Goal: Task Accomplishment & Management: Use online tool/utility

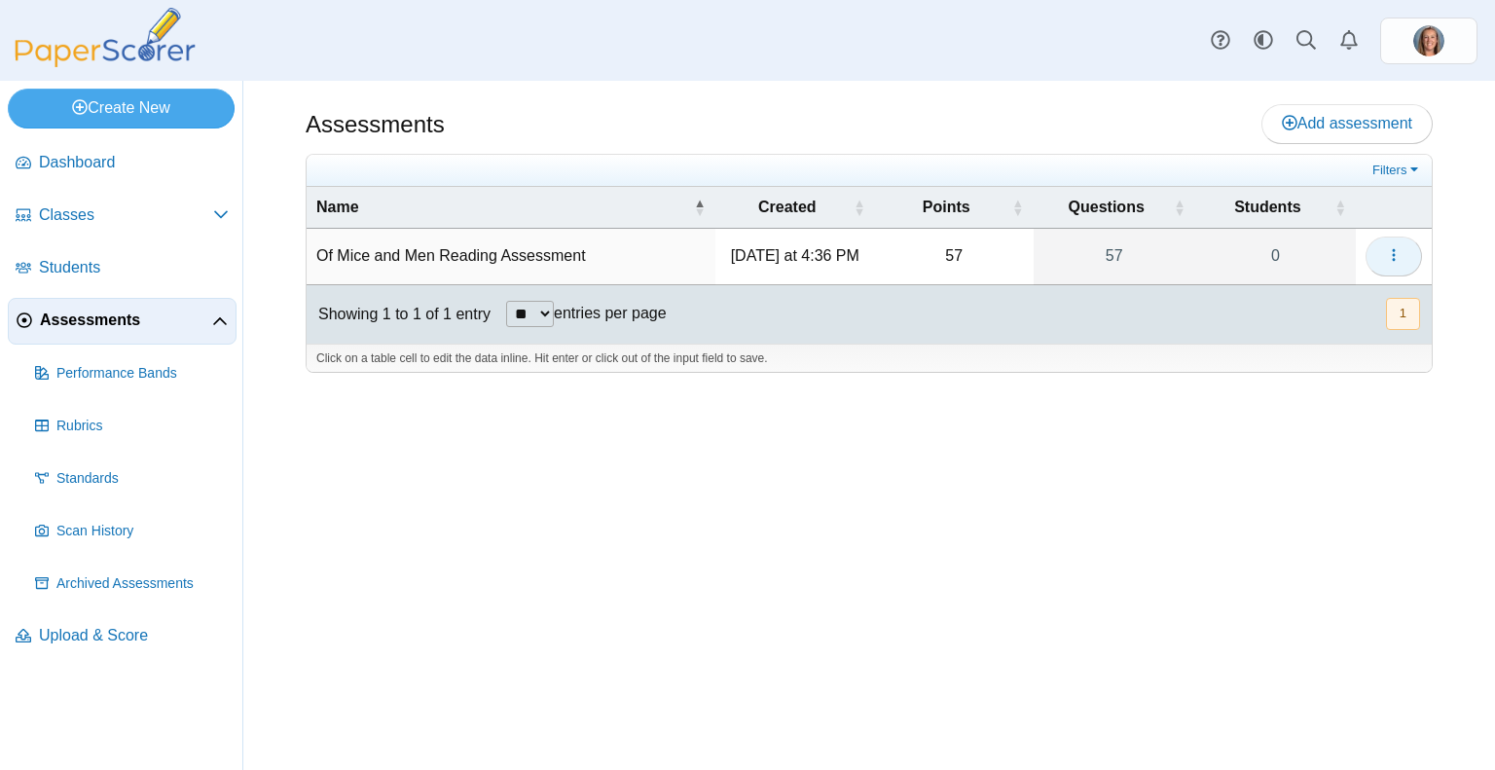
click at [1404, 256] on button "button" at bounding box center [1394, 256] width 56 height 39
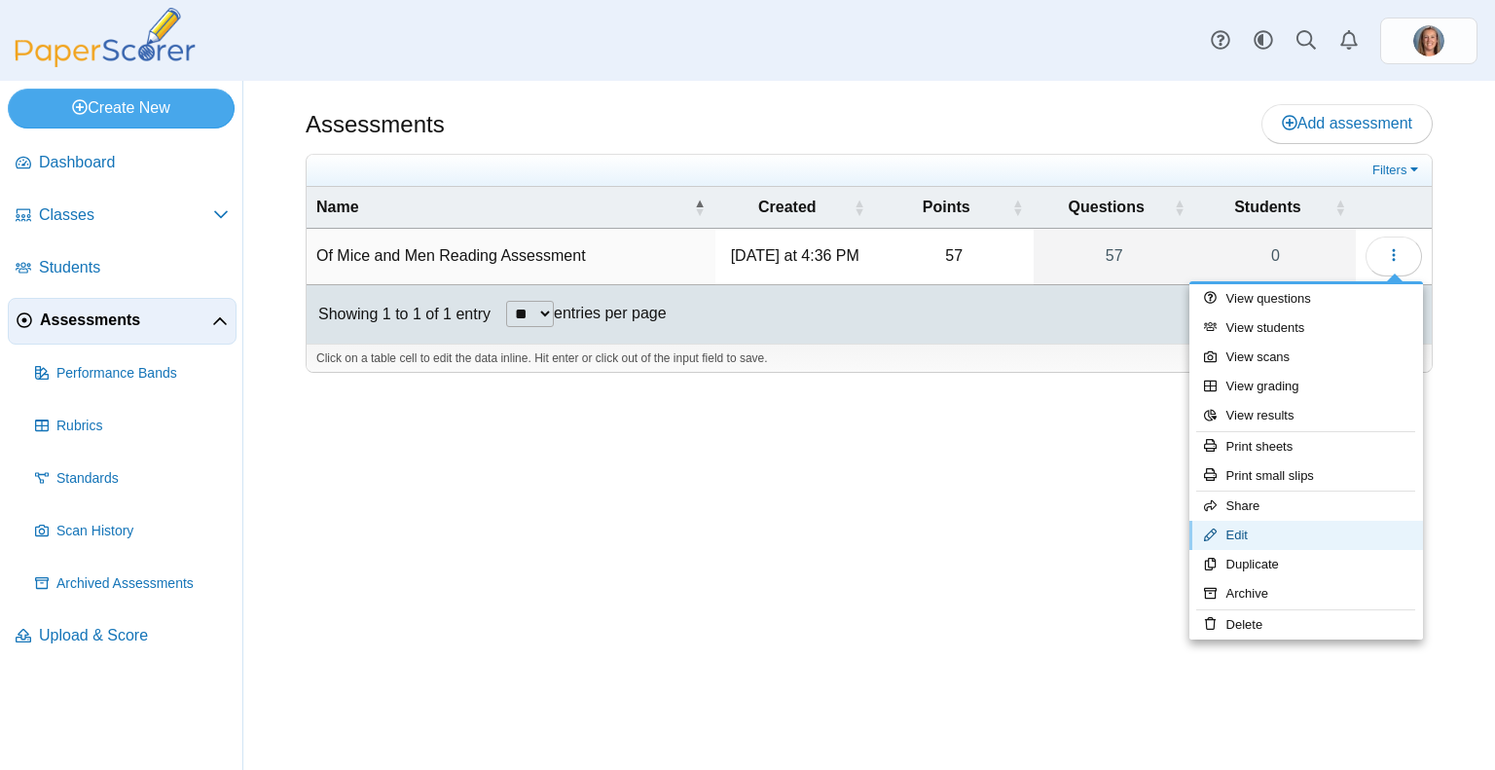
click at [1290, 525] on link "Edit" at bounding box center [1306, 535] width 234 height 29
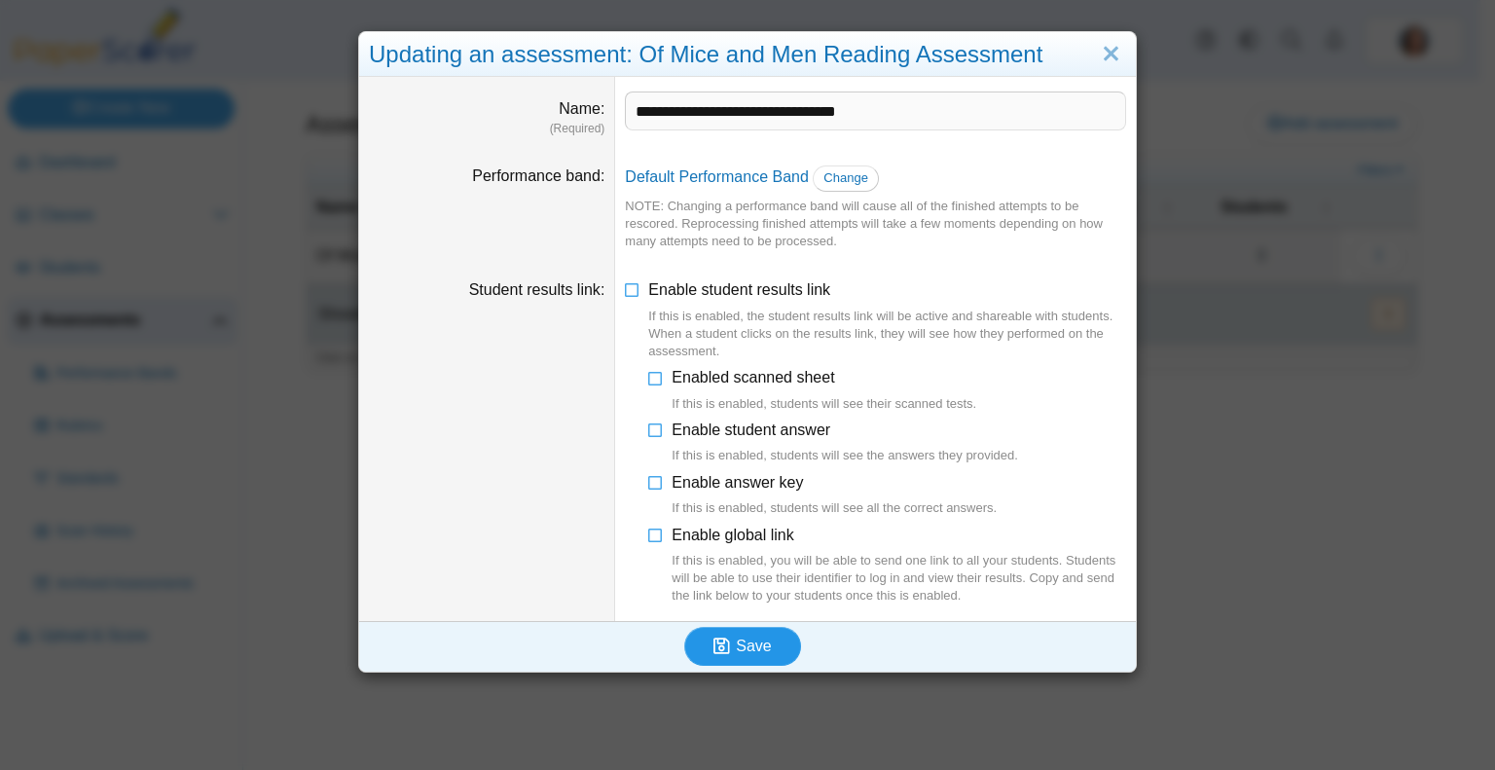
click at [766, 641] on button "Save" at bounding box center [742, 646] width 117 height 39
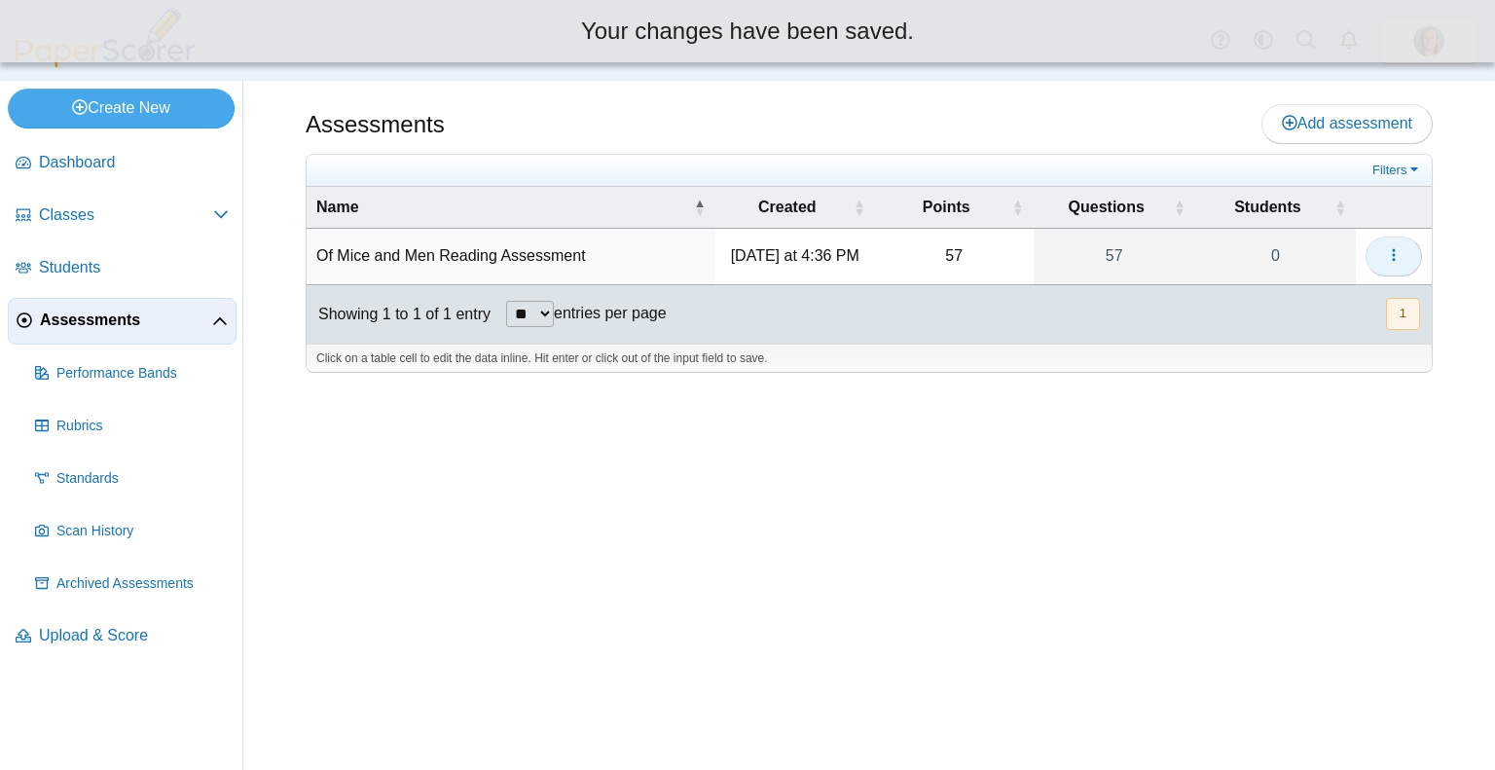
click at [1390, 256] on icon "button" at bounding box center [1394, 255] width 16 height 16
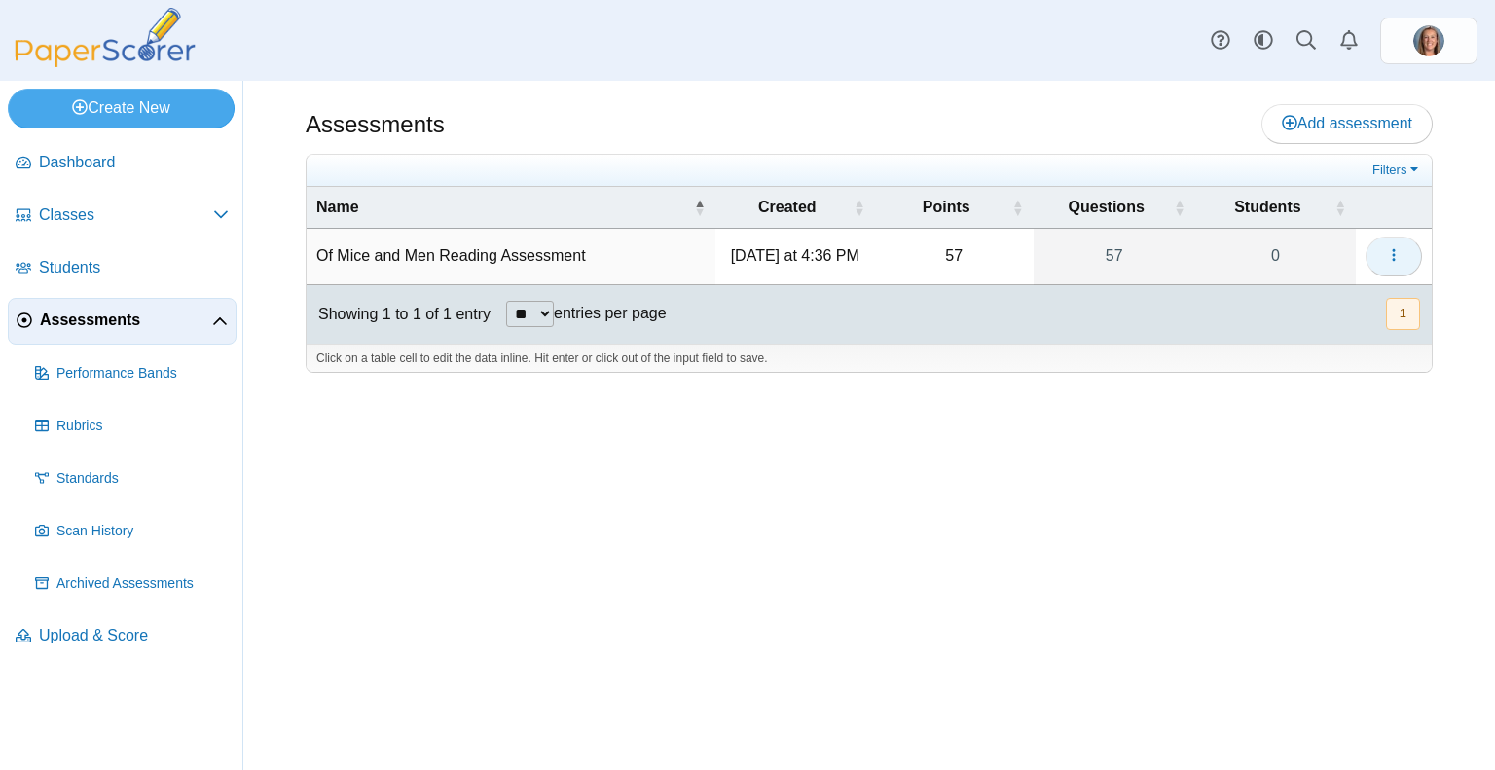
click at [1398, 247] on span "button" at bounding box center [1394, 255] width 16 height 17
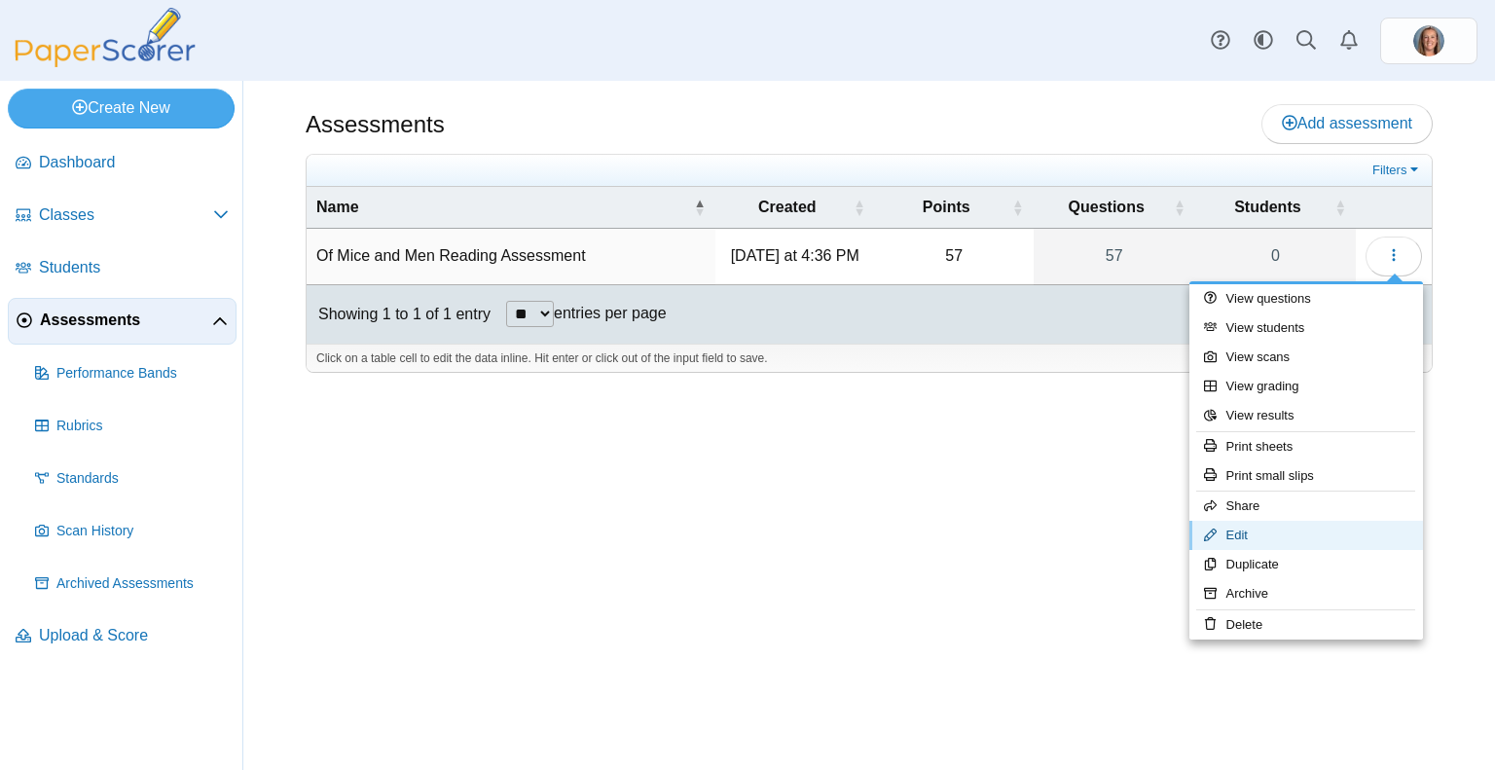
click at [1294, 533] on link "Edit" at bounding box center [1306, 535] width 234 height 29
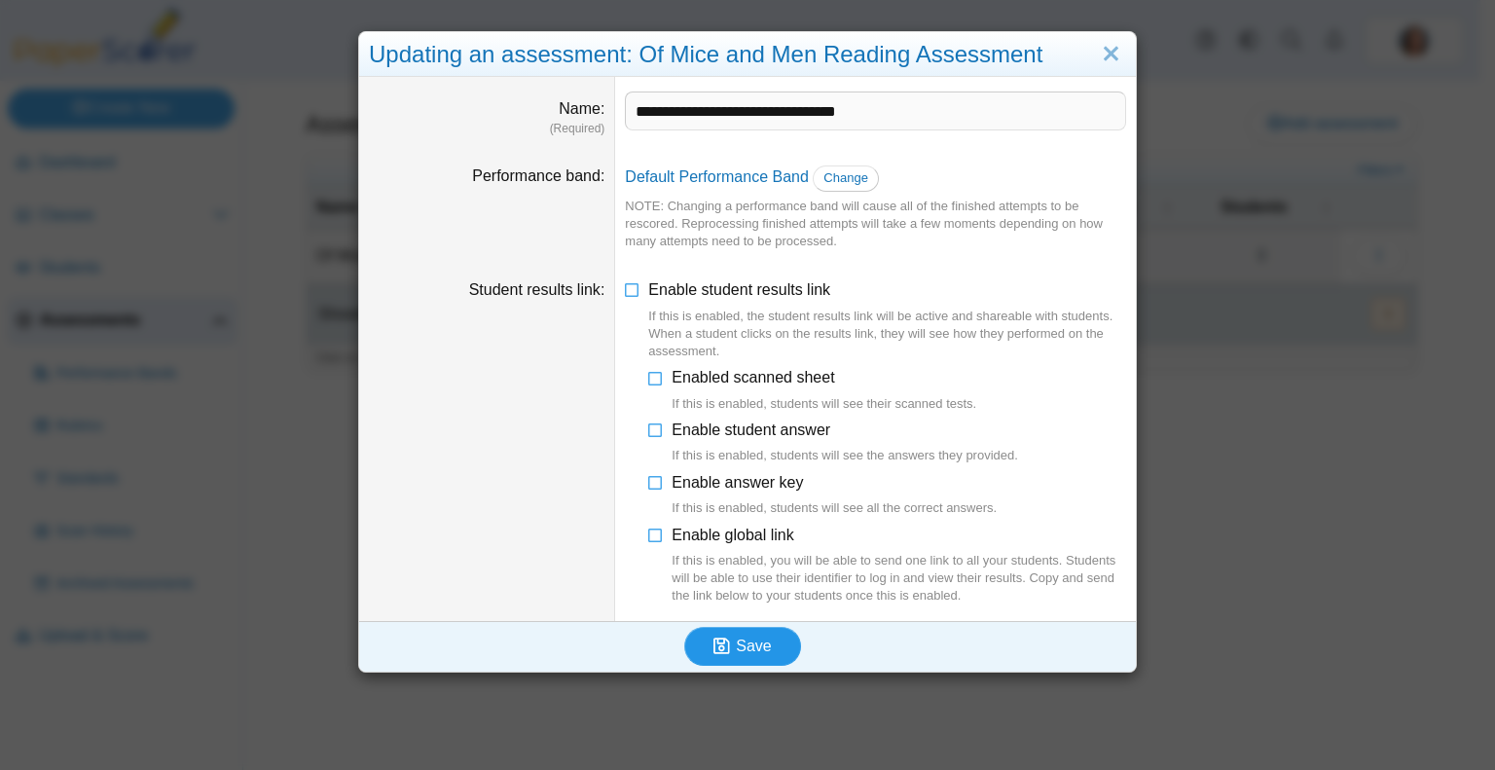
click at [779, 656] on button "Save" at bounding box center [742, 646] width 117 height 39
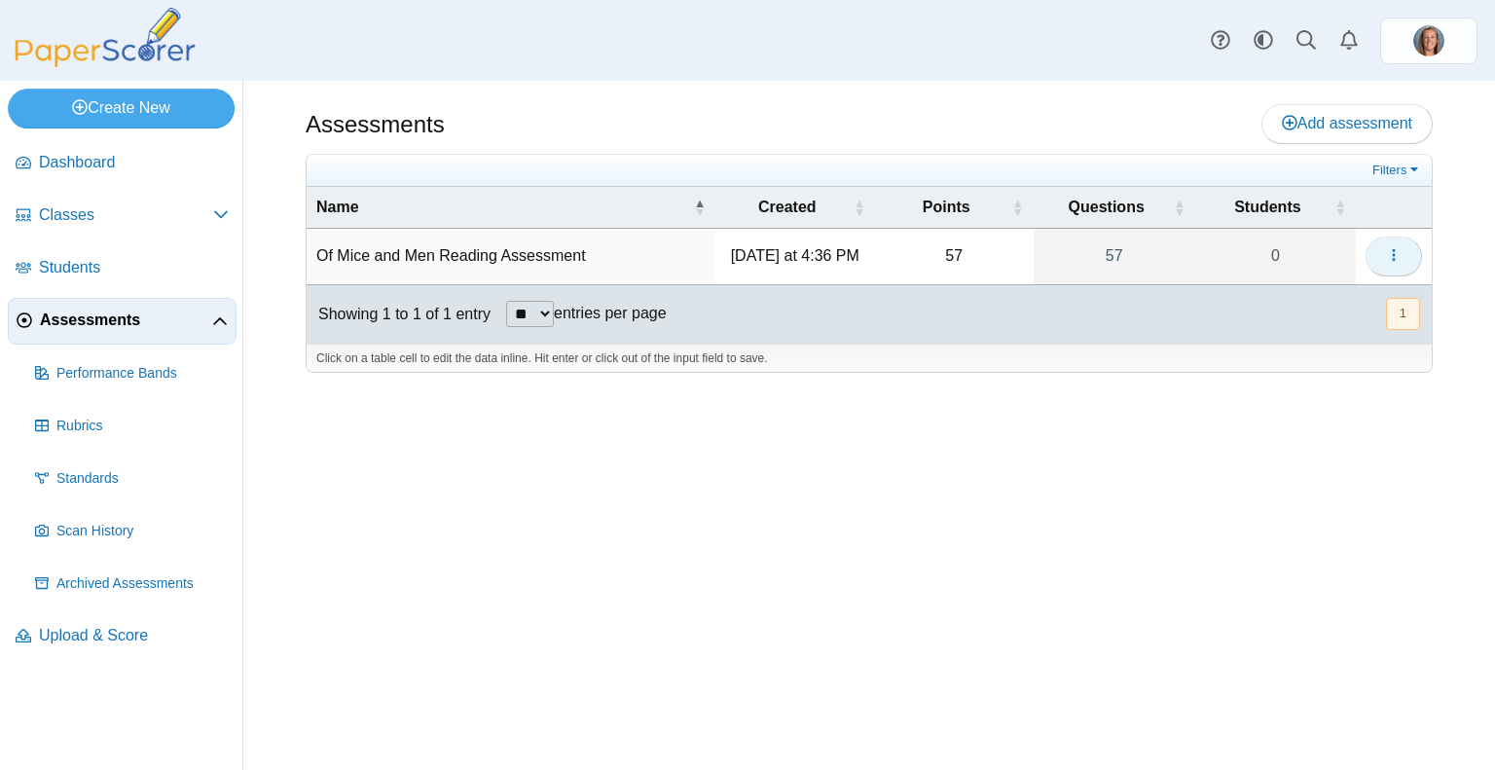
click at [1379, 249] on button "button" at bounding box center [1394, 256] width 56 height 39
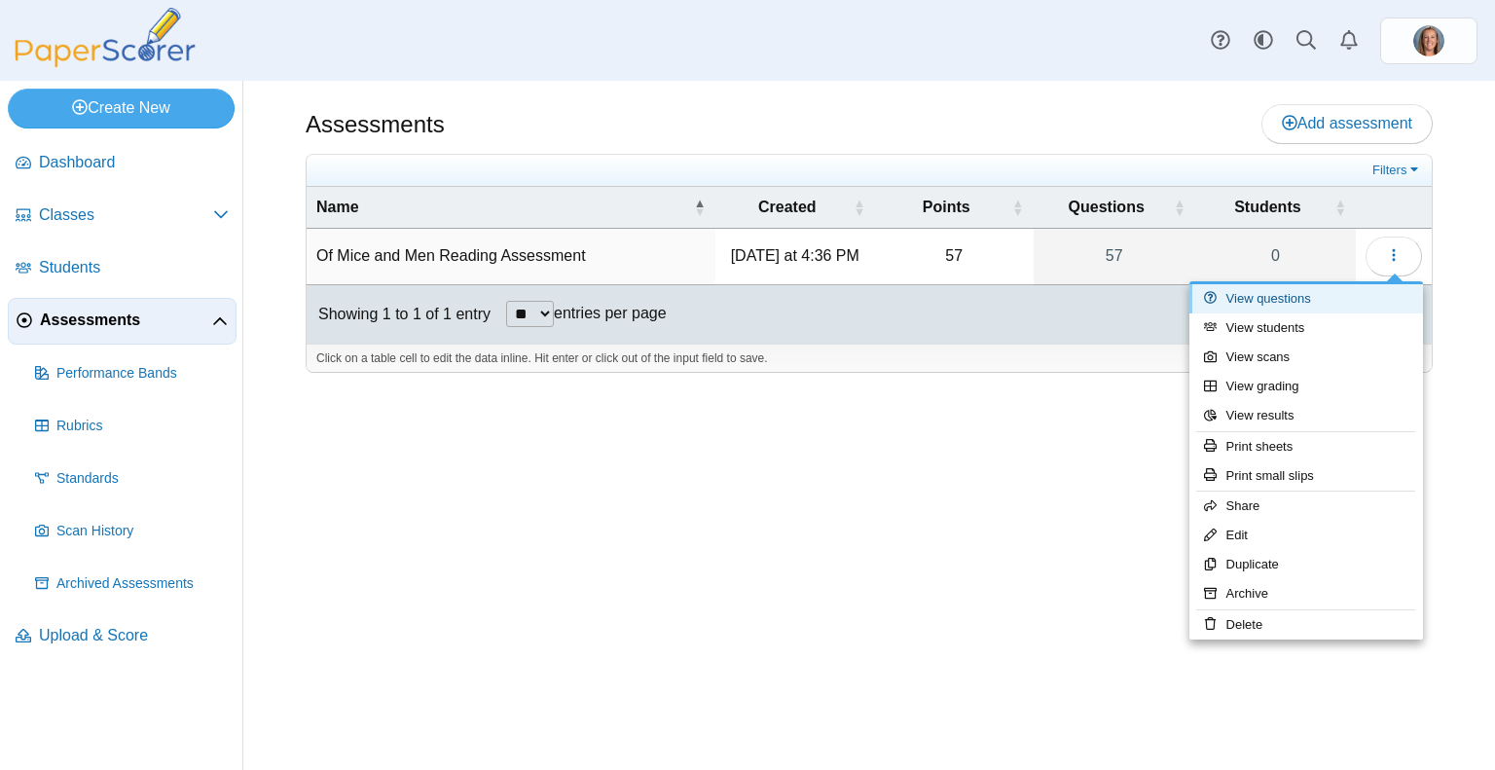
click at [1287, 296] on link "View questions" at bounding box center [1306, 298] width 234 height 29
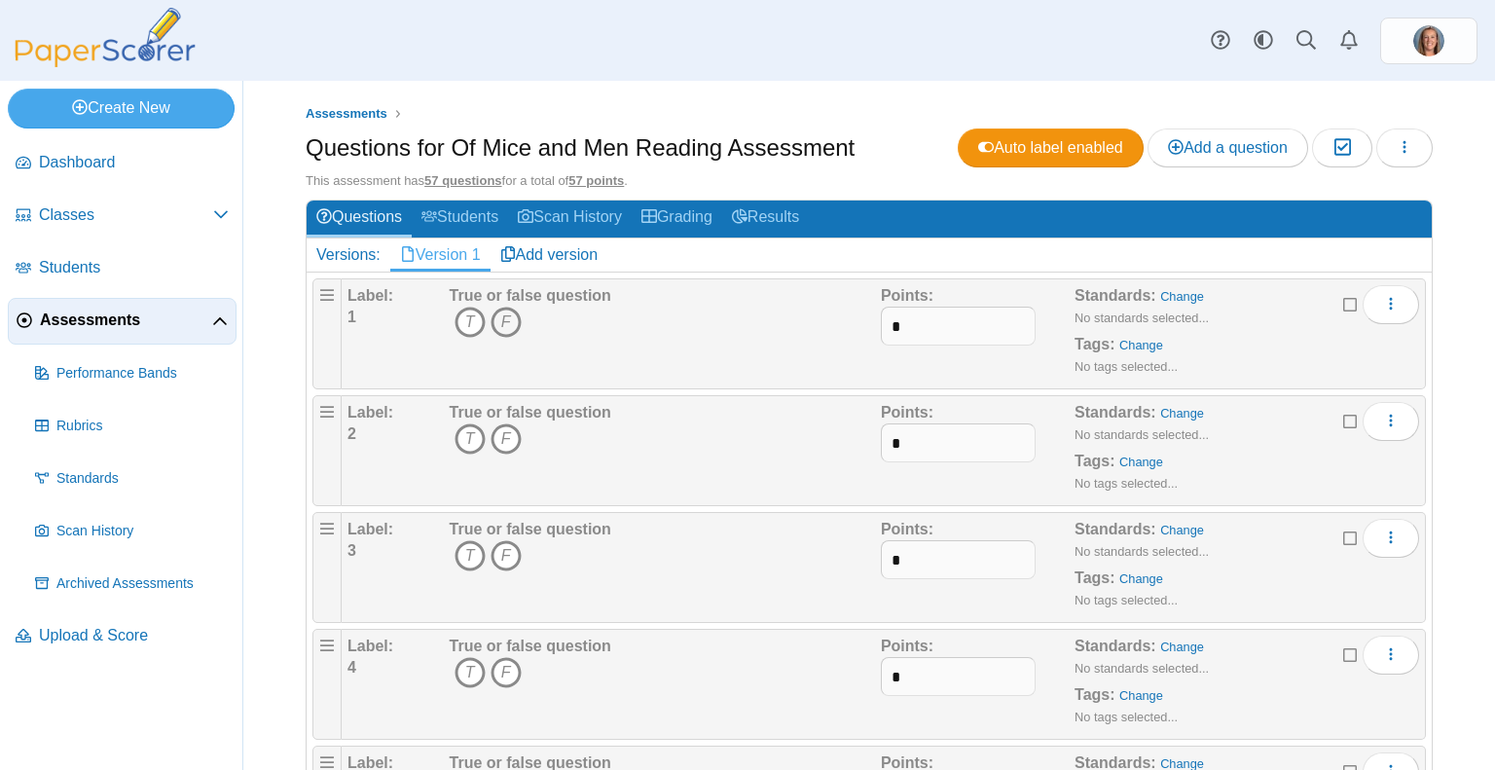
click at [512, 310] on icon "F" at bounding box center [506, 322] width 31 height 31
click at [462, 439] on icon "T" at bounding box center [470, 438] width 31 height 31
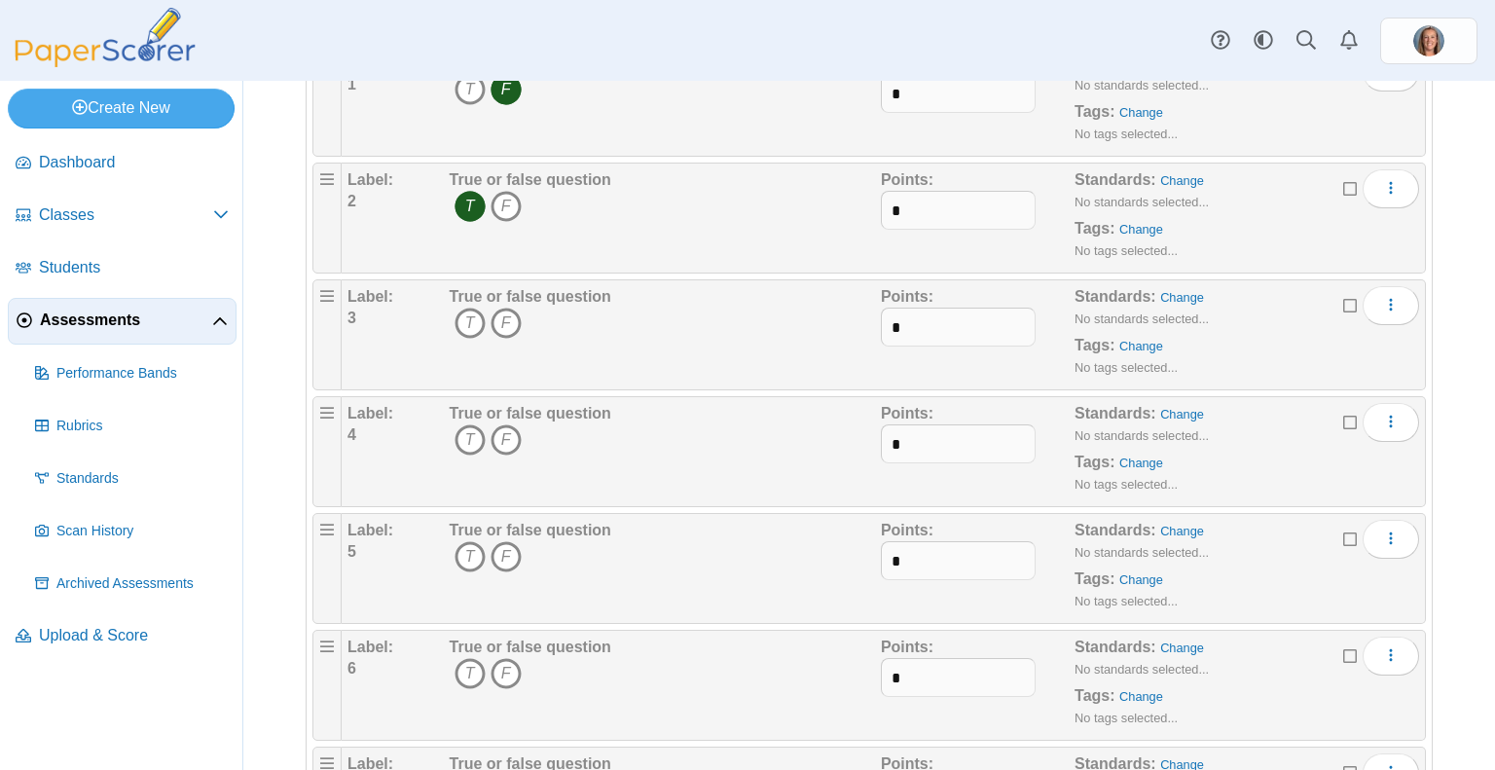
scroll to position [234, 0]
click at [465, 321] on icon "T" at bounding box center [470, 322] width 31 height 31
click at [463, 438] on icon "T" at bounding box center [470, 438] width 31 height 31
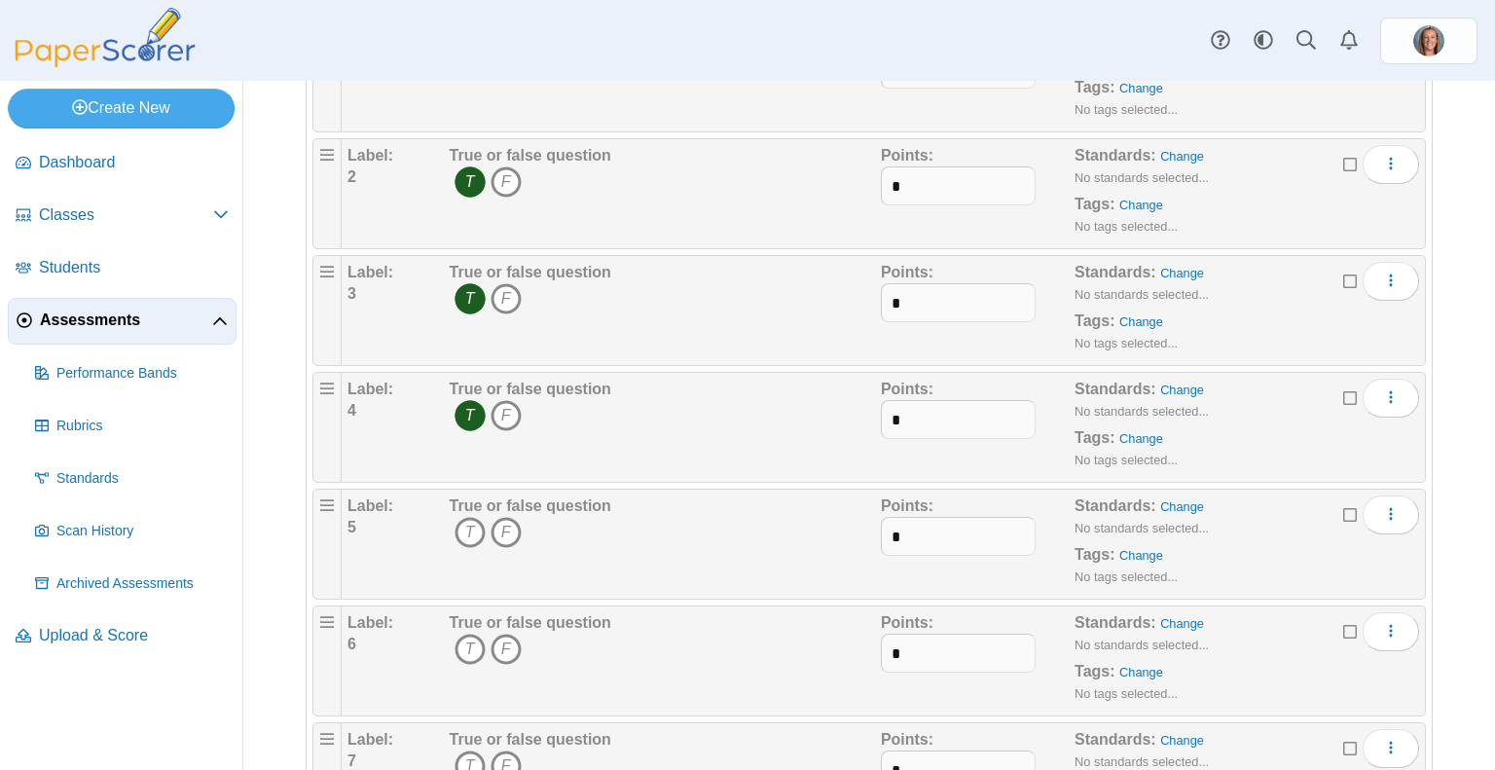
scroll to position [288, 0]
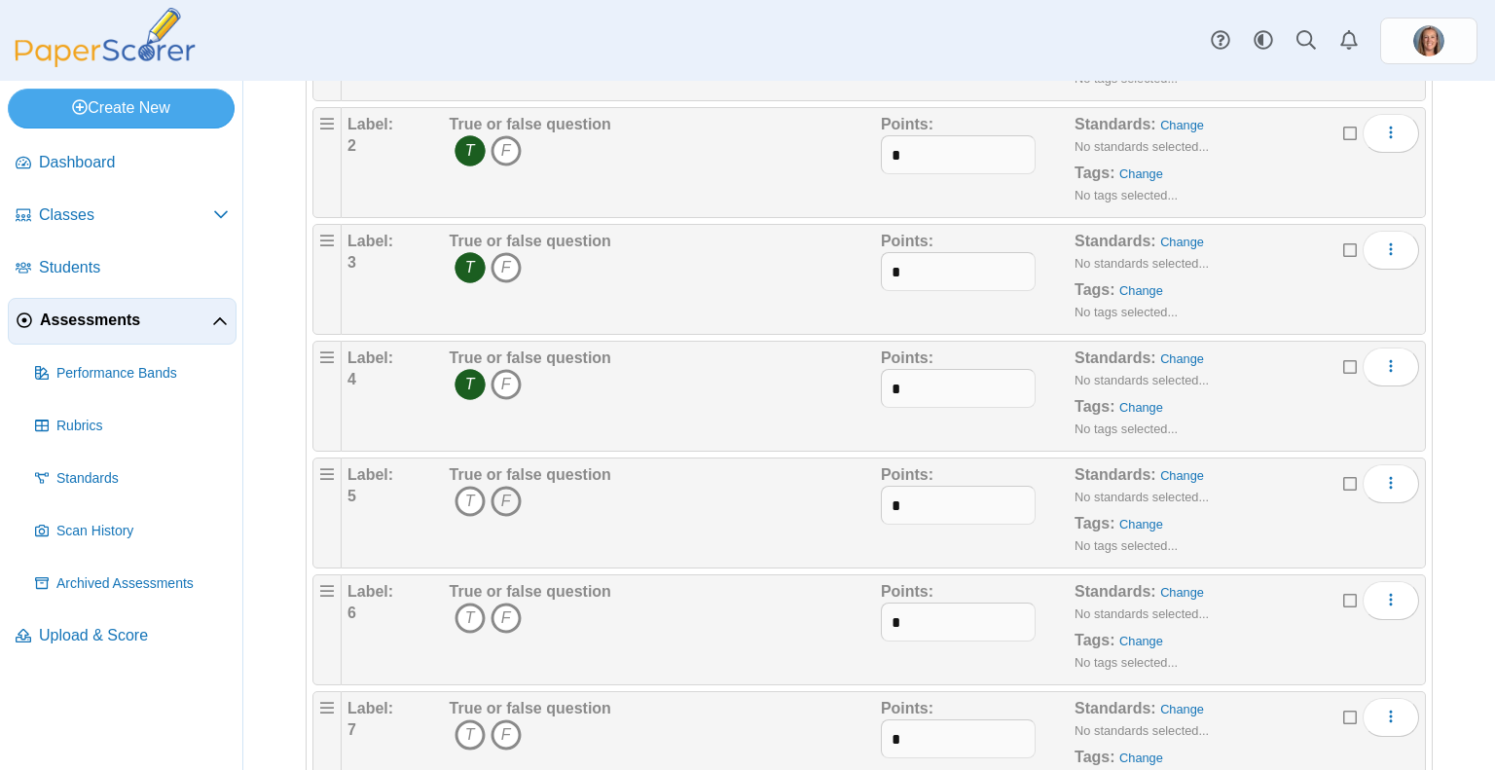
click at [506, 501] on icon "F" at bounding box center [506, 501] width 31 height 31
click at [466, 610] on icon "T" at bounding box center [470, 617] width 31 height 31
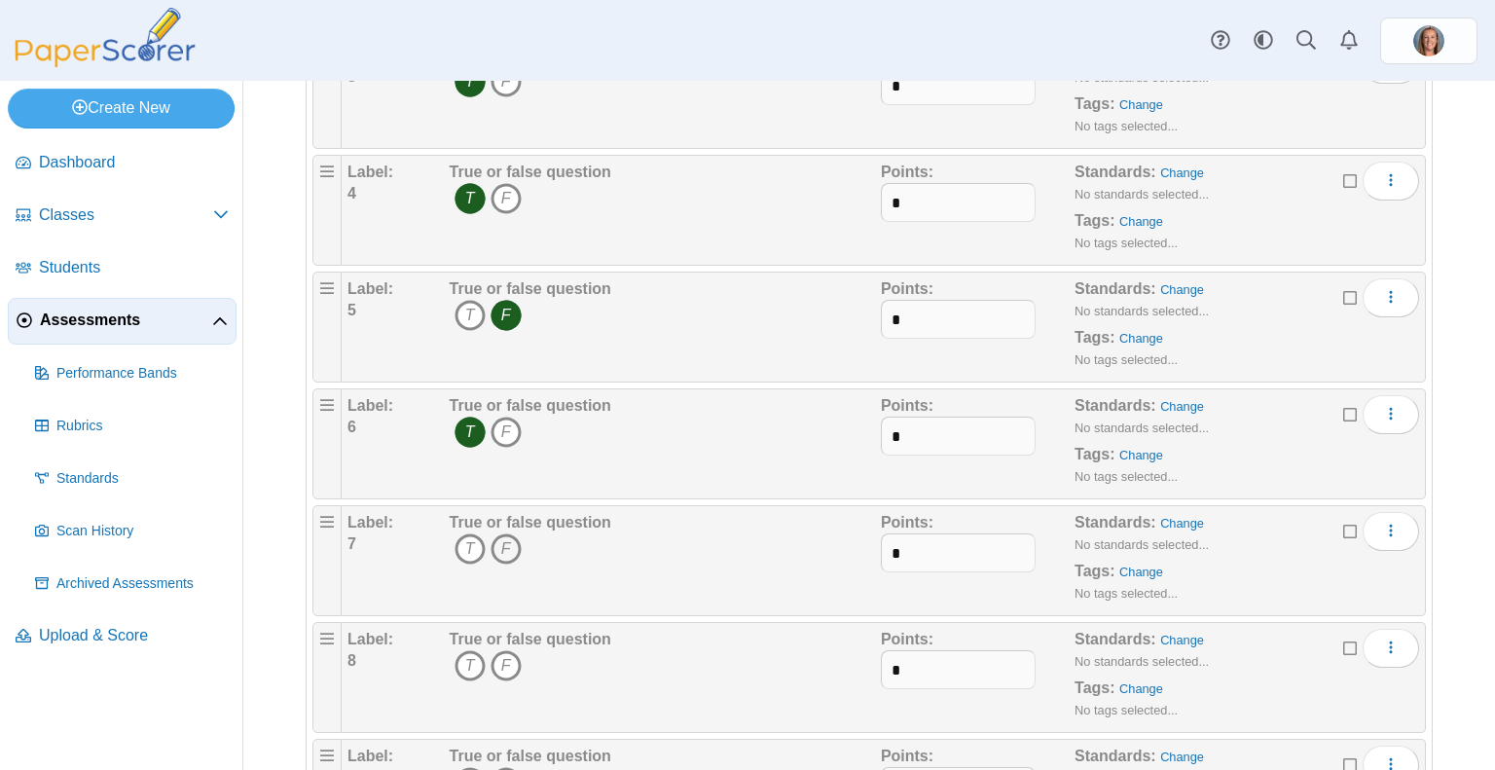
scroll to position [475, 0]
click at [505, 550] on icon "F" at bounding box center [506, 547] width 31 height 31
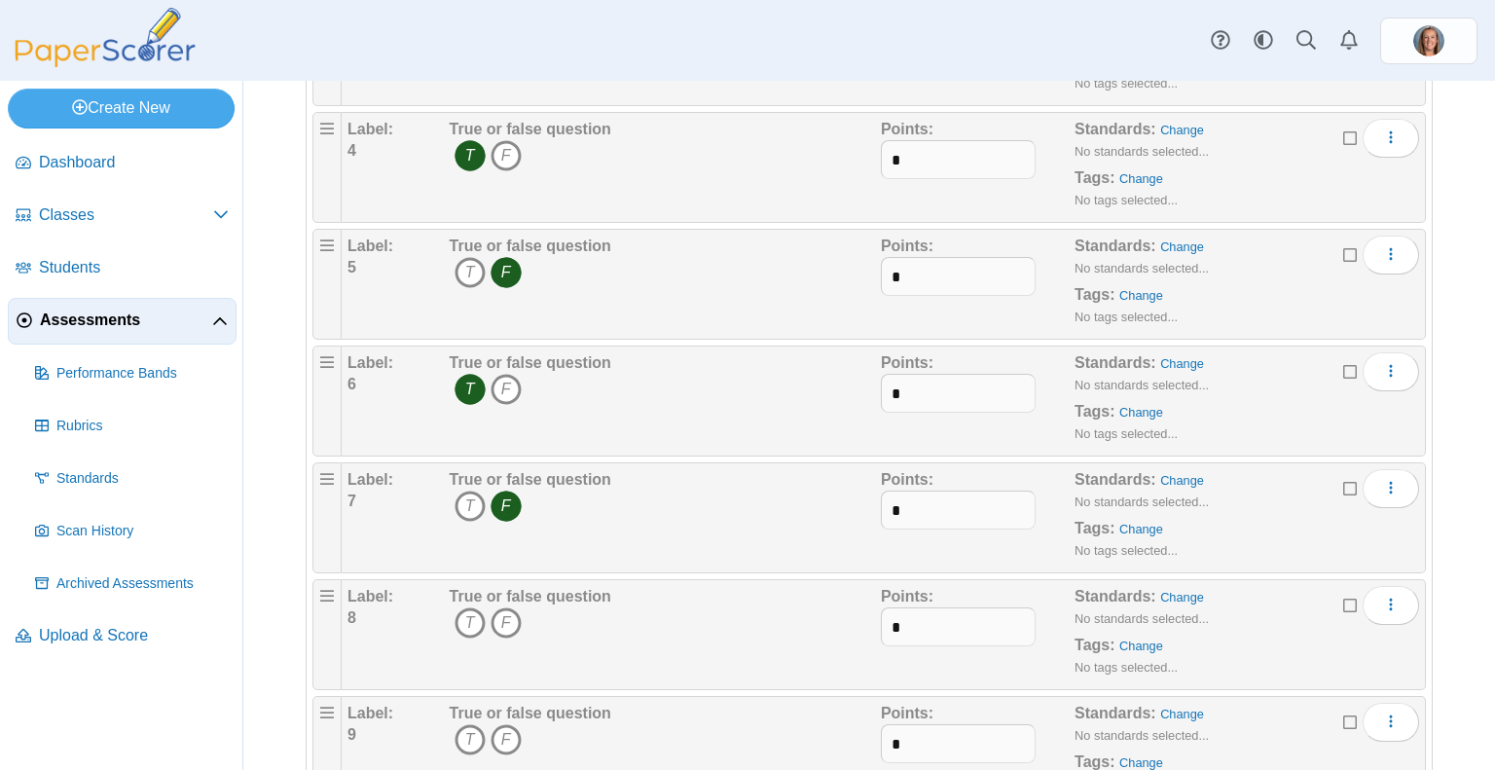
scroll to position [518, 0]
click at [508, 610] on icon "F" at bounding box center [506, 621] width 31 height 31
click at [474, 616] on icon "T" at bounding box center [470, 622] width 31 height 31
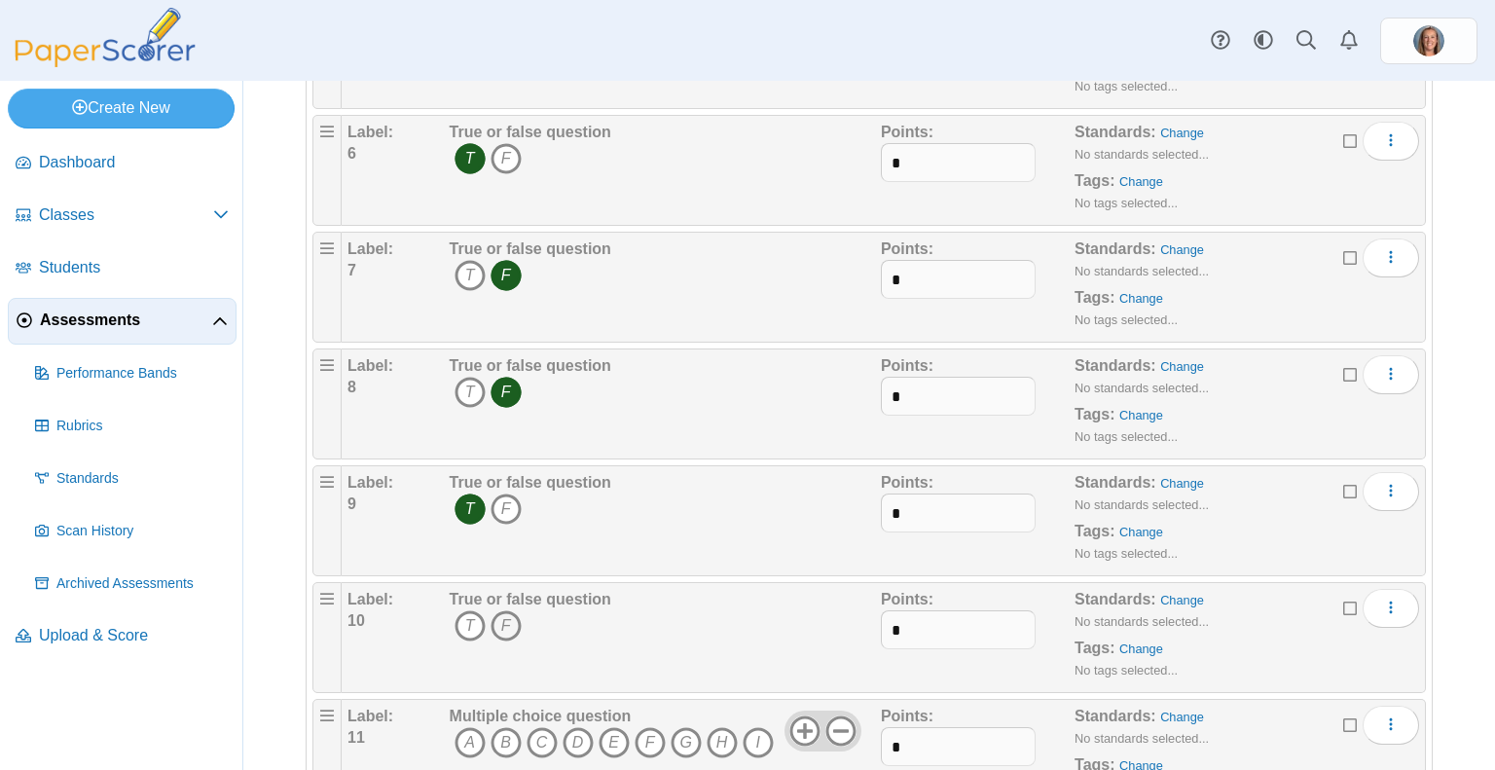
click at [510, 632] on icon "F" at bounding box center [506, 625] width 31 height 31
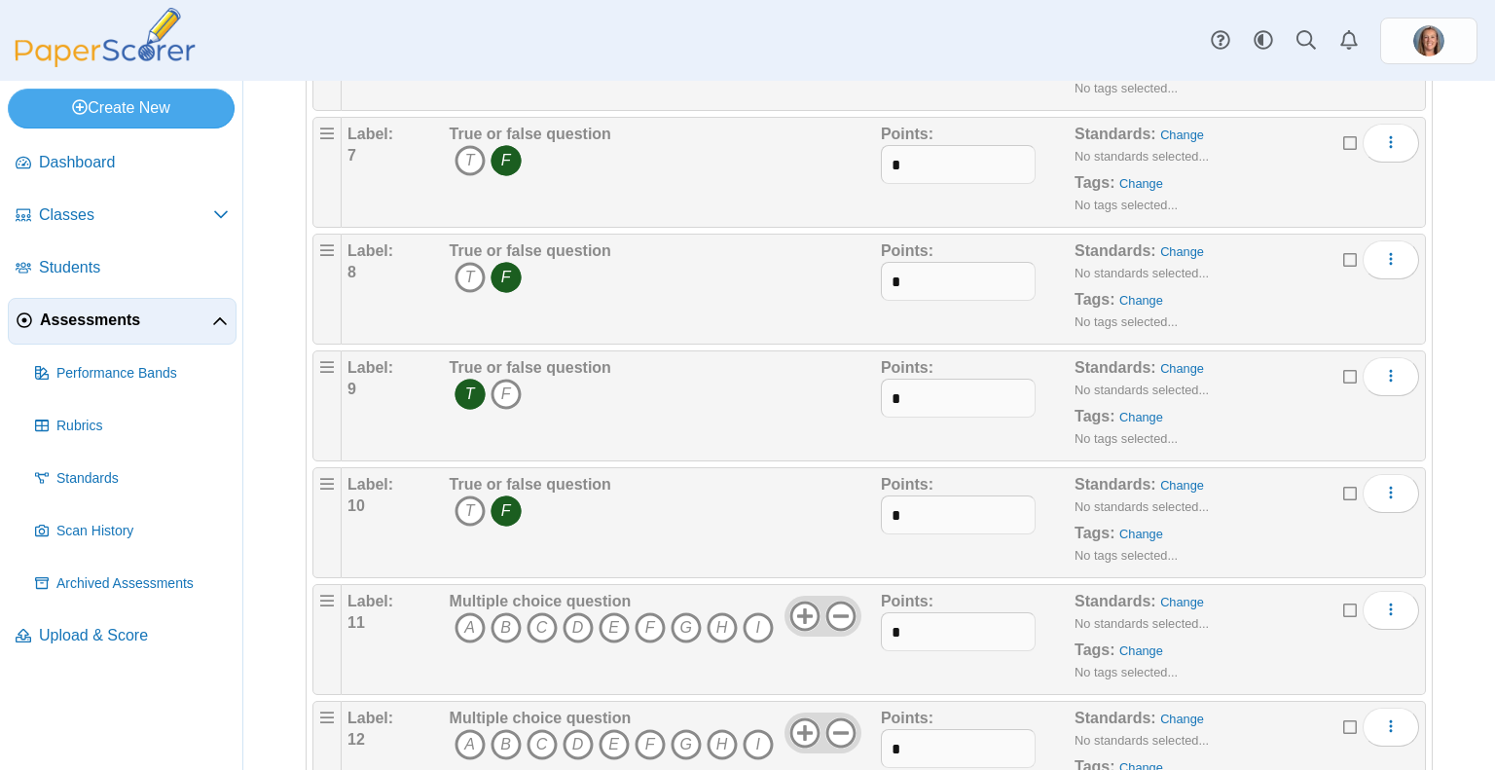
scroll to position [863, 0]
click at [693, 616] on icon "G" at bounding box center [686, 626] width 31 height 31
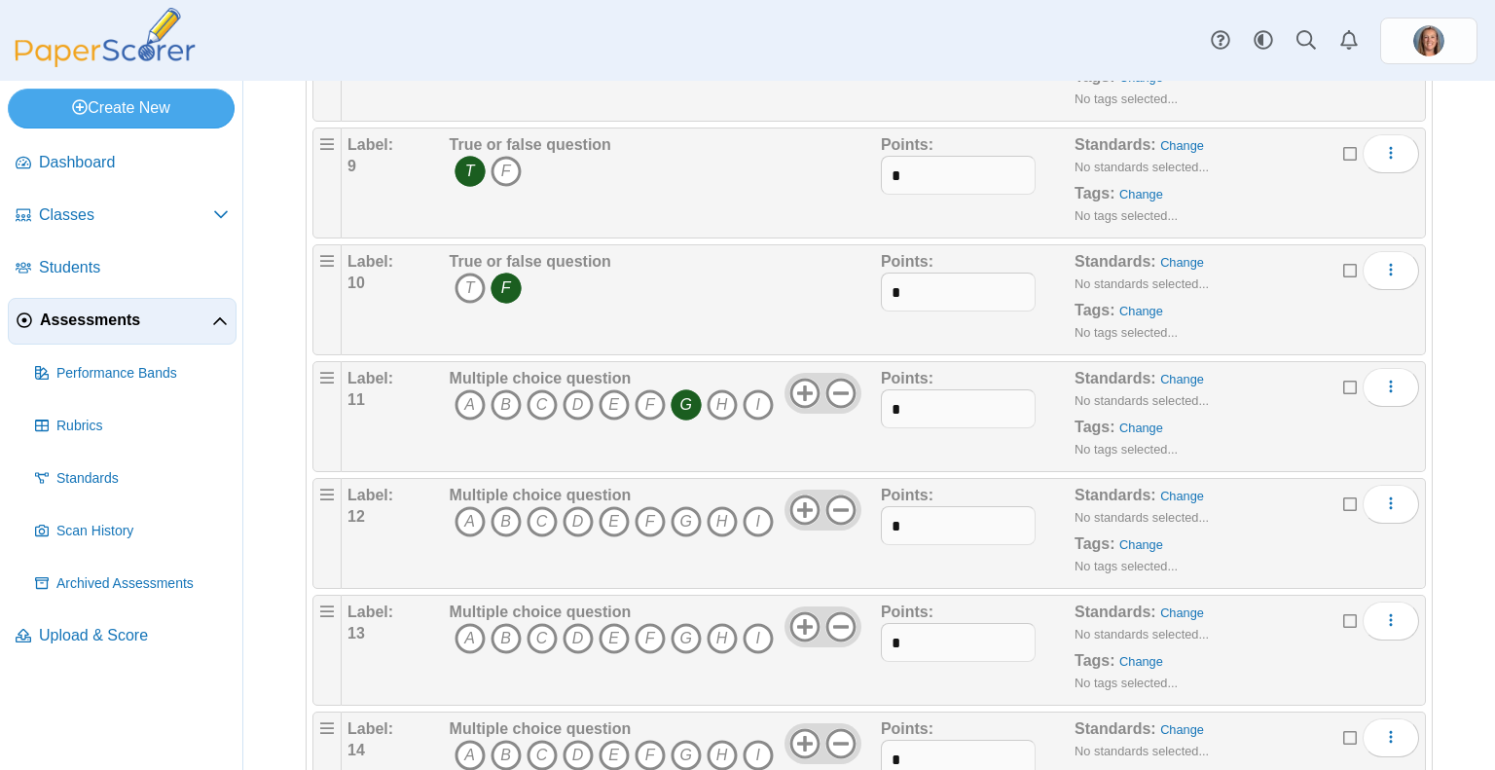
scroll to position [1117, 0]
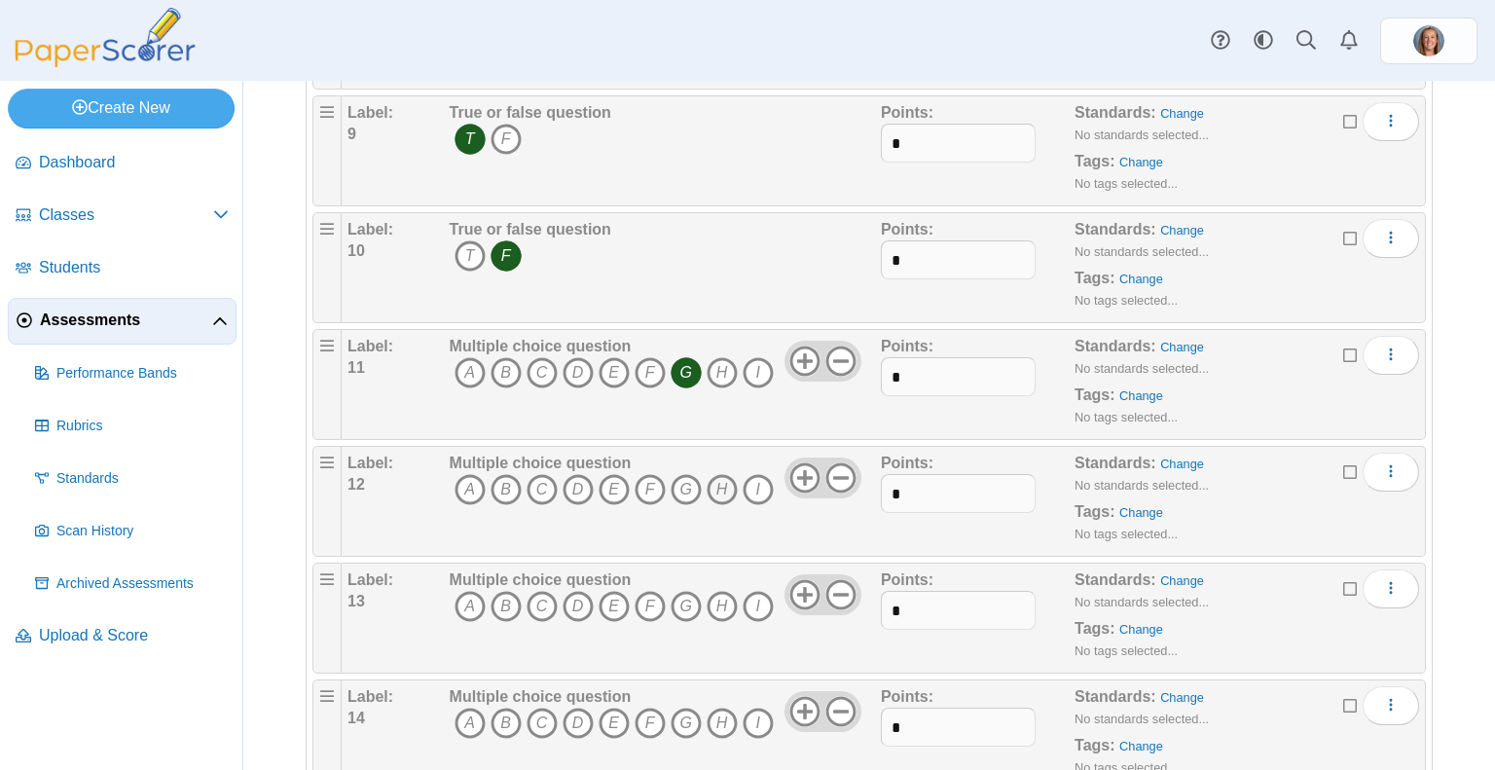
click at [718, 474] on icon "H" at bounding box center [722, 489] width 31 height 31
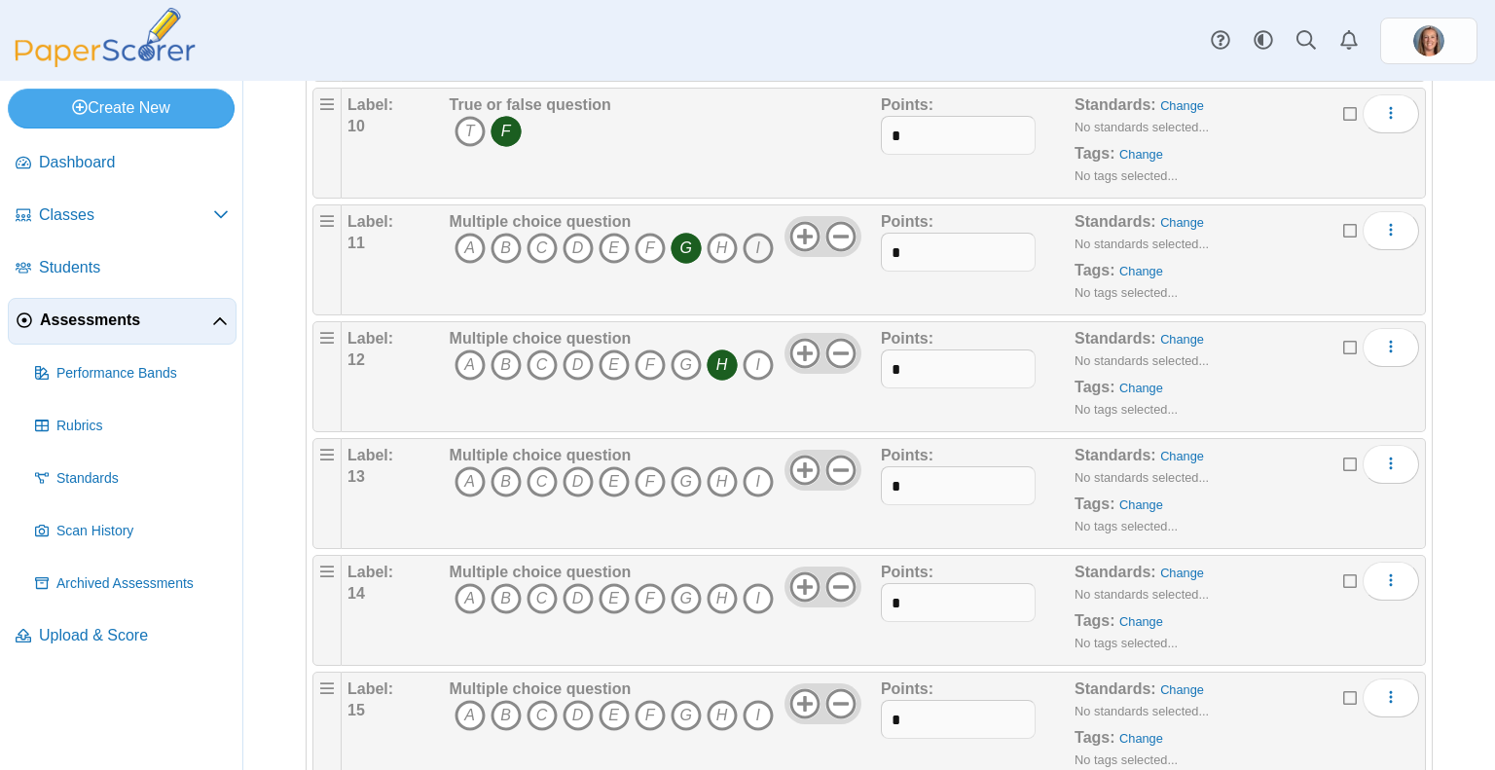
scroll to position [1249, 0]
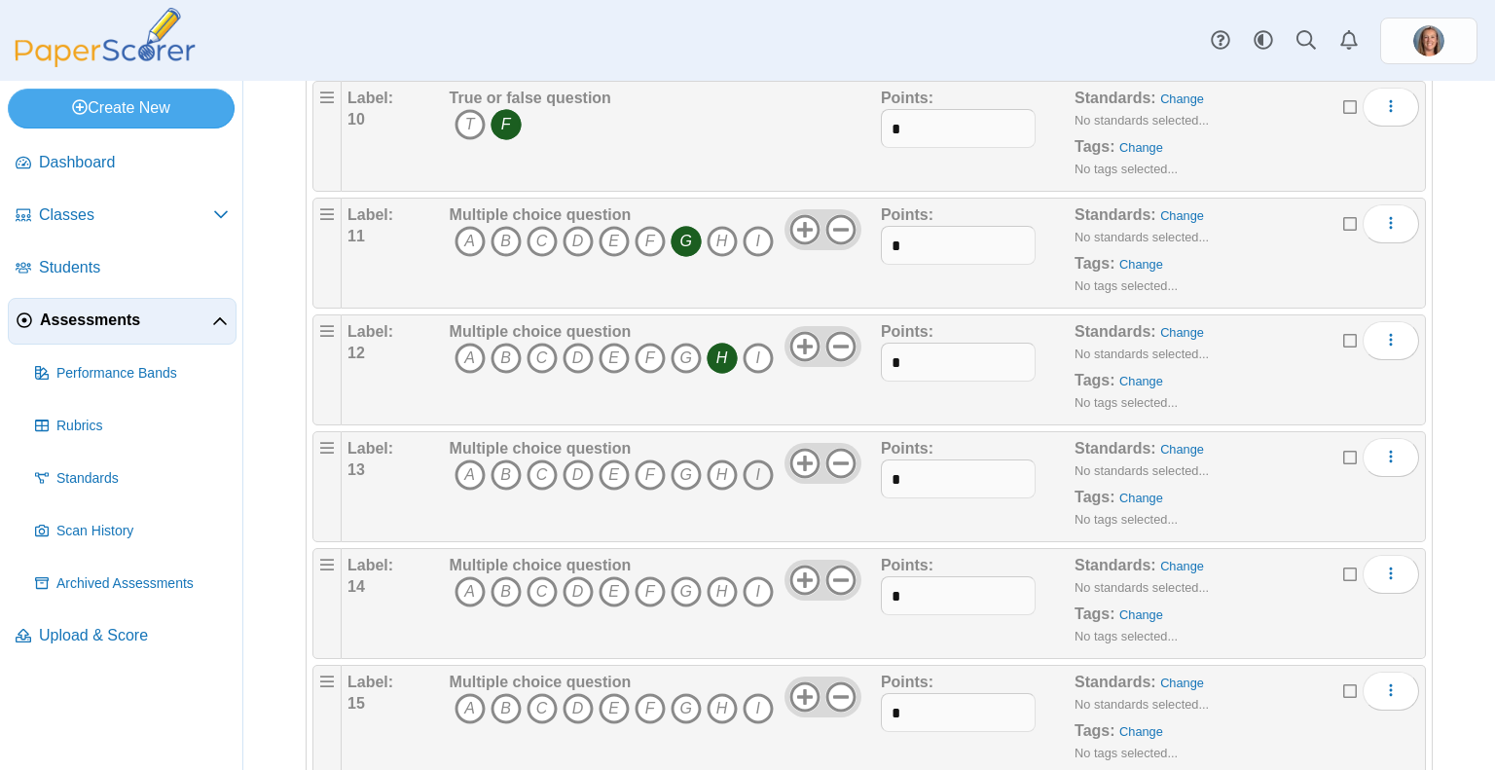
click at [756, 463] on icon "I" at bounding box center [758, 474] width 31 height 31
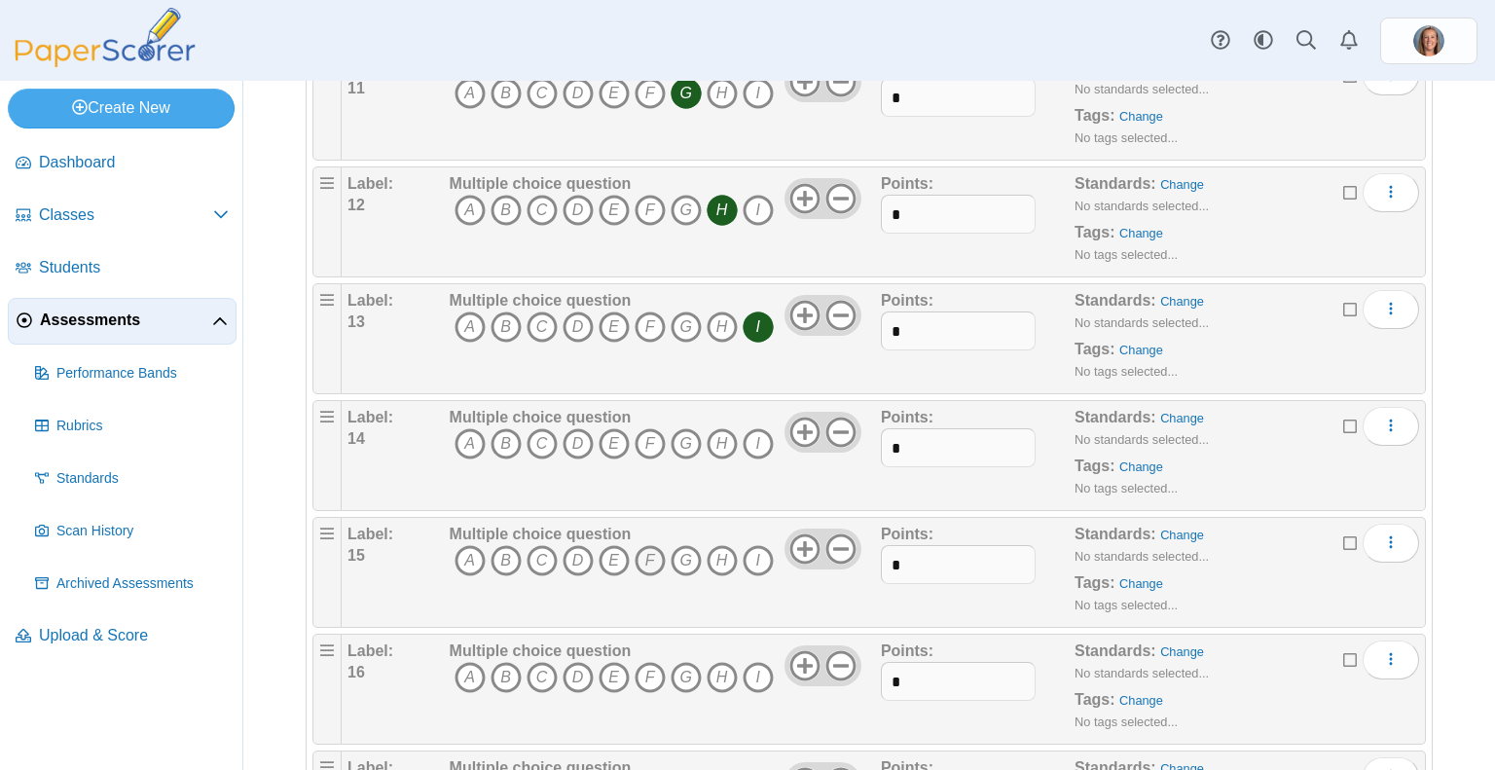
click at [657, 545] on icon "F" at bounding box center [650, 560] width 31 height 31
click at [643, 448] on icon "F" at bounding box center [650, 443] width 31 height 31
click at [539, 547] on icon "C" at bounding box center [542, 560] width 31 height 31
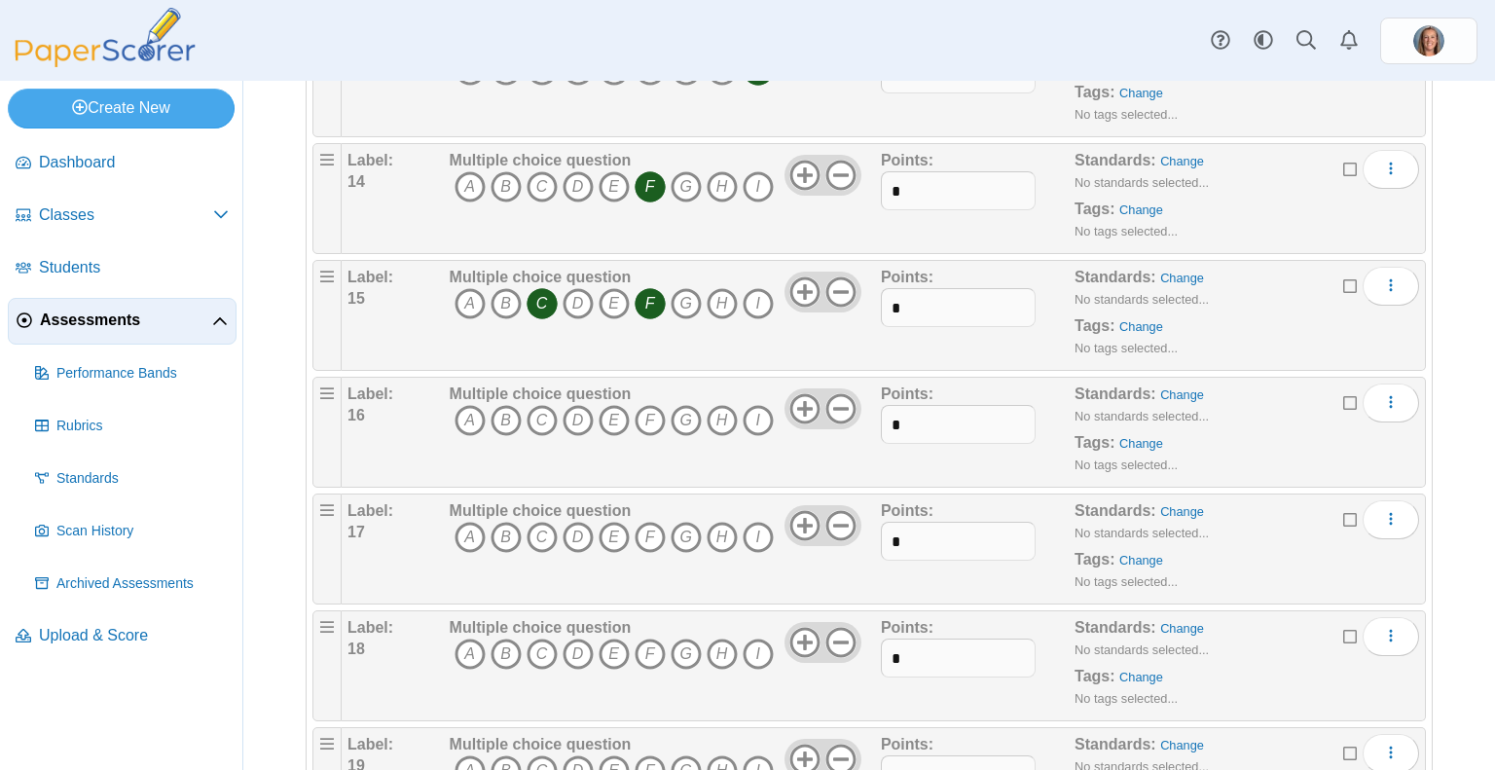
scroll to position [1657, 0]
click at [501, 412] on icon "B" at bounding box center [506, 417] width 31 height 31
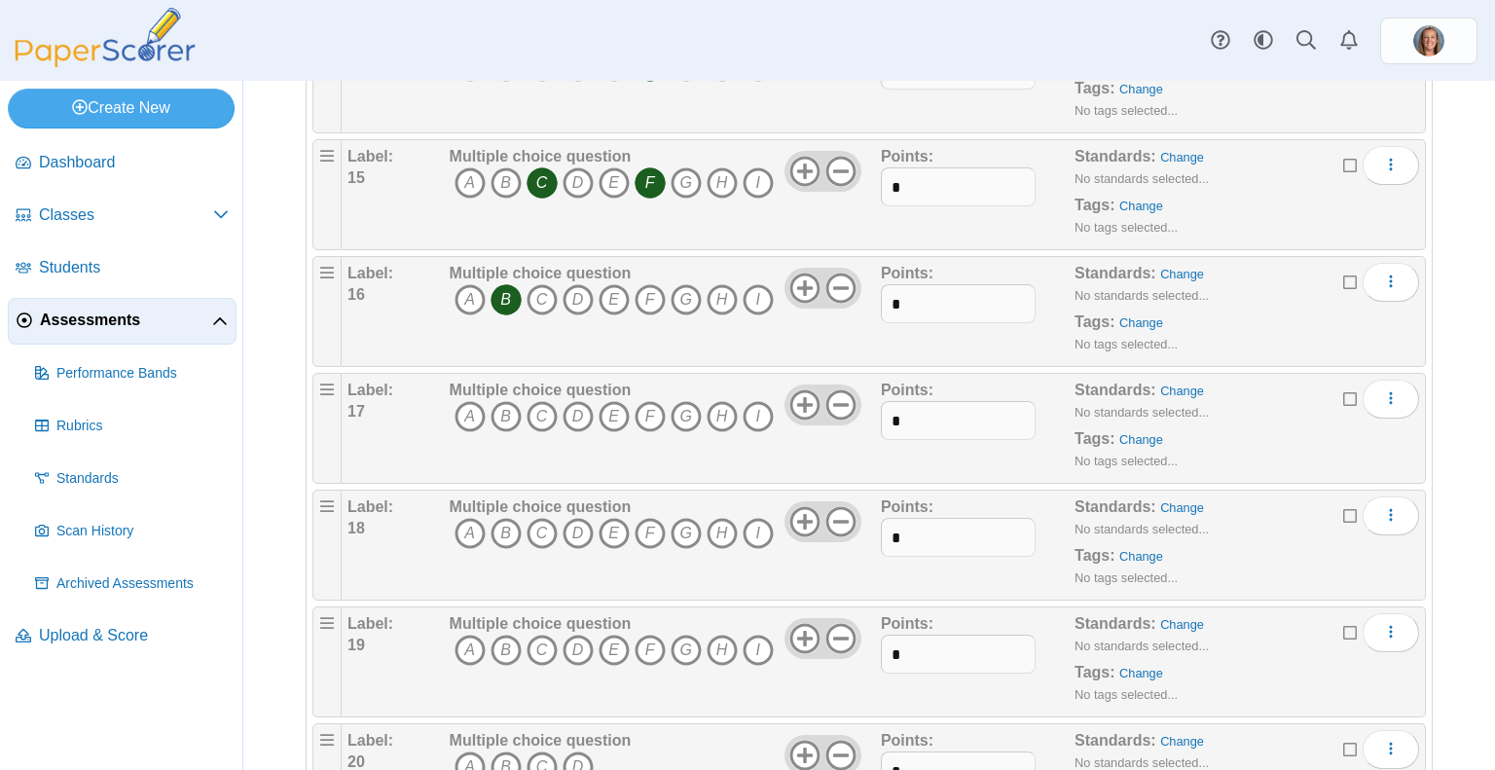
scroll to position [1805, 0]
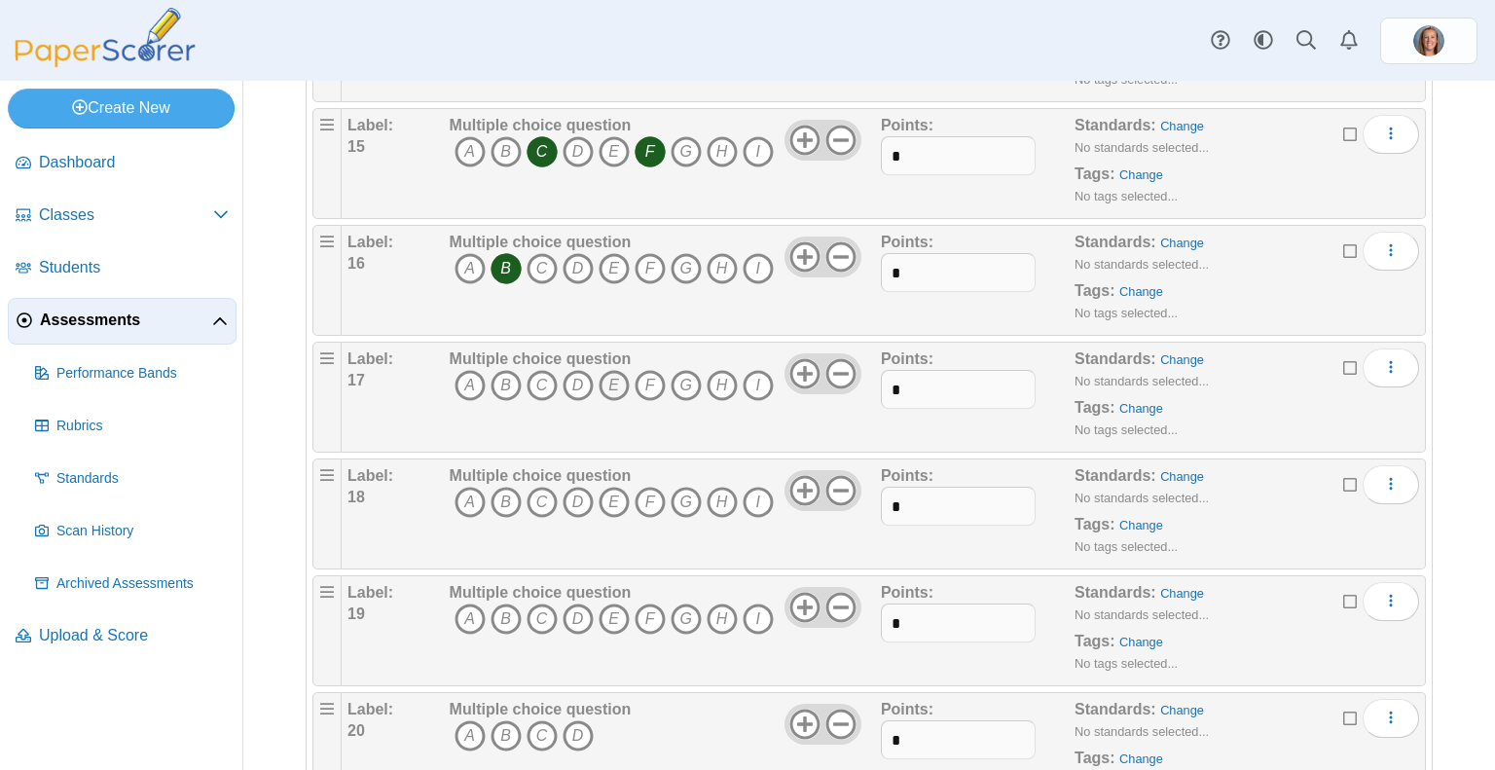
click at [610, 370] on icon "E" at bounding box center [614, 385] width 31 height 31
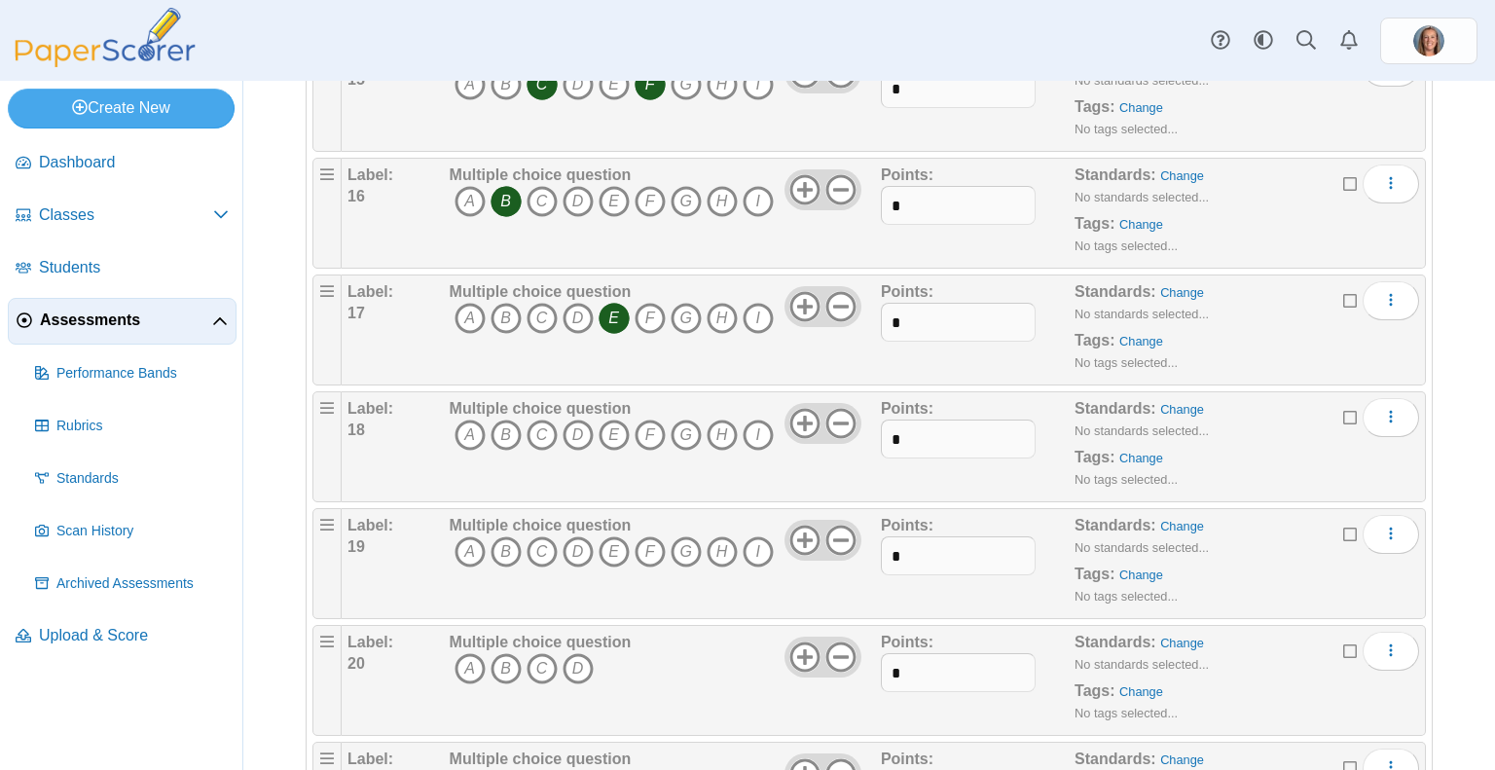
scroll to position [1896, 0]
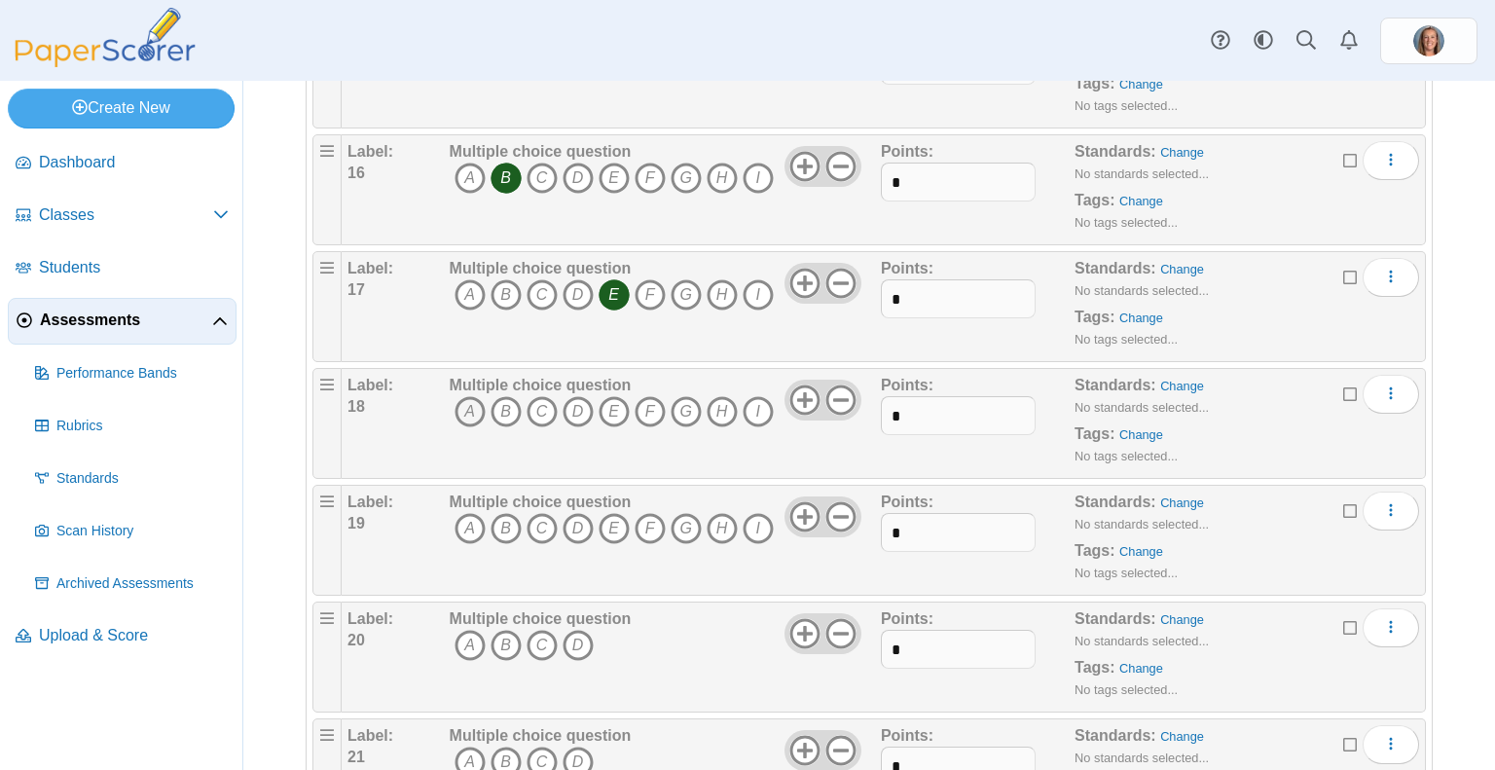
click at [463, 396] on icon "A" at bounding box center [470, 411] width 31 height 31
click at [580, 525] on icon "D" at bounding box center [578, 528] width 31 height 31
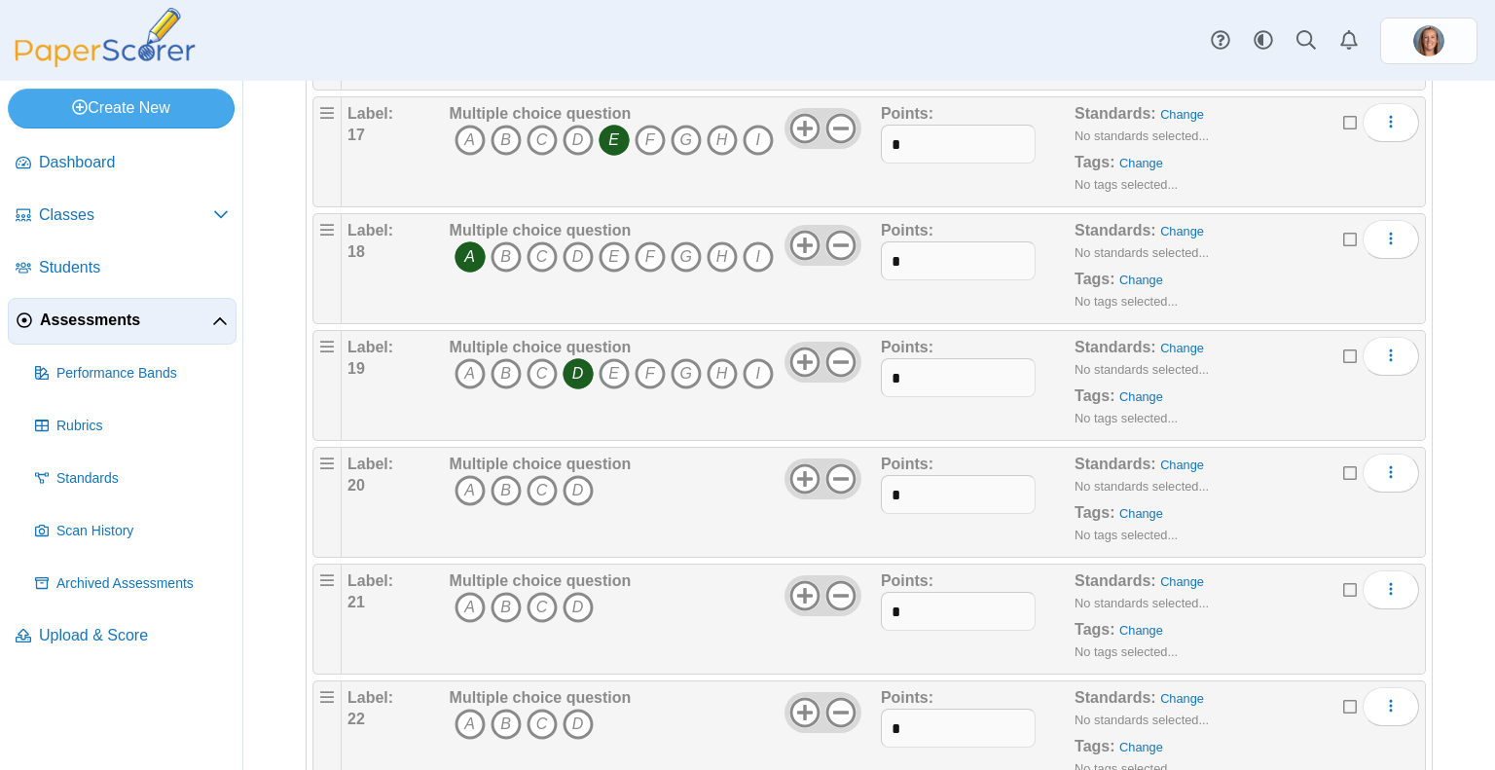
scroll to position [2067, 0]
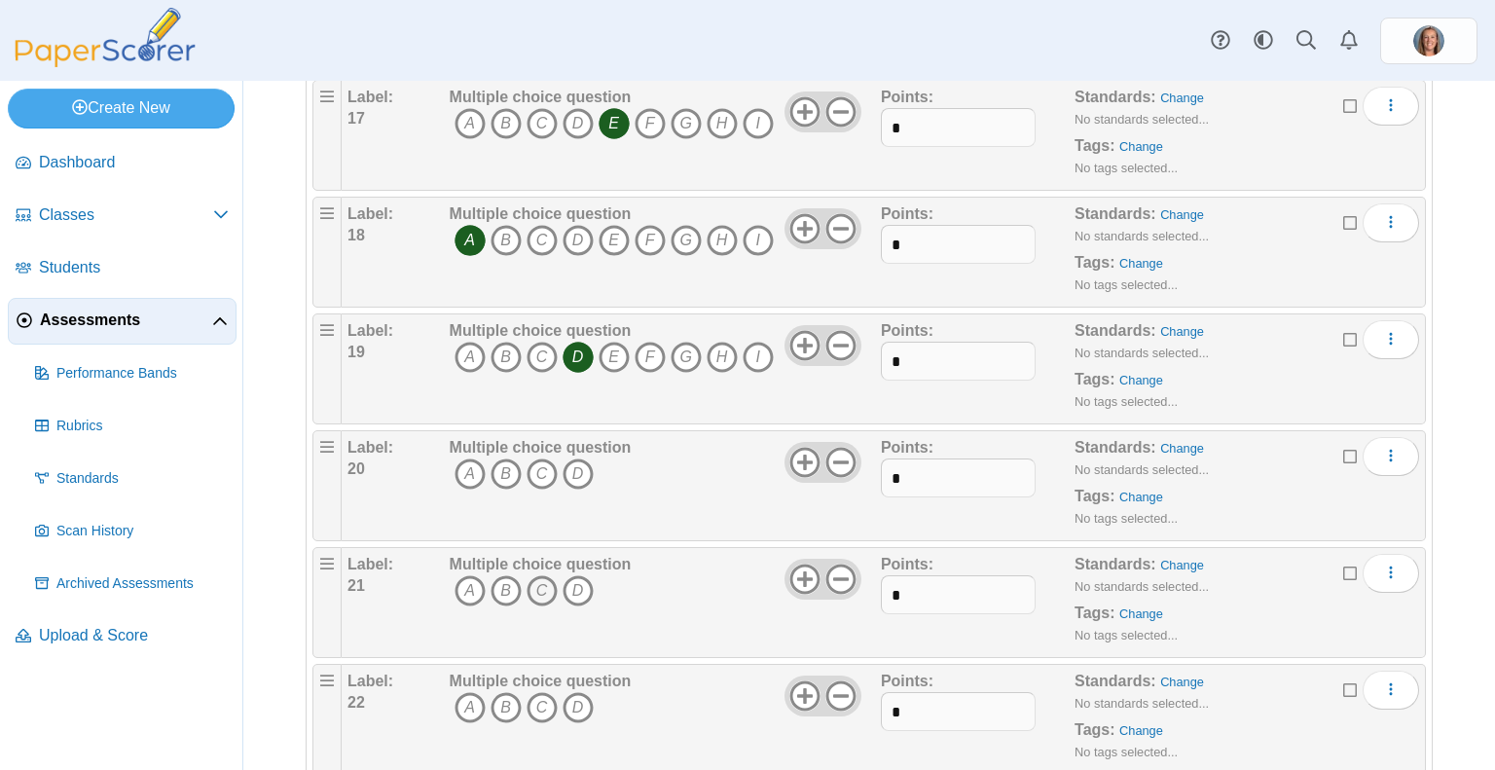
click at [544, 575] on icon "C" at bounding box center [542, 590] width 31 height 31
click at [541, 463] on icon "C" at bounding box center [542, 473] width 31 height 31
click at [461, 585] on icon "A" at bounding box center [470, 590] width 31 height 31
click at [530, 587] on icon "C" at bounding box center [542, 590] width 31 height 31
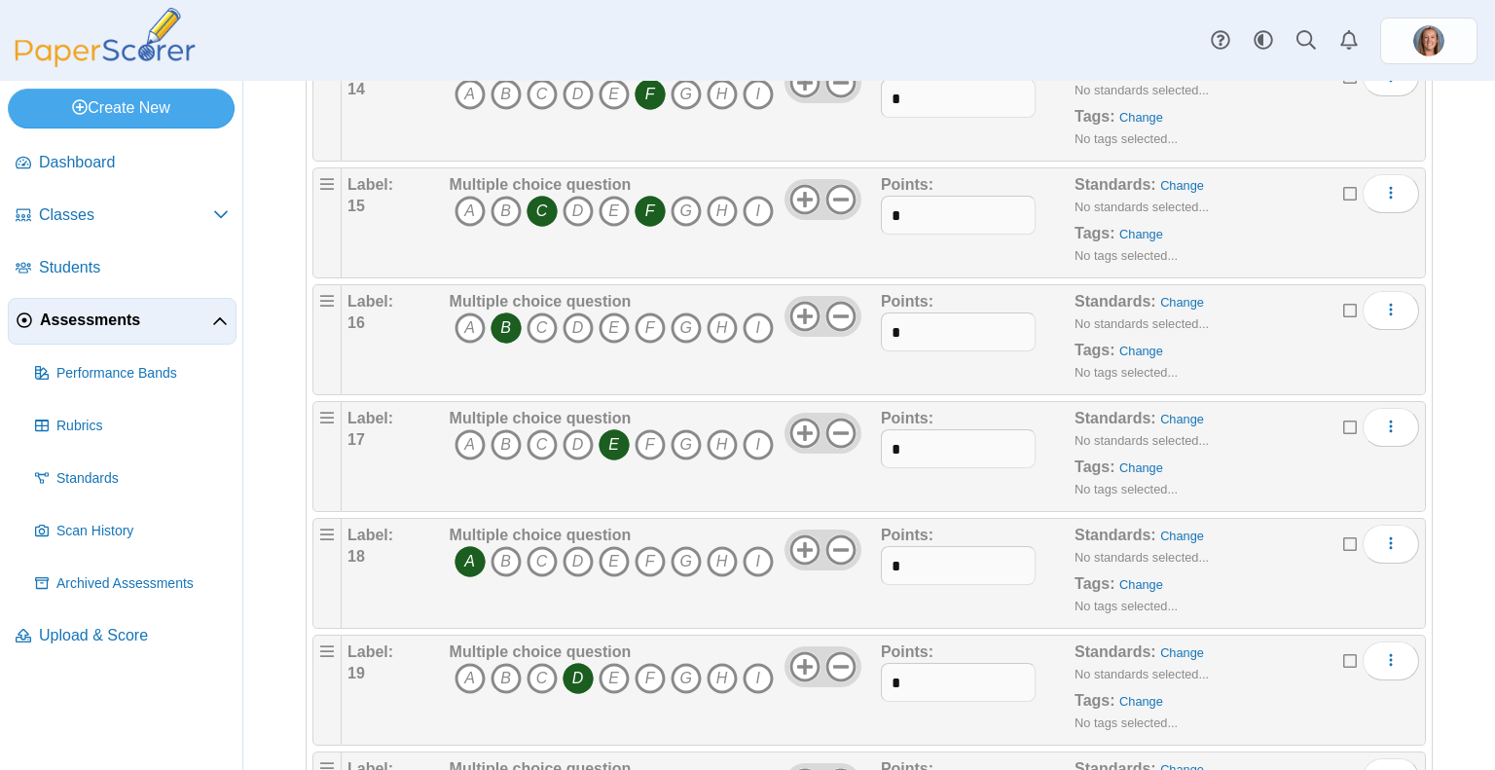
scroll to position [1744, 0]
click at [653, 202] on icon "F" at bounding box center [650, 213] width 31 height 31
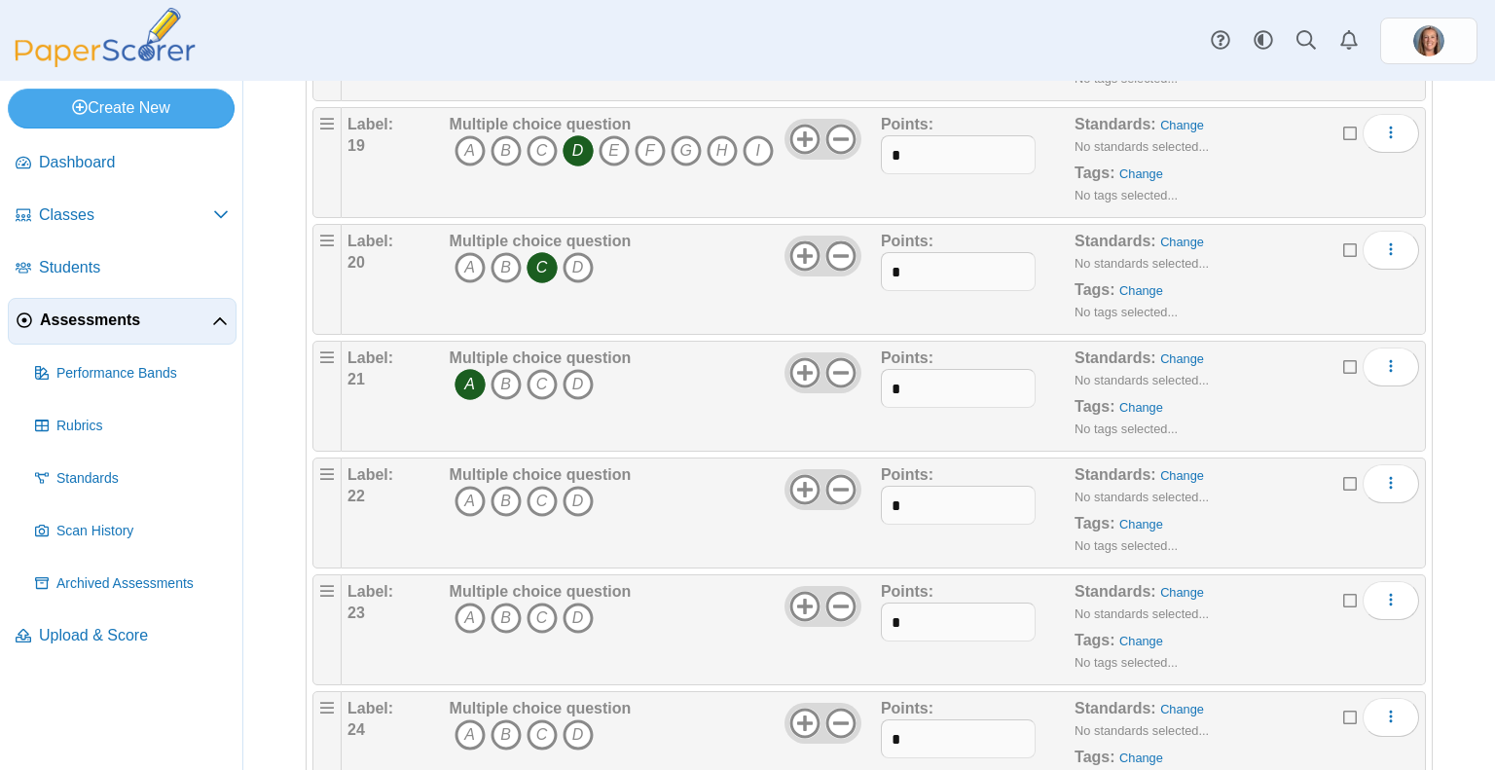
scroll to position [2288, 0]
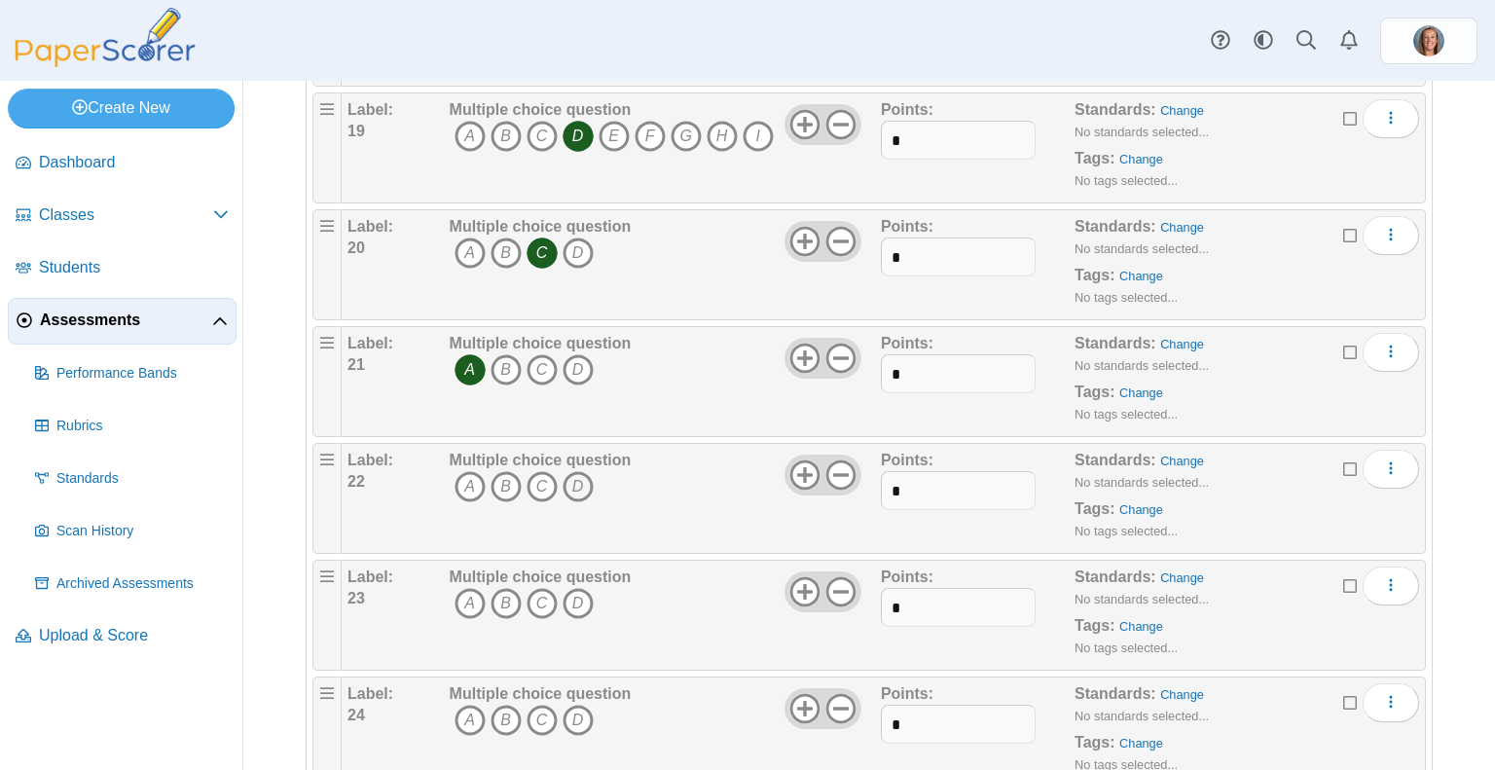
click at [584, 475] on icon "D" at bounding box center [578, 486] width 31 height 31
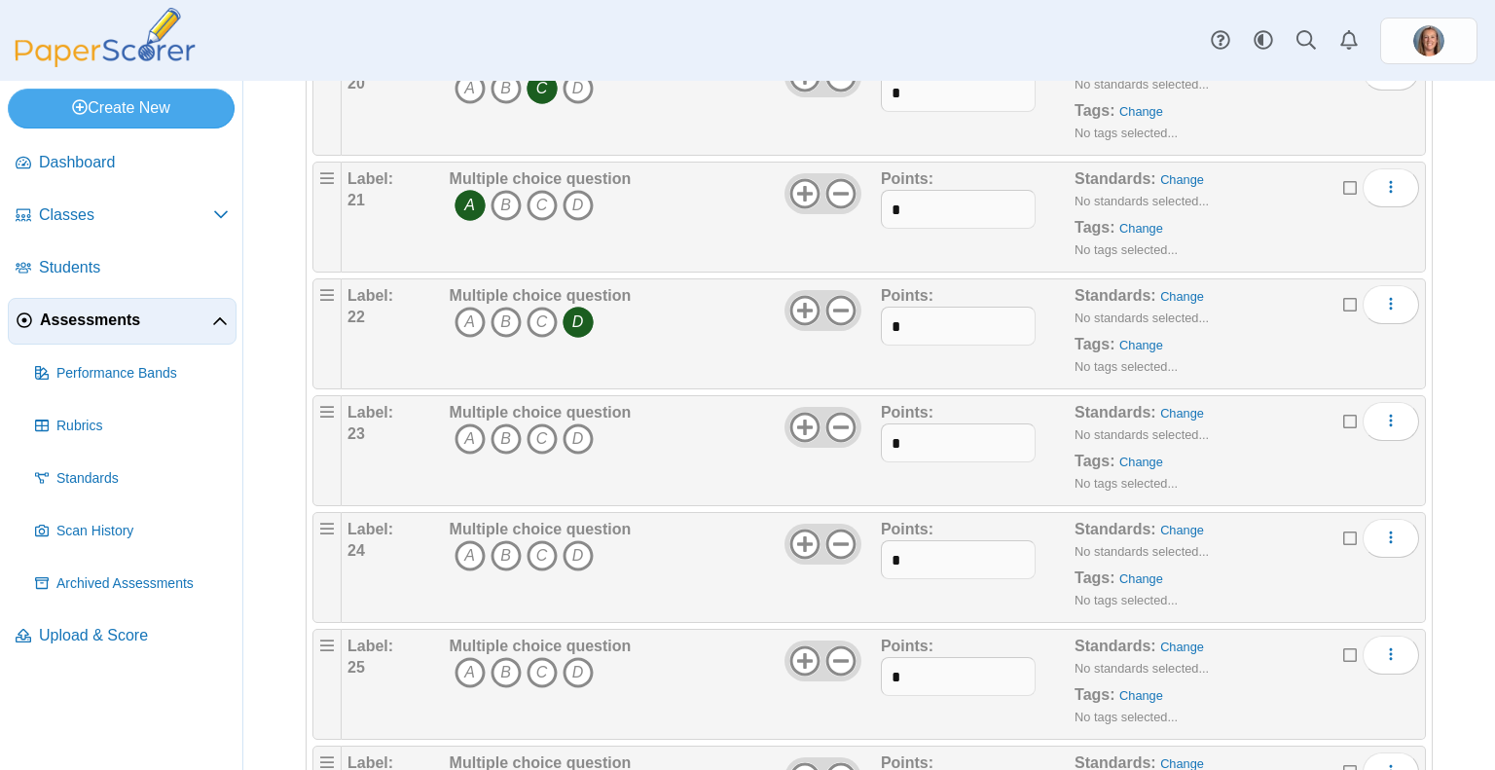
scroll to position [2457, 0]
click at [539, 429] on icon "C" at bounding box center [542, 434] width 31 height 31
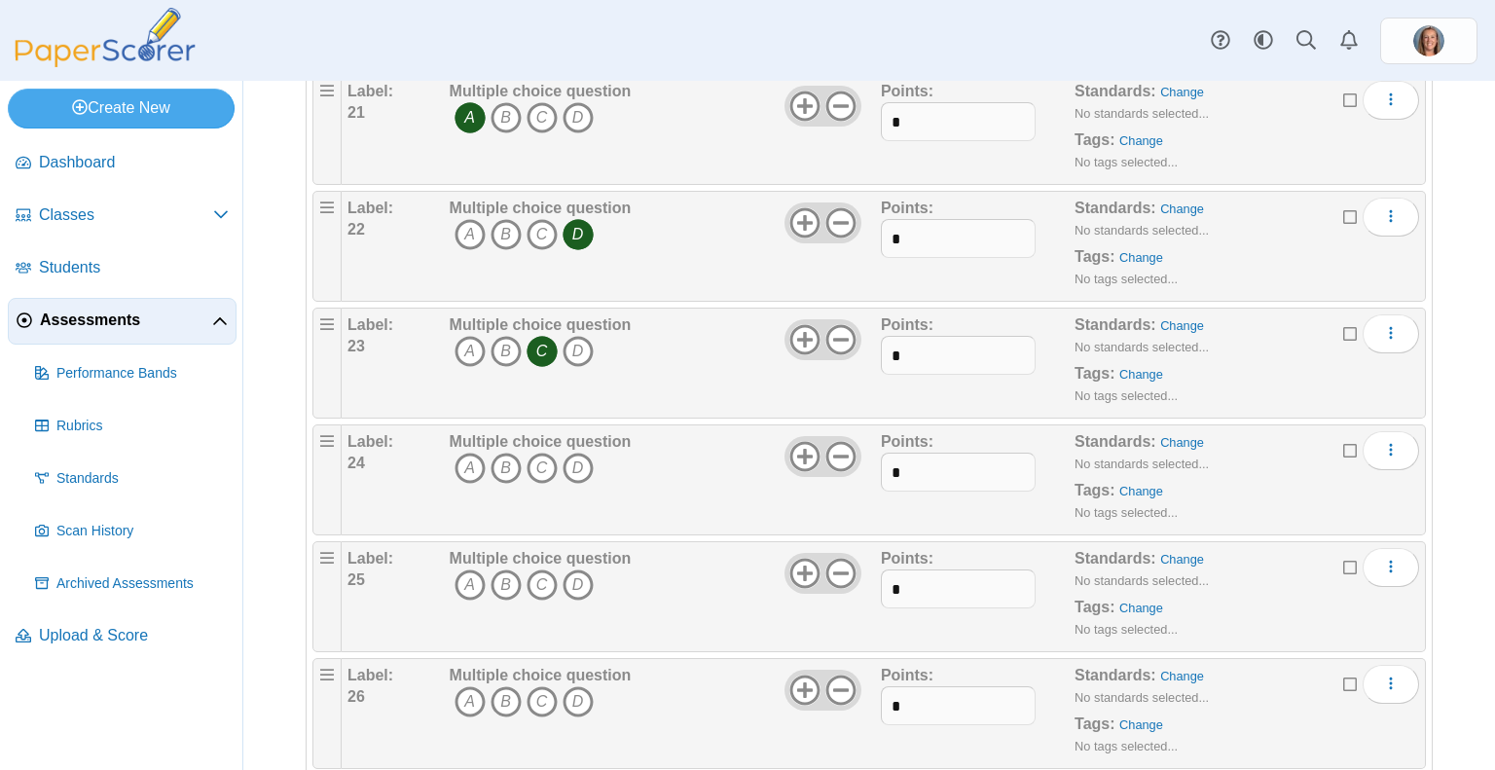
scroll to position [2558, 0]
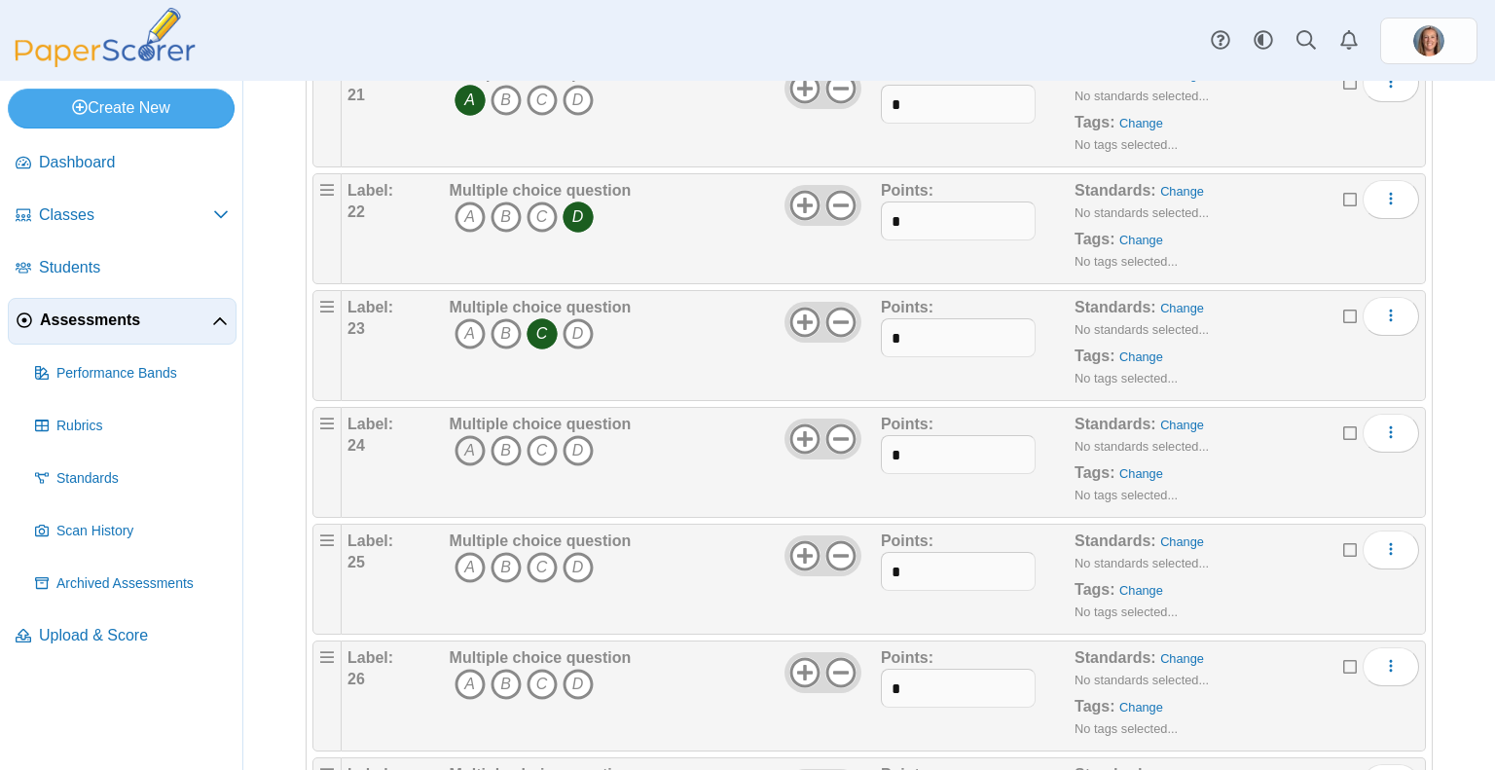
click at [467, 451] on icon "A" at bounding box center [470, 450] width 31 height 31
click at [537, 552] on icon "C" at bounding box center [542, 567] width 31 height 31
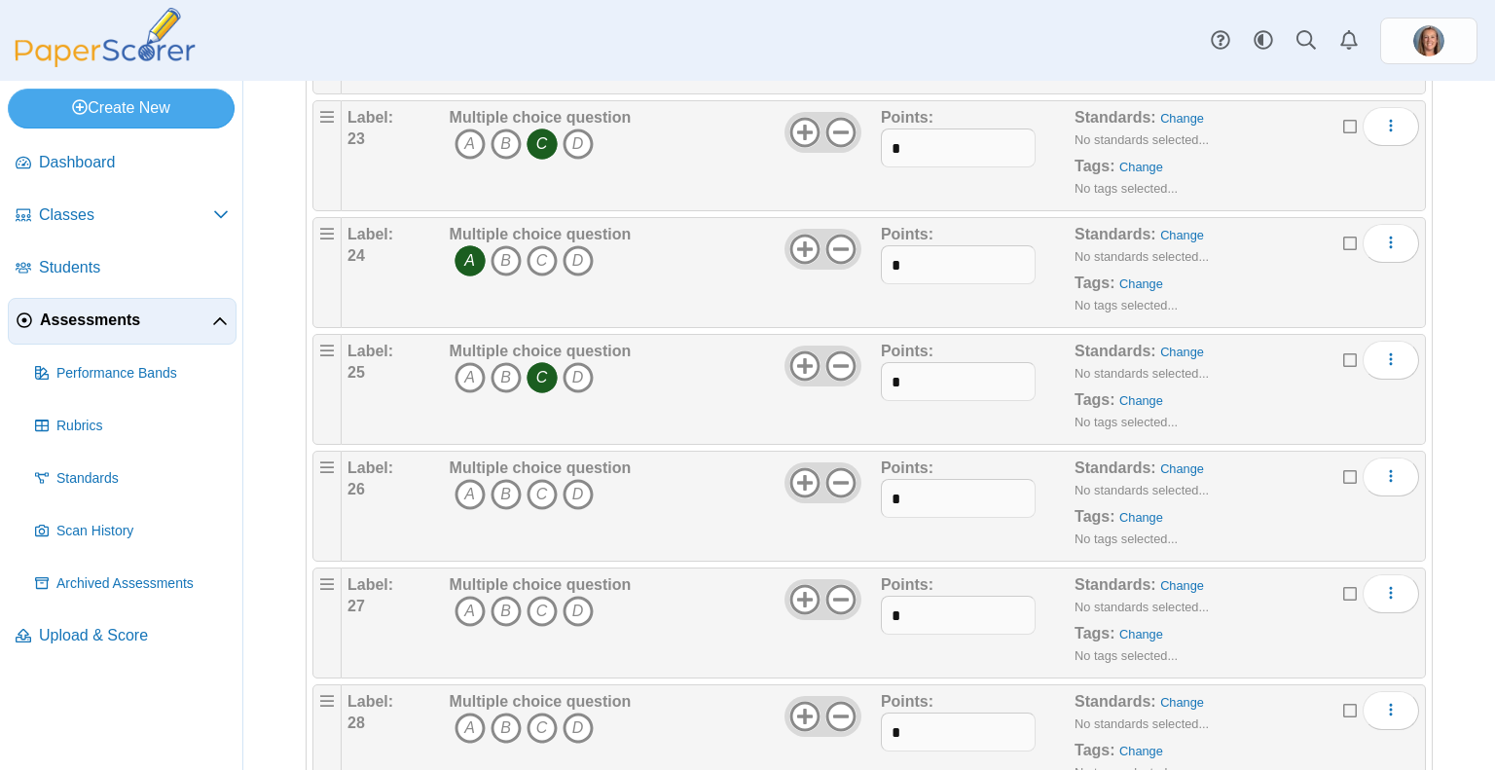
scroll to position [2754, 0]
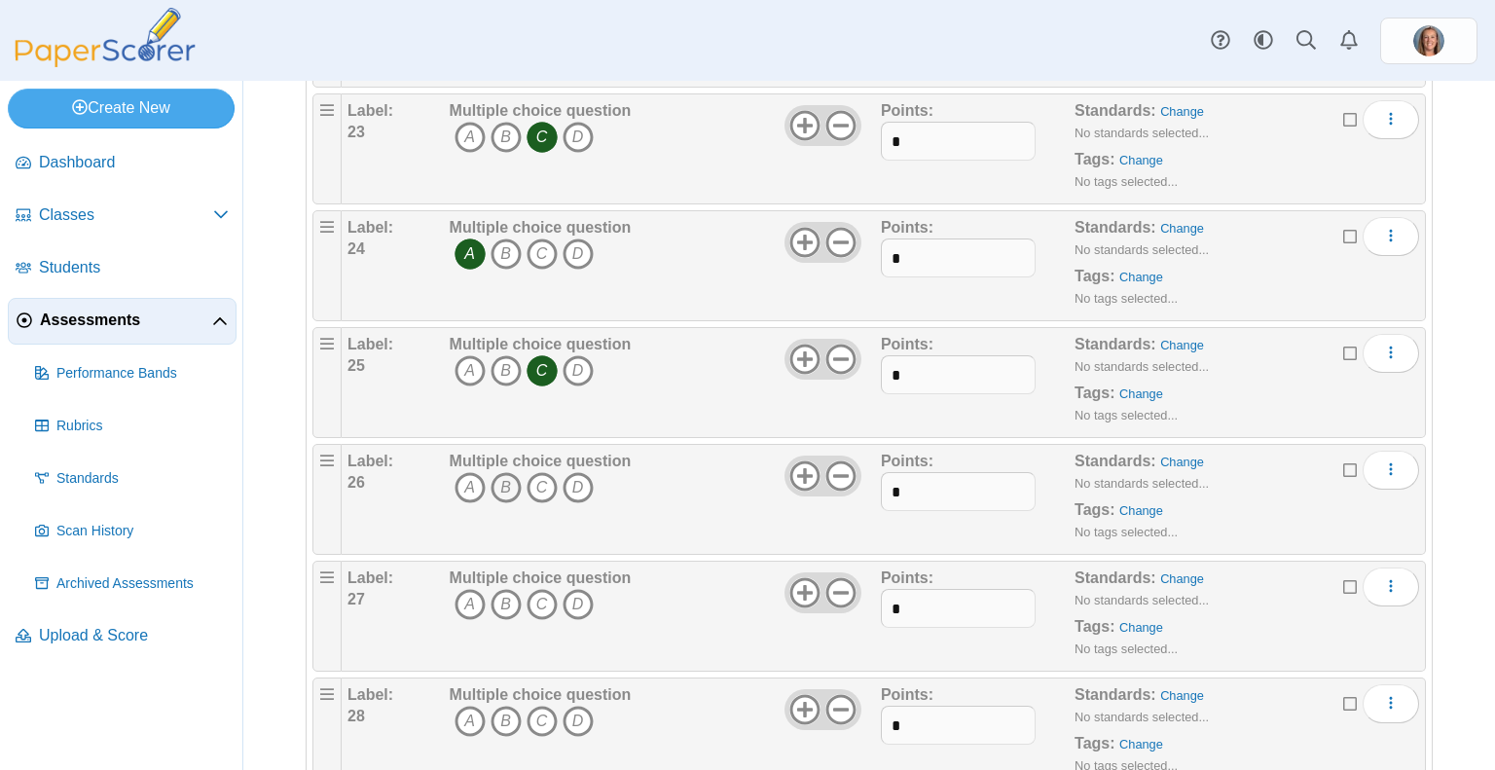
click at [508, 485] on icon "B" at bounding box center [506, 487] width 31 height 31
click at [469, 591] on icon "A" at bounding box center [470, 604] width 31 height 31
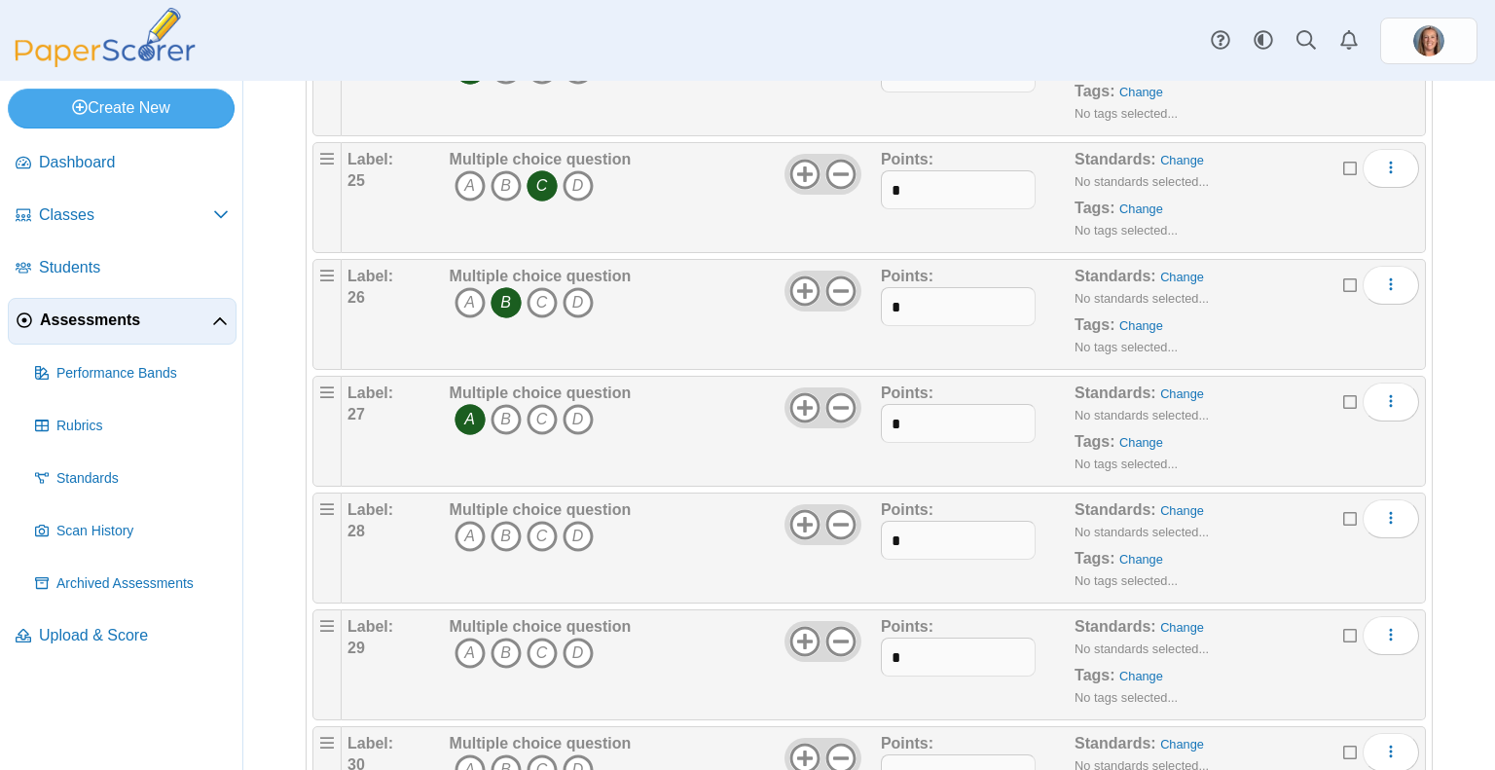
scroll to position [2939, 0]
click at [502, 527] on icon "B" at bounding box center [506, 536] width 31 height 31
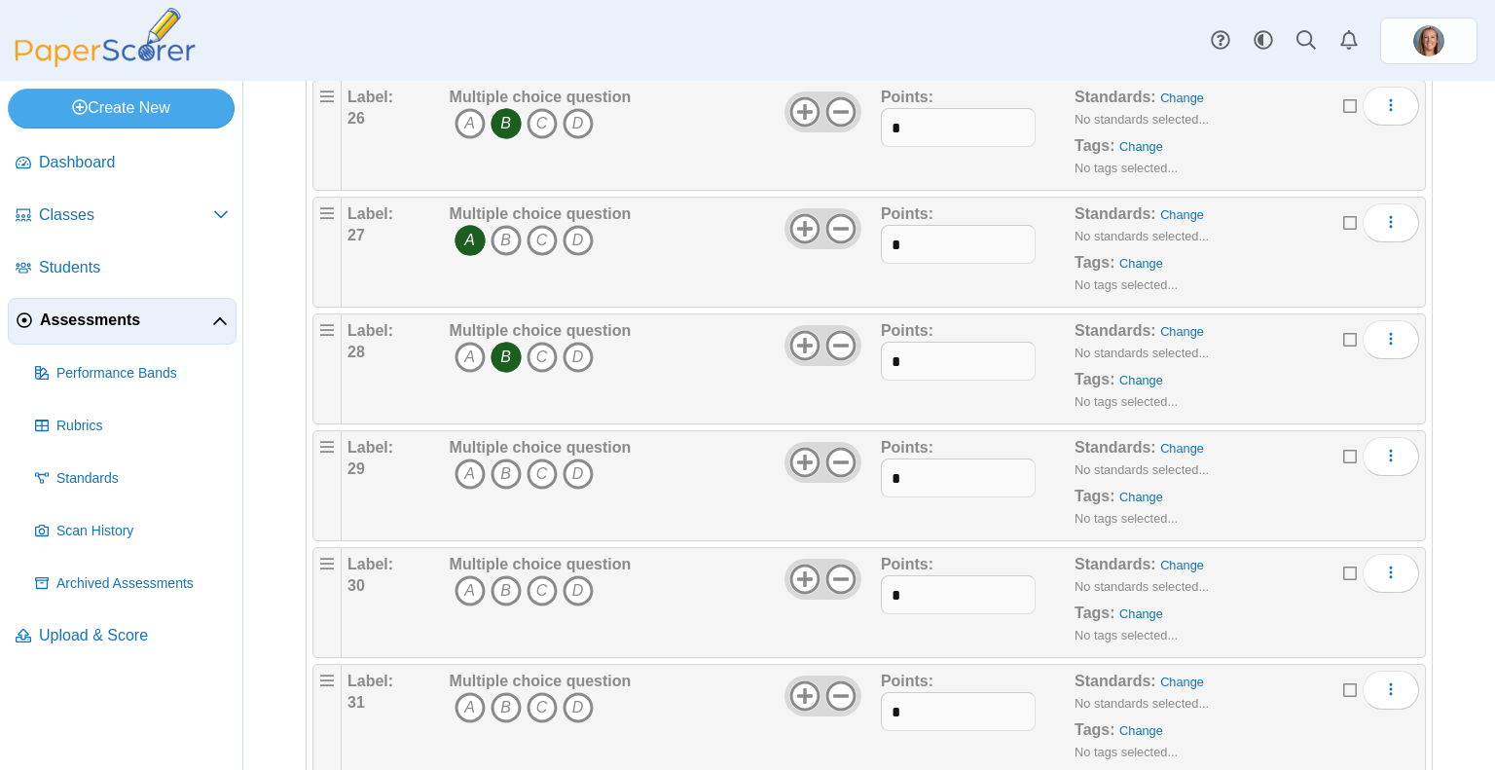
scroll to position [3118, 0]
click at [574, 461] on icon "D" at bounding box center [578, 473] width 31 height 31
click at [543, 581] on icon "C" at bounding box center [542, 590] width 31 height 31
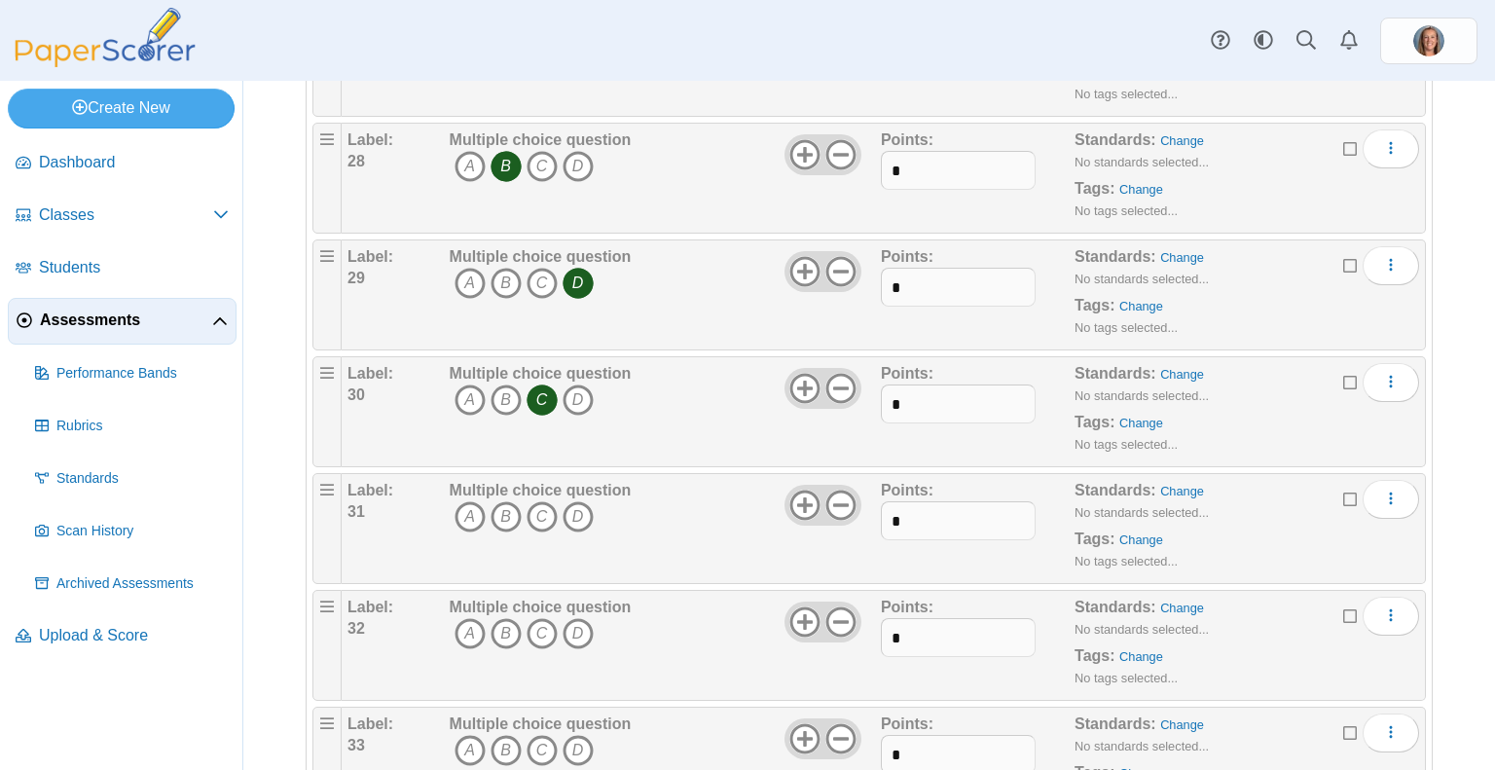
scroll to position [3321, 0]
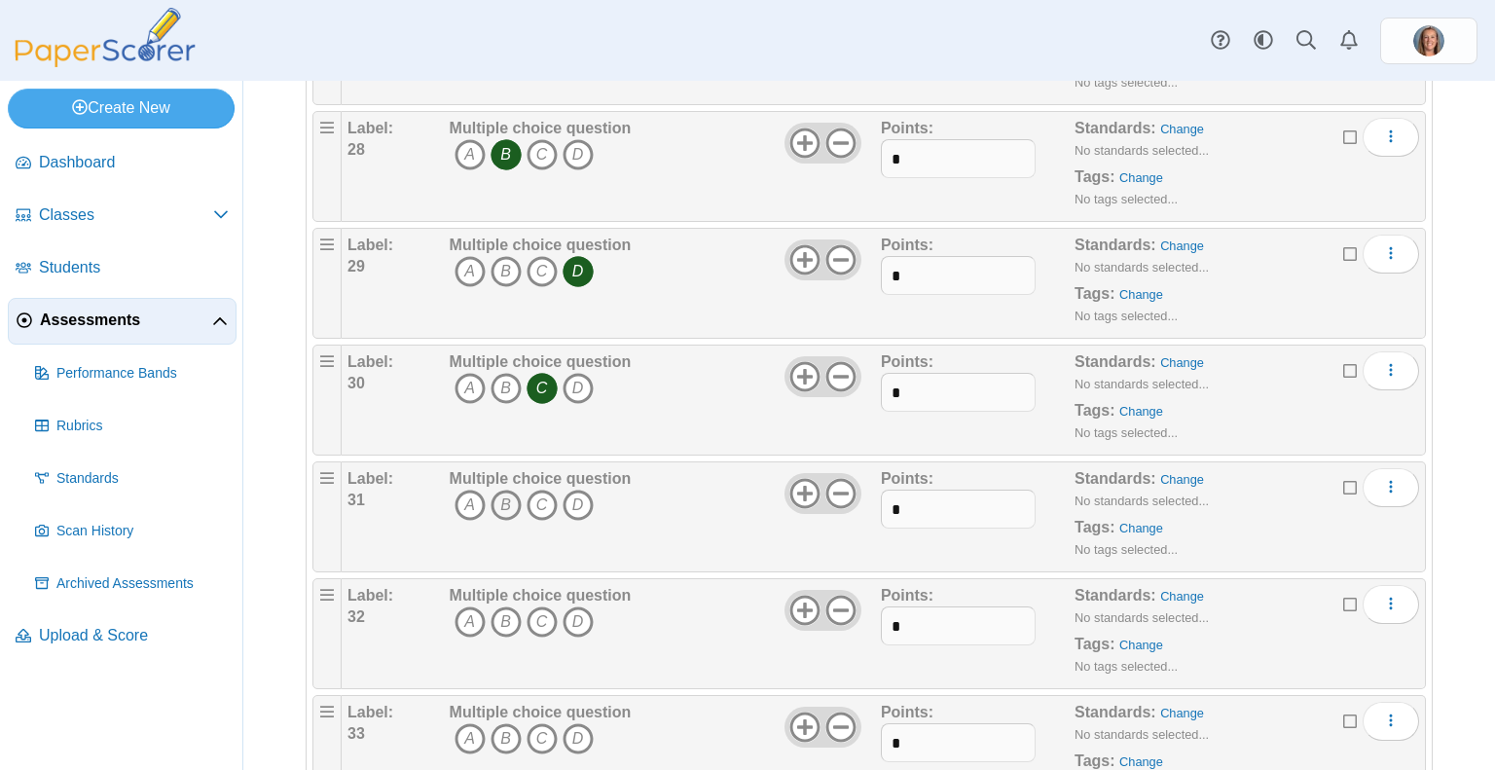
click at [496, 490] on icon "B" at bounding box center [506, 505] width 31 height 31
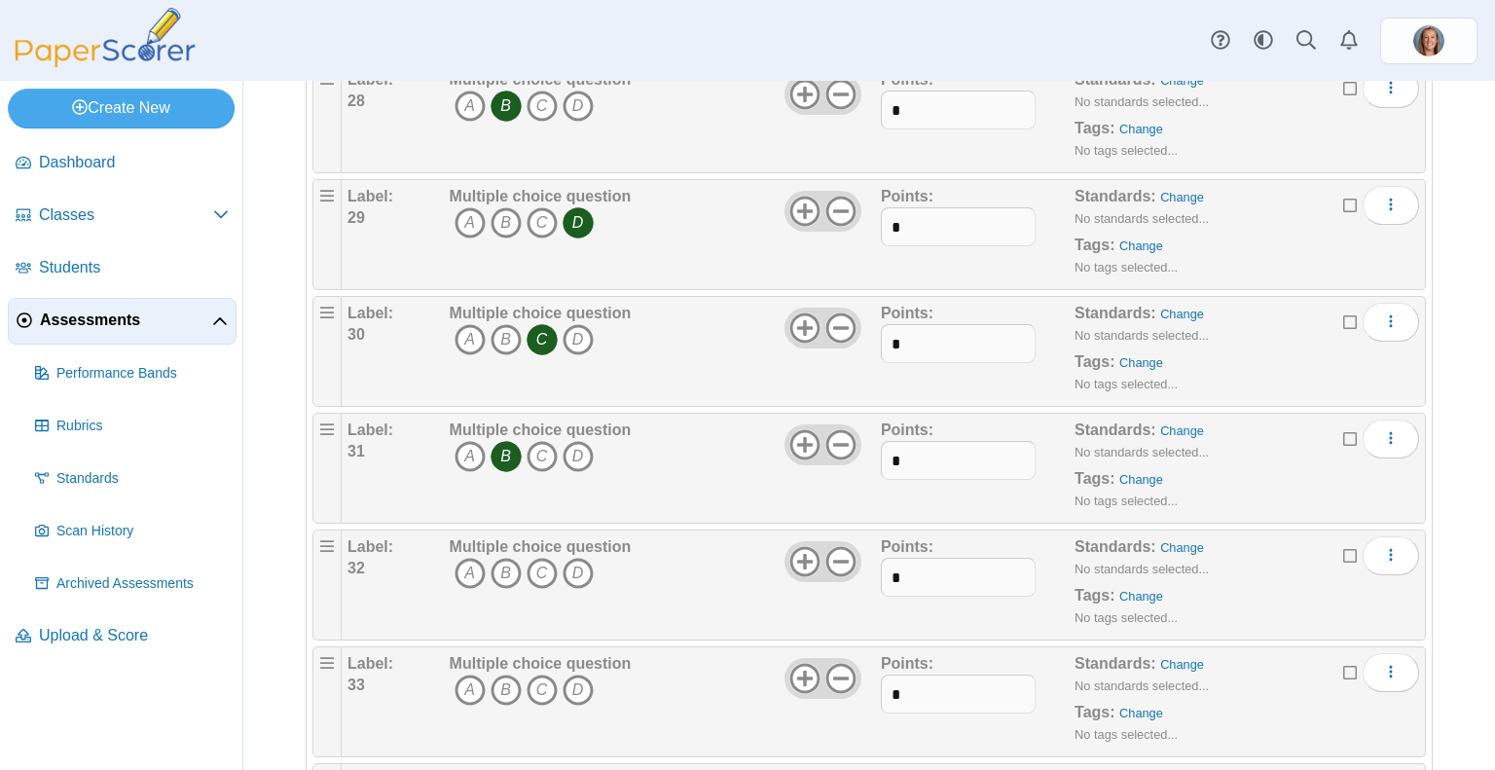
scroll to position [3403, 0]
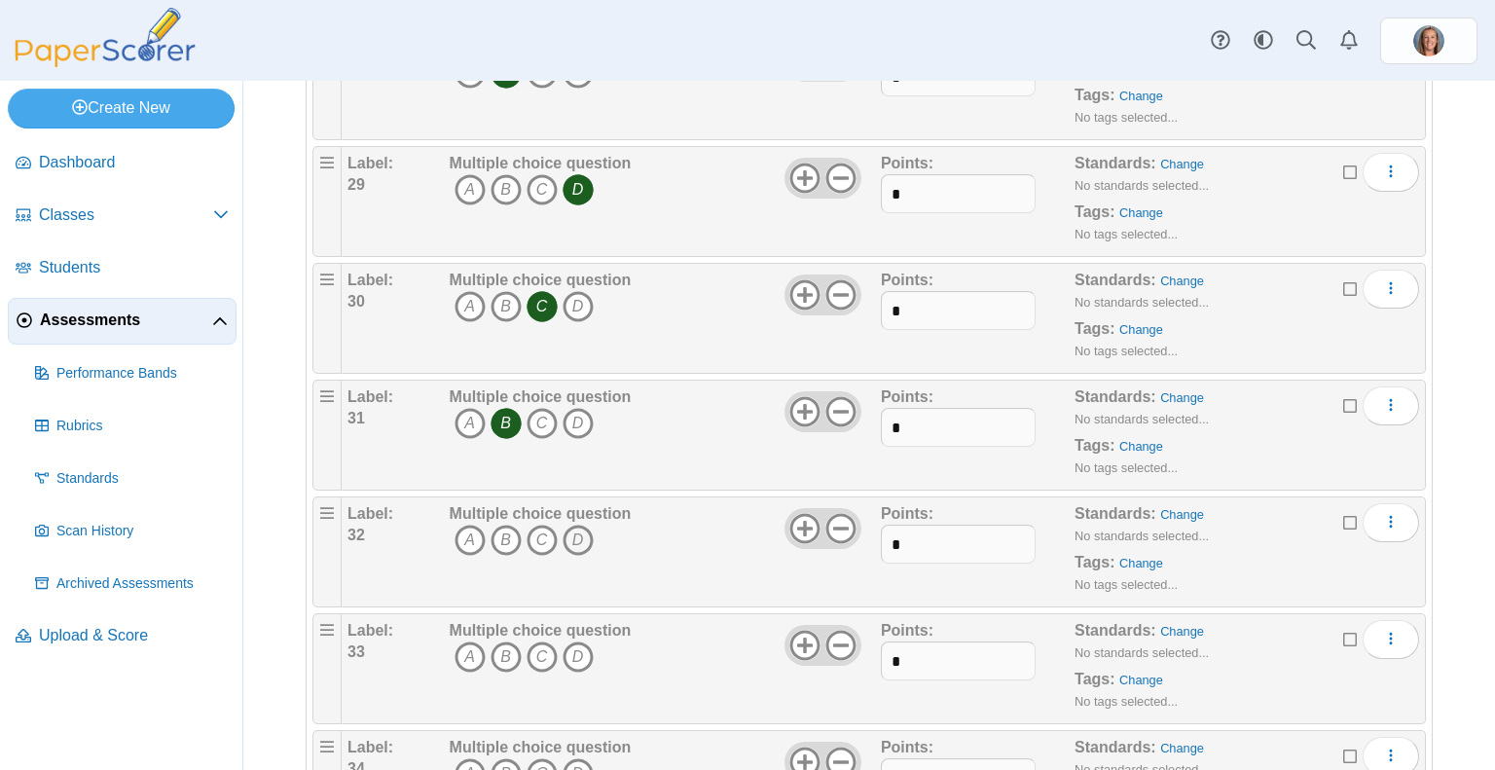
click at [579, 525] on icon "D" at bounding box center [578, 540] width 31 height 31
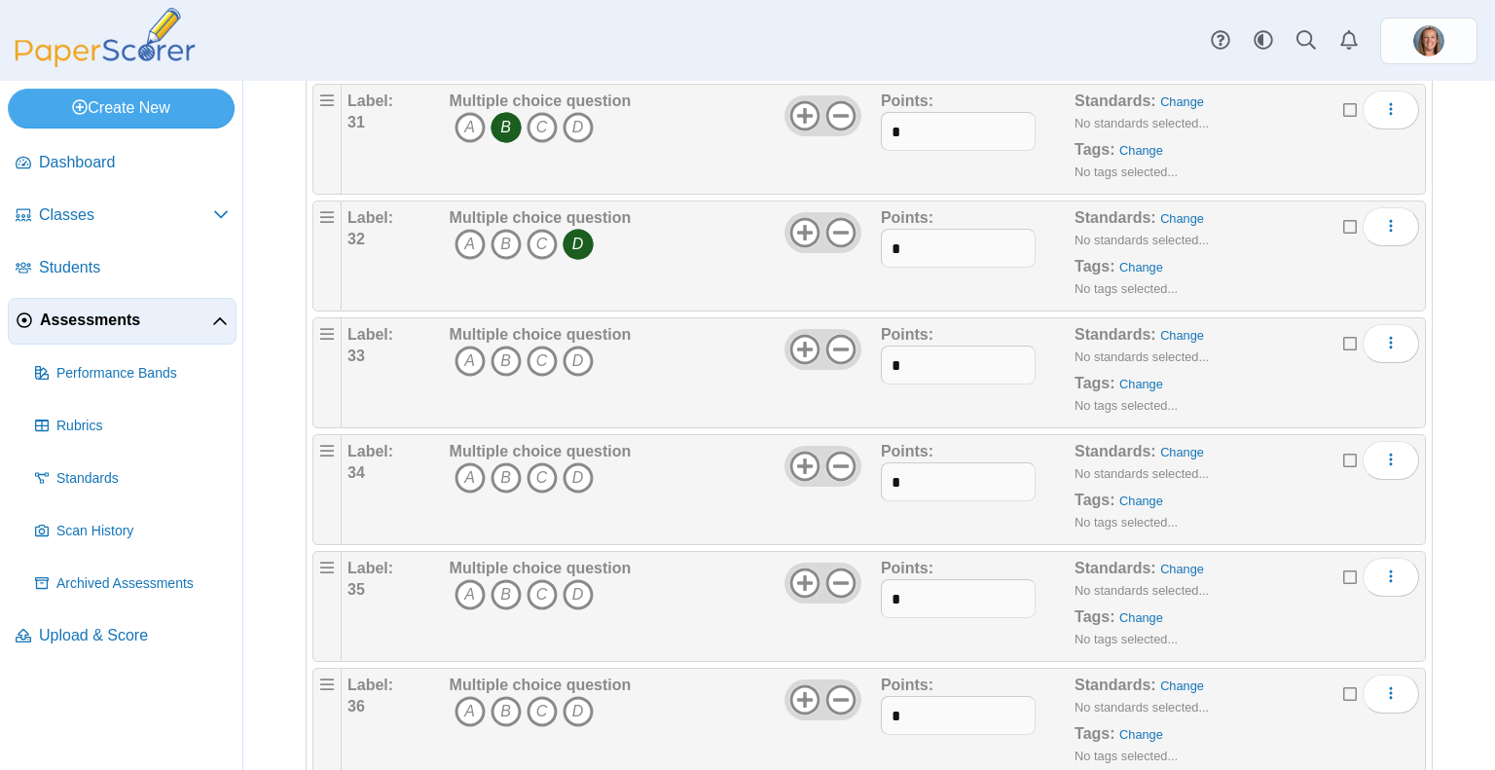
scroll to position [3700, 0]
click at [518, 344] on icon "B" at bounding box center [506, 359] width 31 height 31
click at [471, 460] on icon "A" at bounding box center [470, 475] width 31 height 31
click at [583, 577] on icon "D" at bounding box center [578, 592] width 31 height 31
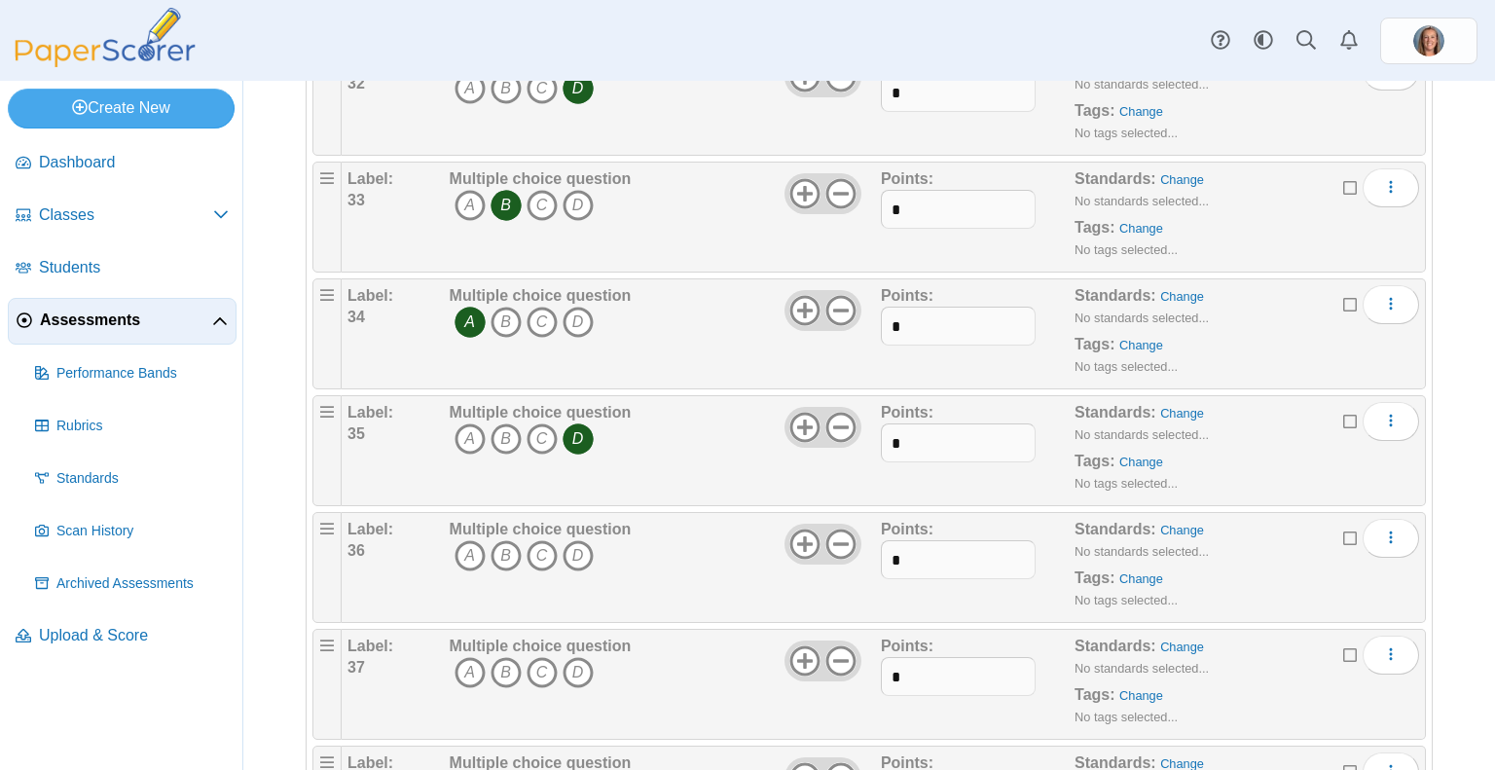
scroll to position [3857, 0]
click at [551, 540] on icon "C" at bounding box center [542, 552] width 31 height 31
click at [481, 654] on icon "A" at bounding box center [470, 669] width 31 height 31
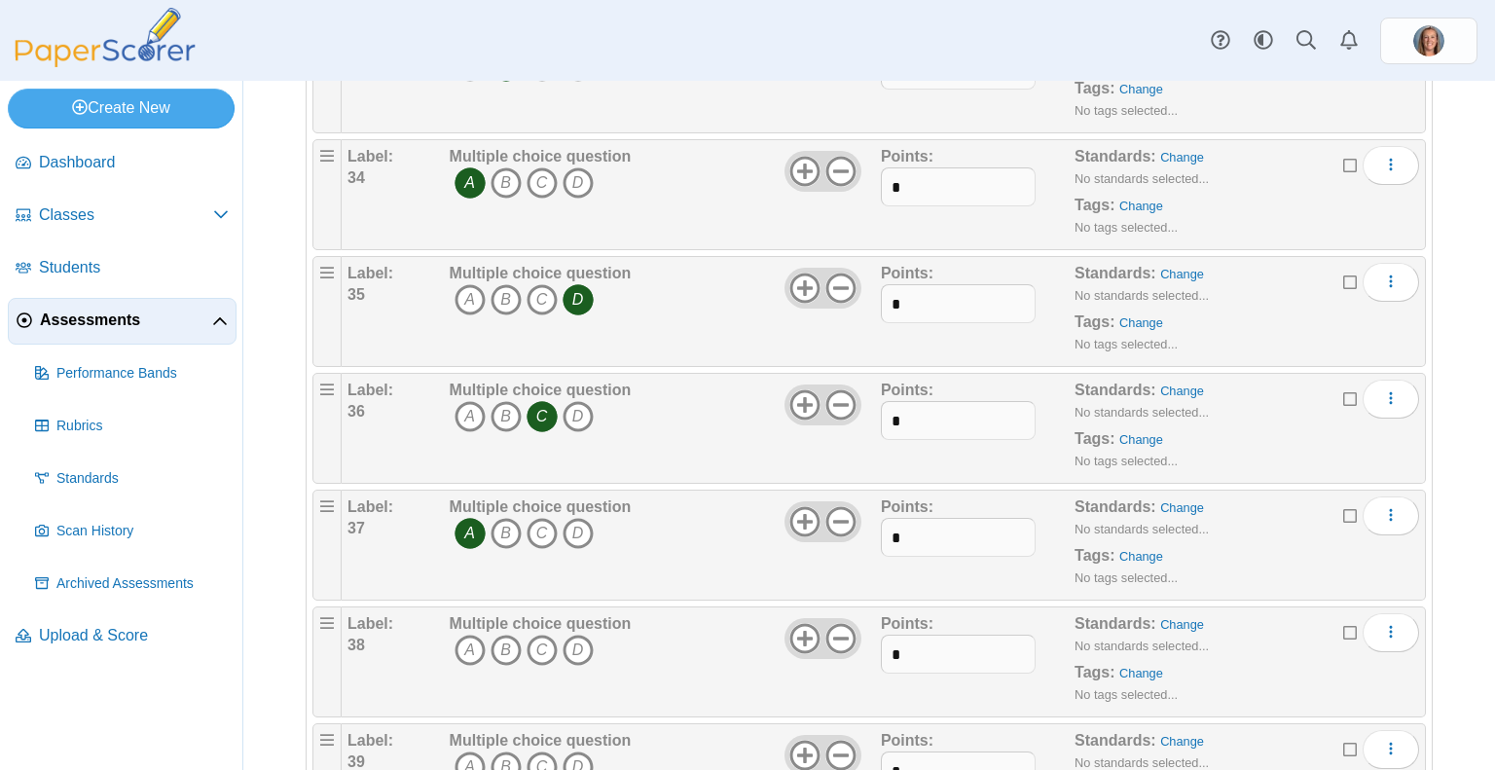
scroll to position [3996, 0]
click at [503, 632] on icon "B" at bounding box center [506, 647] width 31 height 31
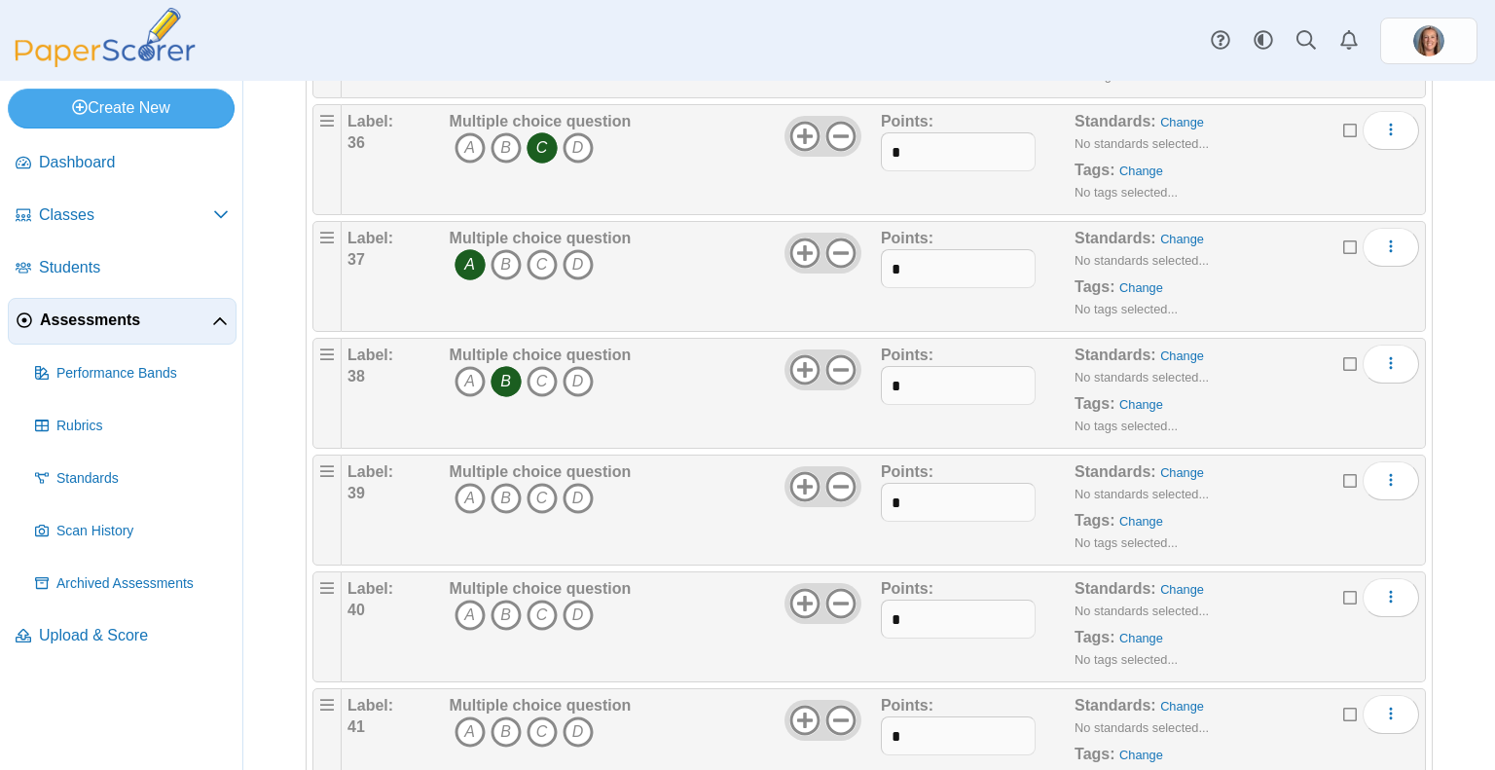
scroll to position [4263, 0]
click at [513, 482] on icon "B" at bounding box center [506, 497] width 31 height 31
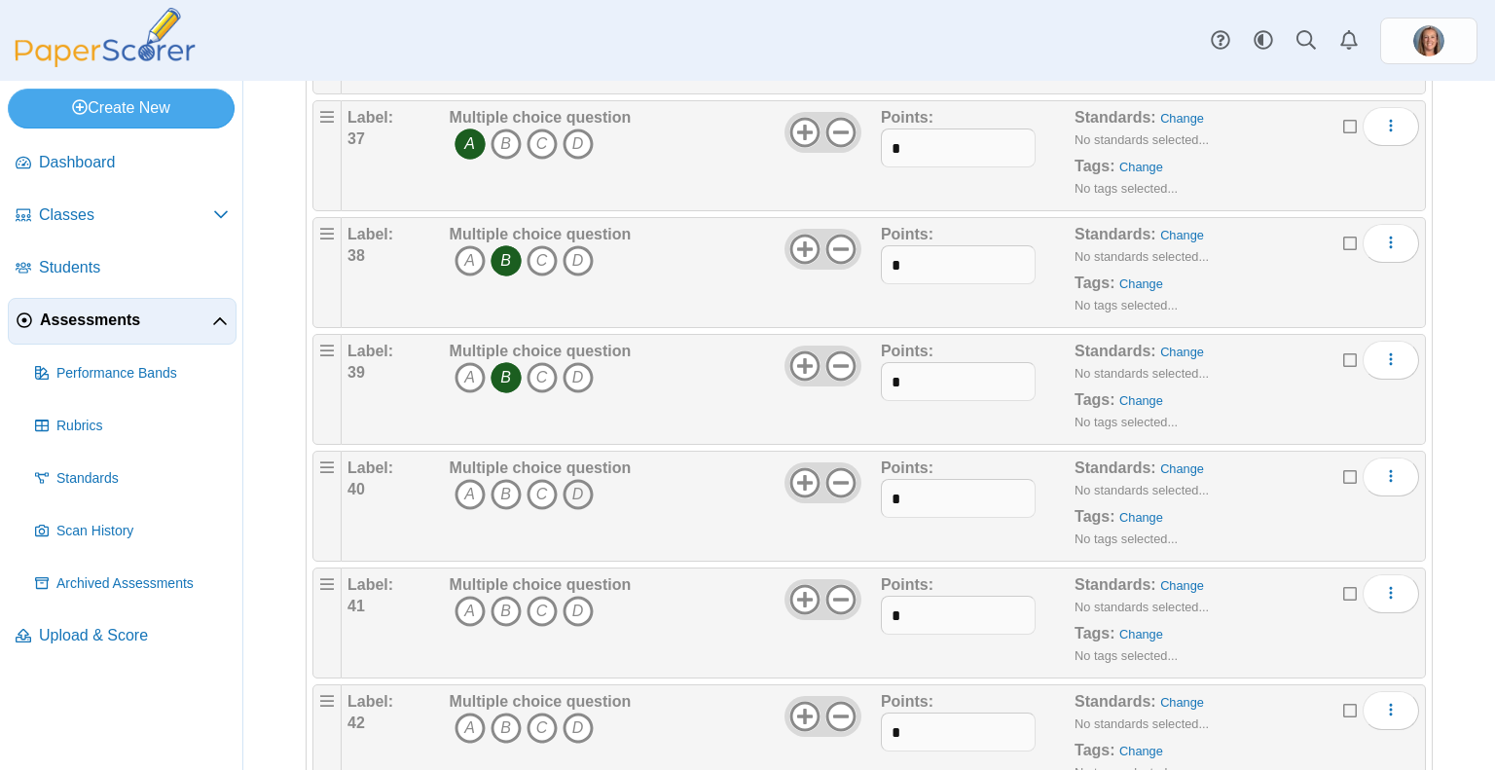
click at [573, 479] on icon "D" at bounding box center [578, 494] width 31 height 31
click at [469, 596] on icon "A" at bounding box center [470, 611] width 31 height 31
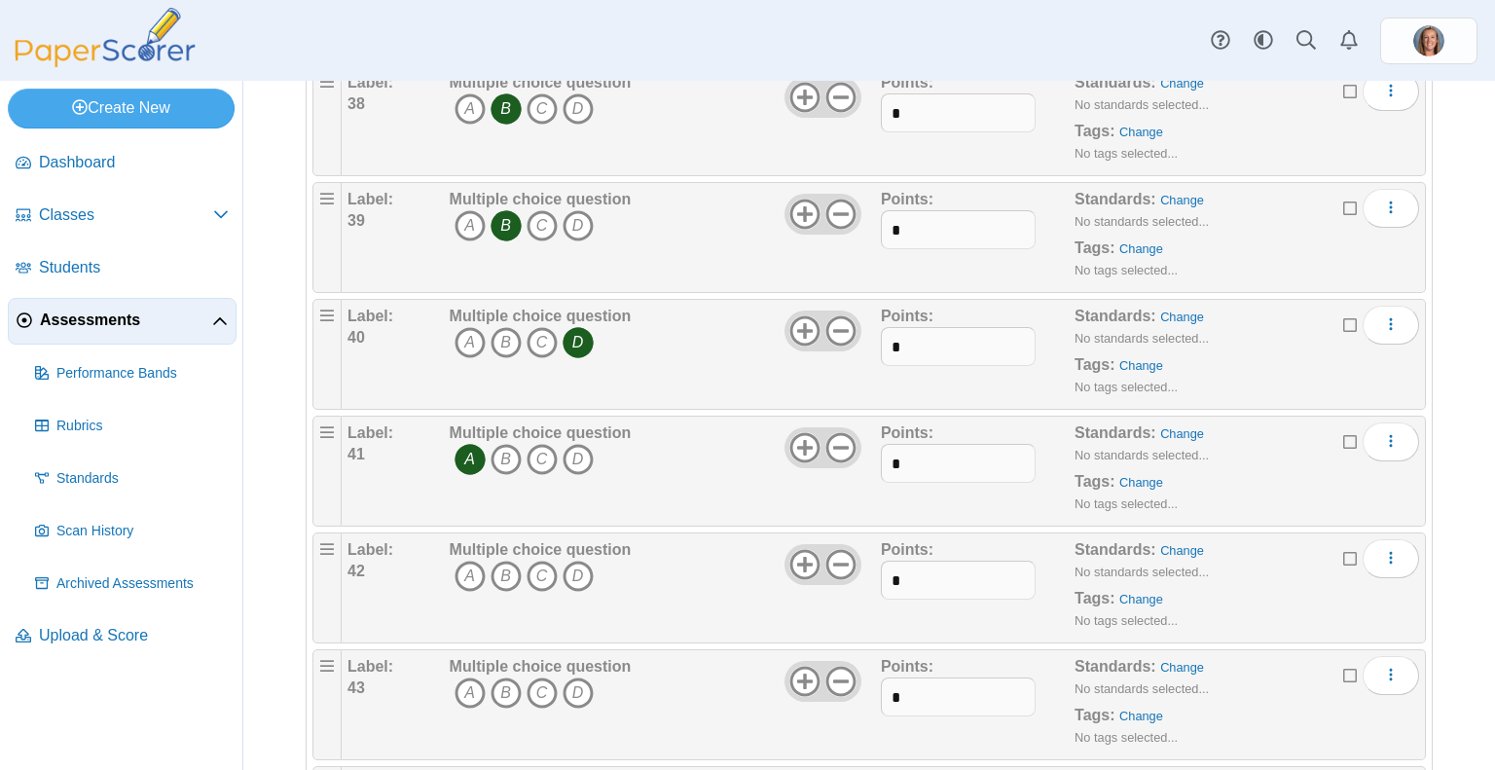
scroll to position [4542, 0]
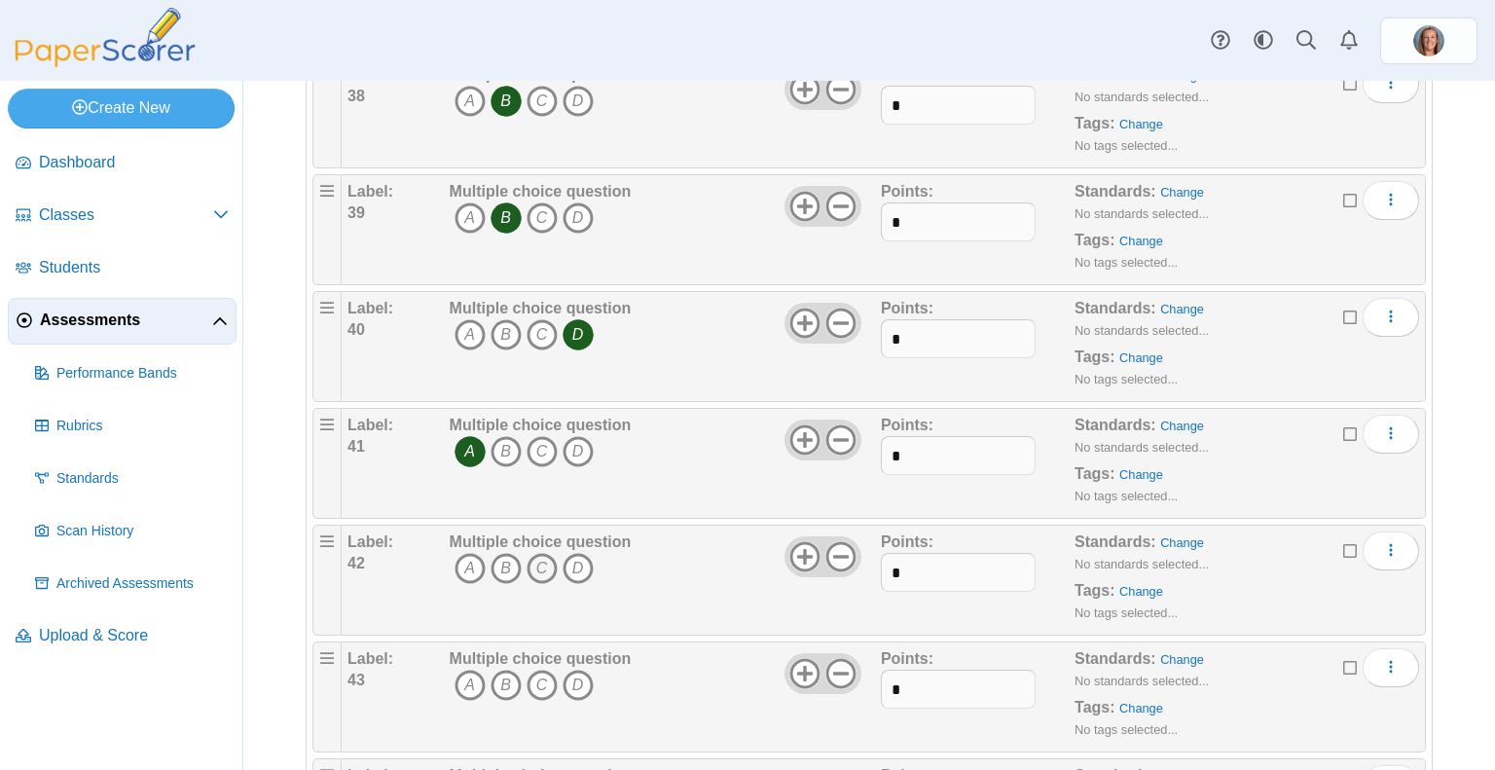
click at [540, 553] on icon "C" at bounding box center [542, 568] width 31 height 31
click at [509, 670] on icon "B" at bounding box center [506, 685] width 31 height 31
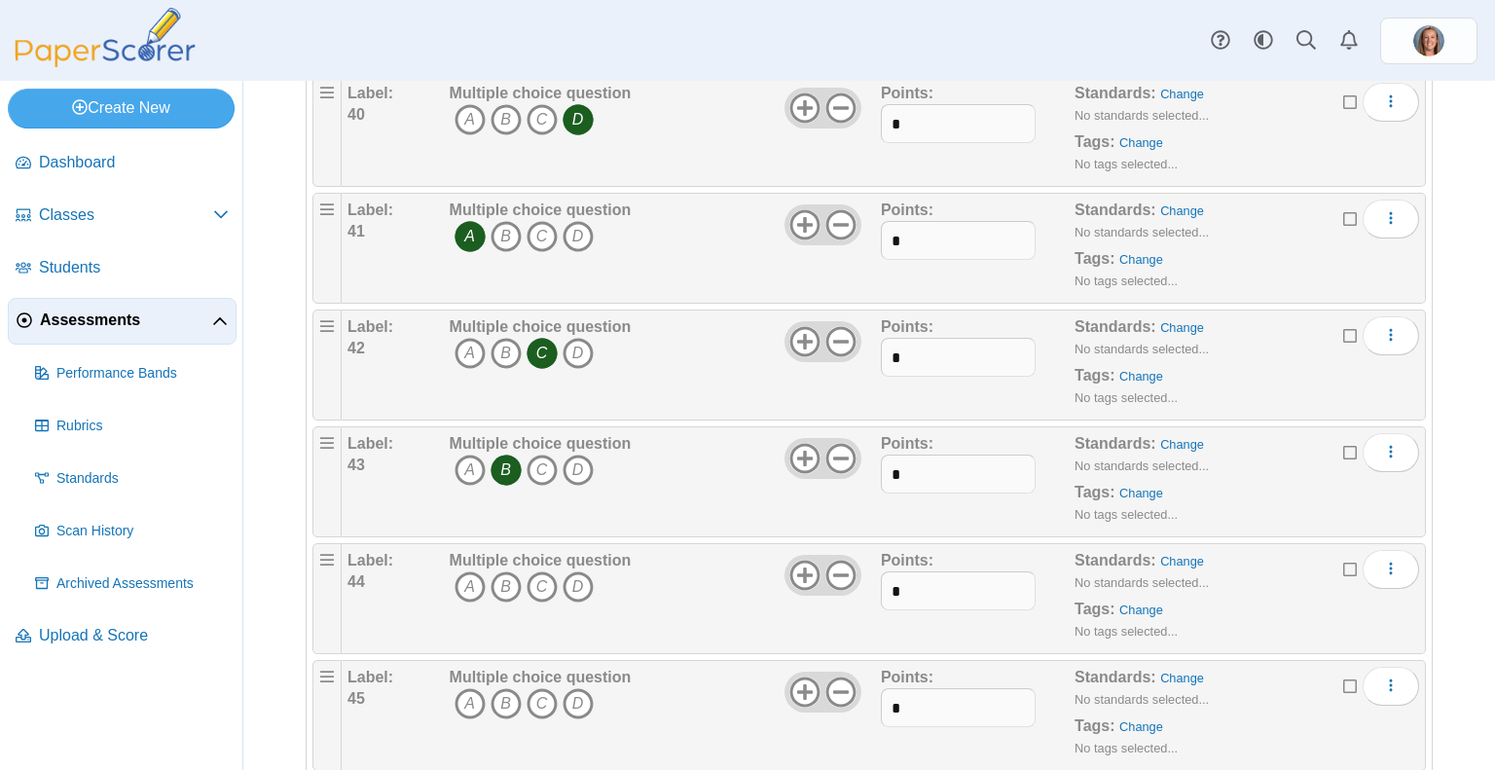
scroll to position [4760, 0]
click at [544, 568] on icon "C" at bounding box center [542, 583] width 31 height 31
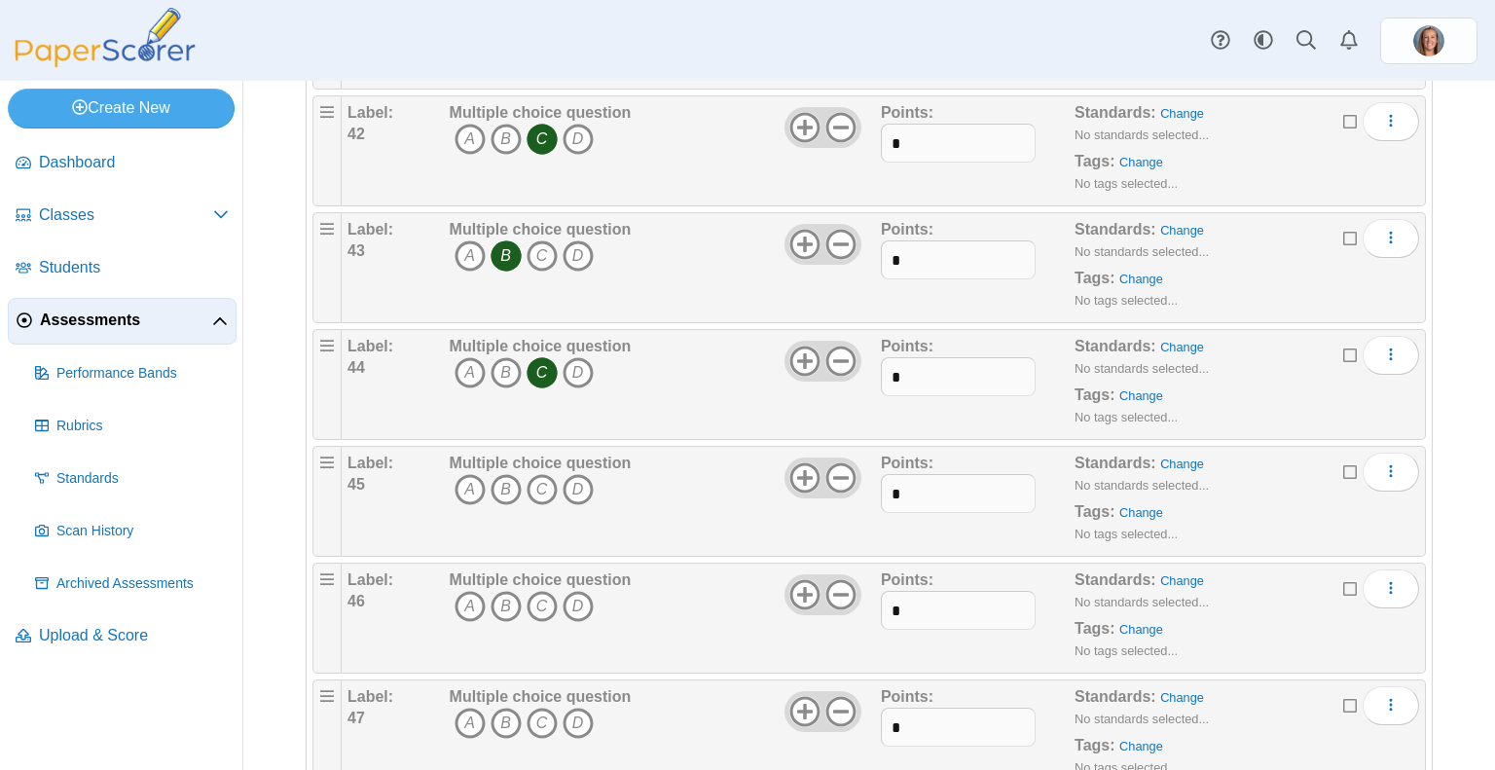
scroll to position [4972, 0]
click at [545, 474] on icon "C" at bounding box center [542, 489] width 31 height 31
click at [501, 591] on icon "B" at bounding box center [506, 606] width 31 height 31
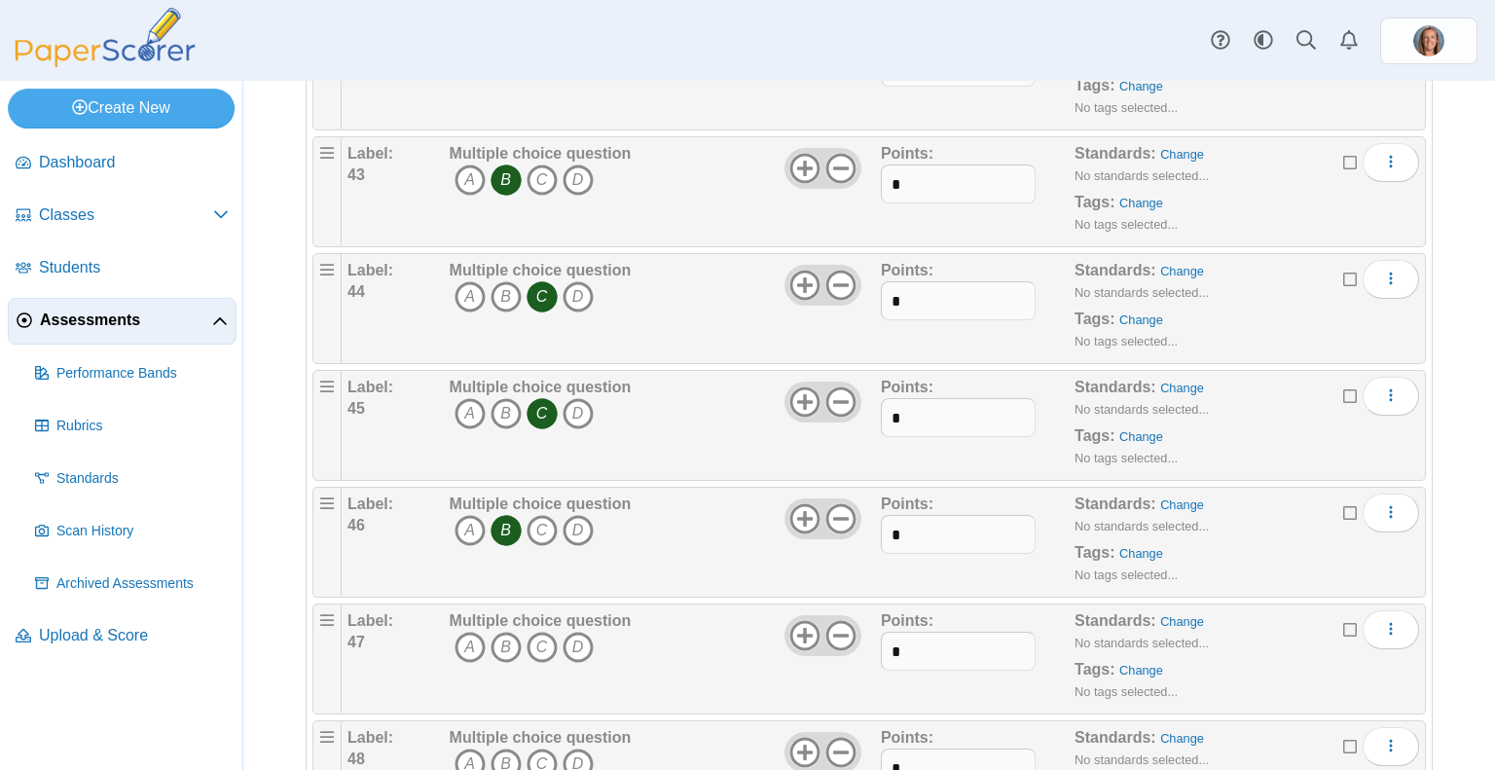
scroll to position [5052, 0]
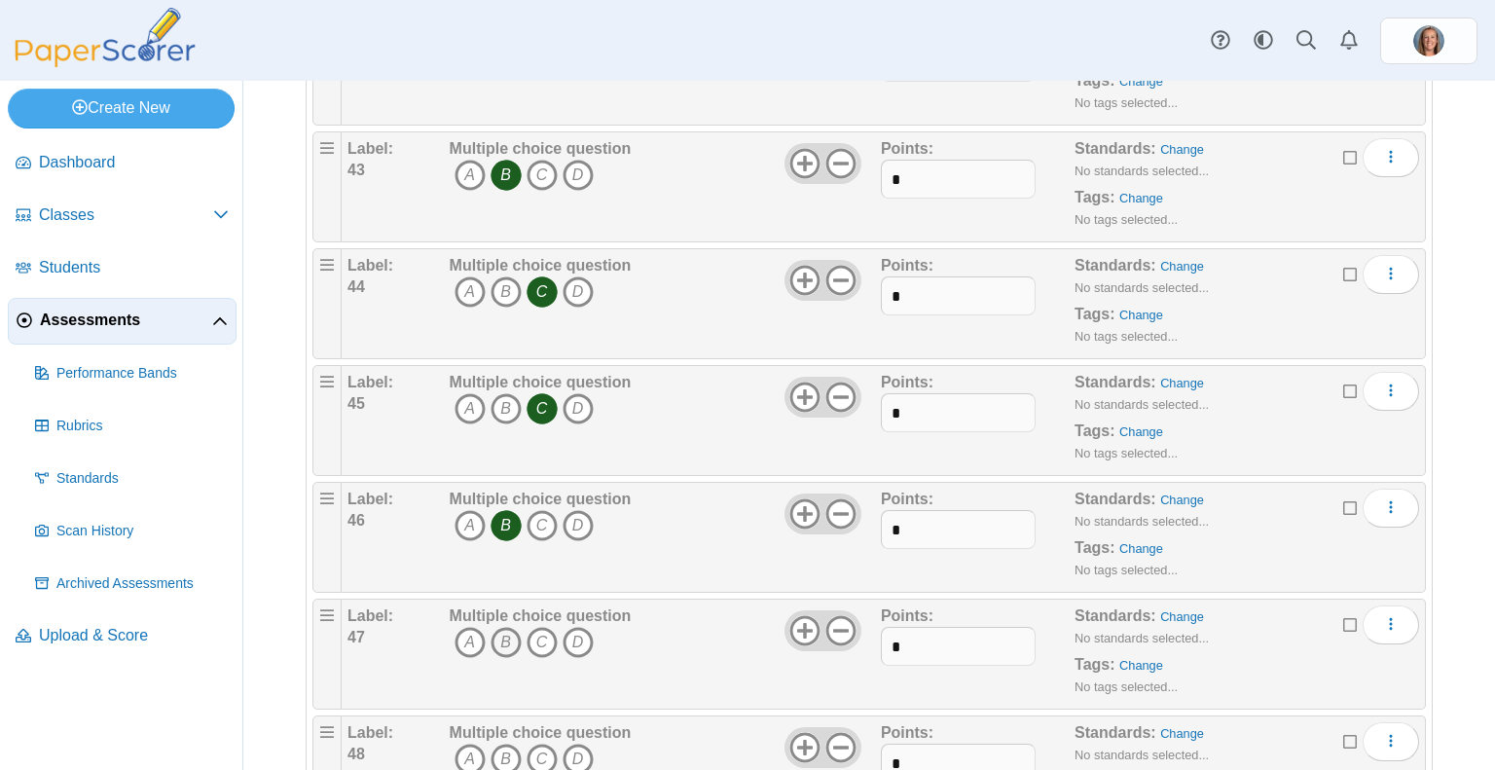
click at [514, 627] on icon "B" at bounding box center [506, 642] width 31 height 31
click at [465, 744] on icon "A" at bounding box center [470, 759] width 31 height 31
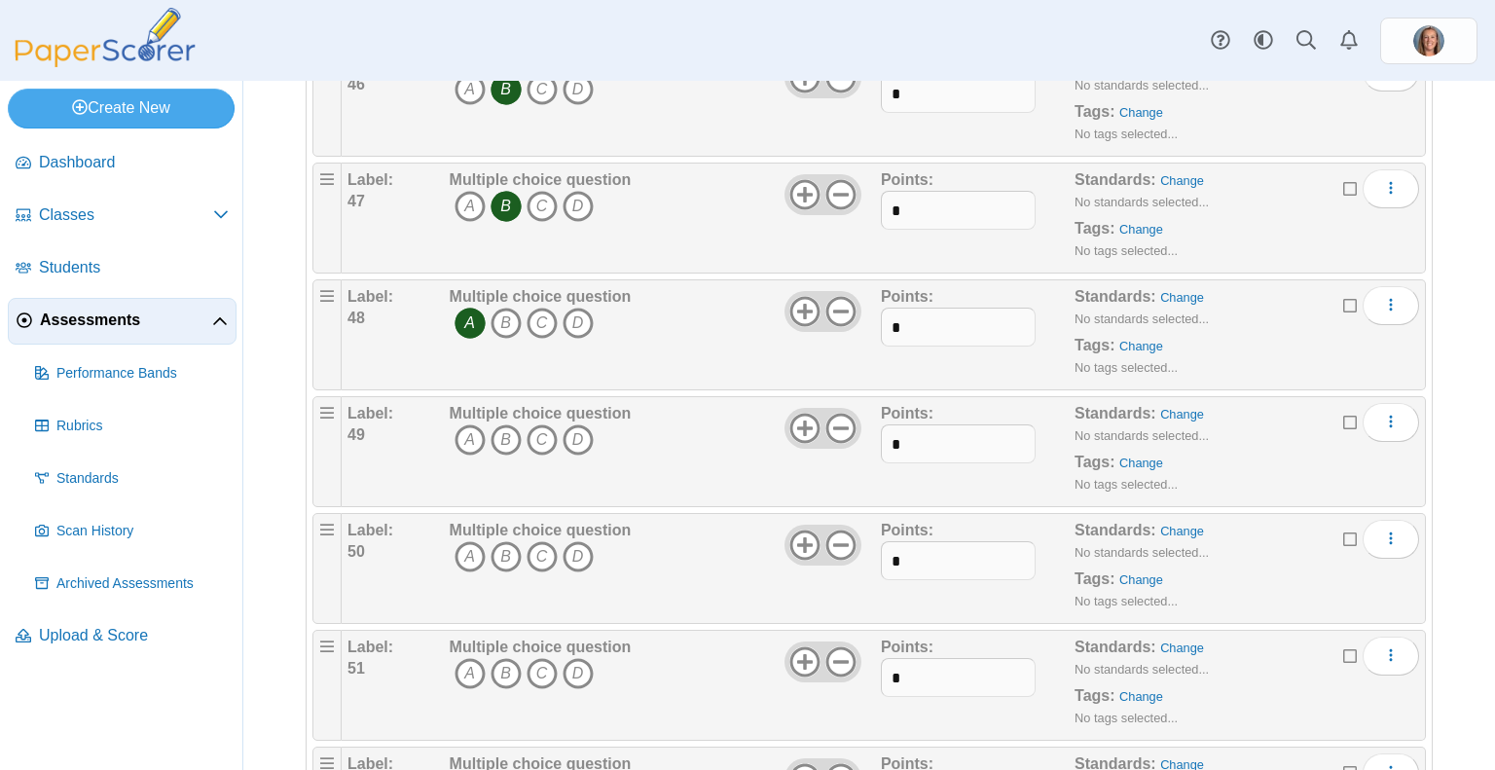
scroll to position [5489, 0]
click at [466, 423] on icon "A" at bounding box center [470, 438] width 31 height 31
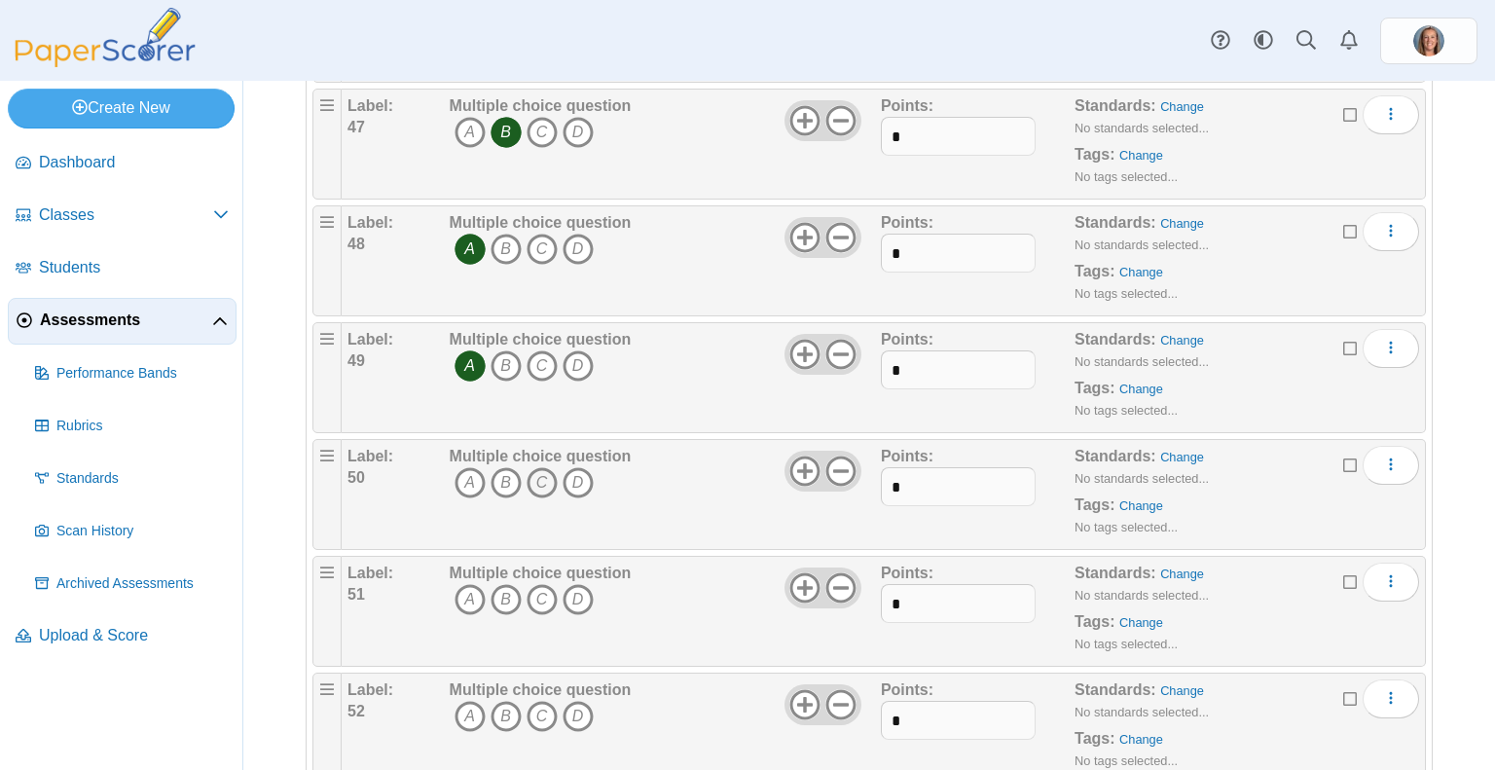
click at [538, 467] on icon "C" at bounding box center [542, 482] width 31 height 31
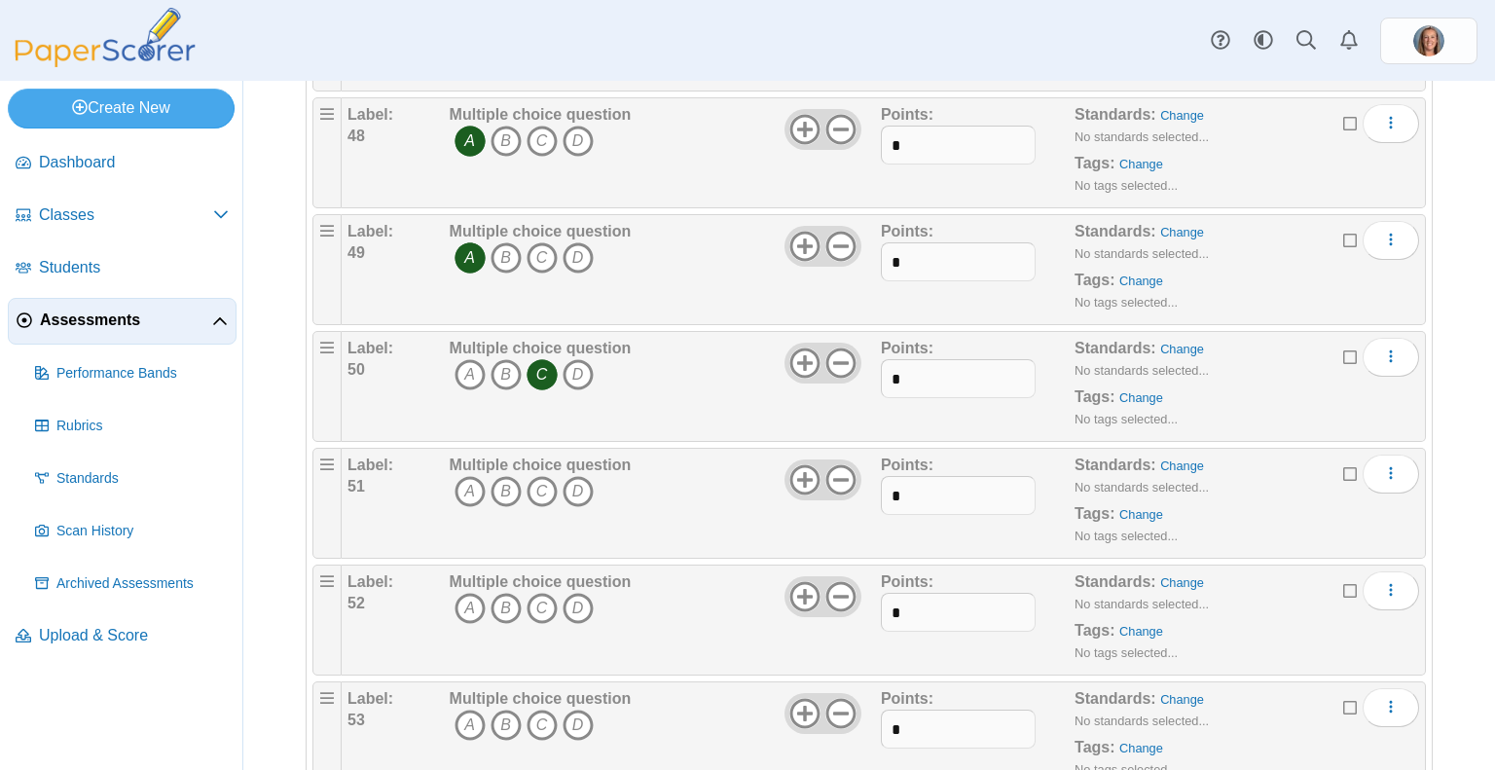
scroll to position [5672, 0]
click at [480, 474] on icon "A" at bounding box center [470, 489] width 31 height 31
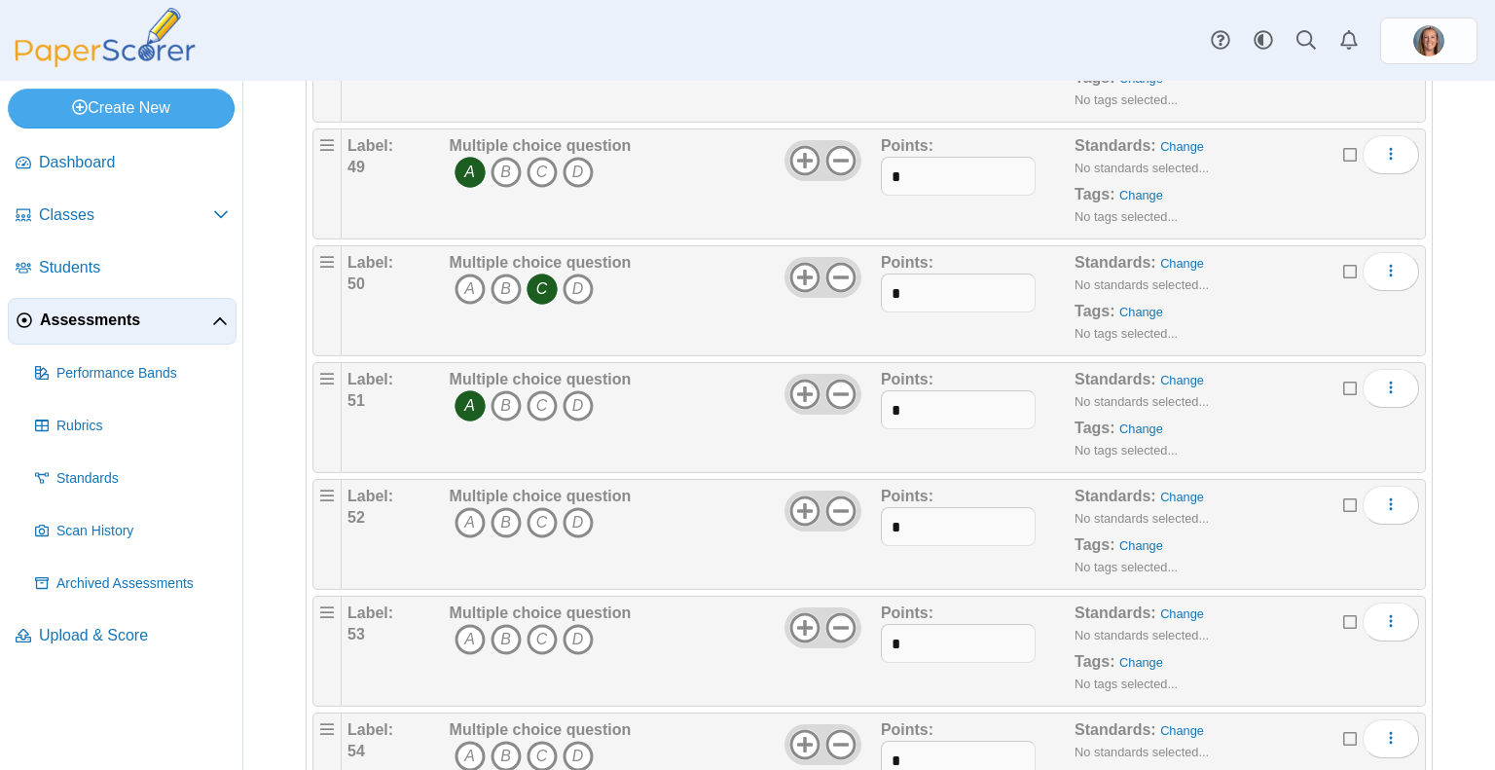
scroll to position [5762, 0]
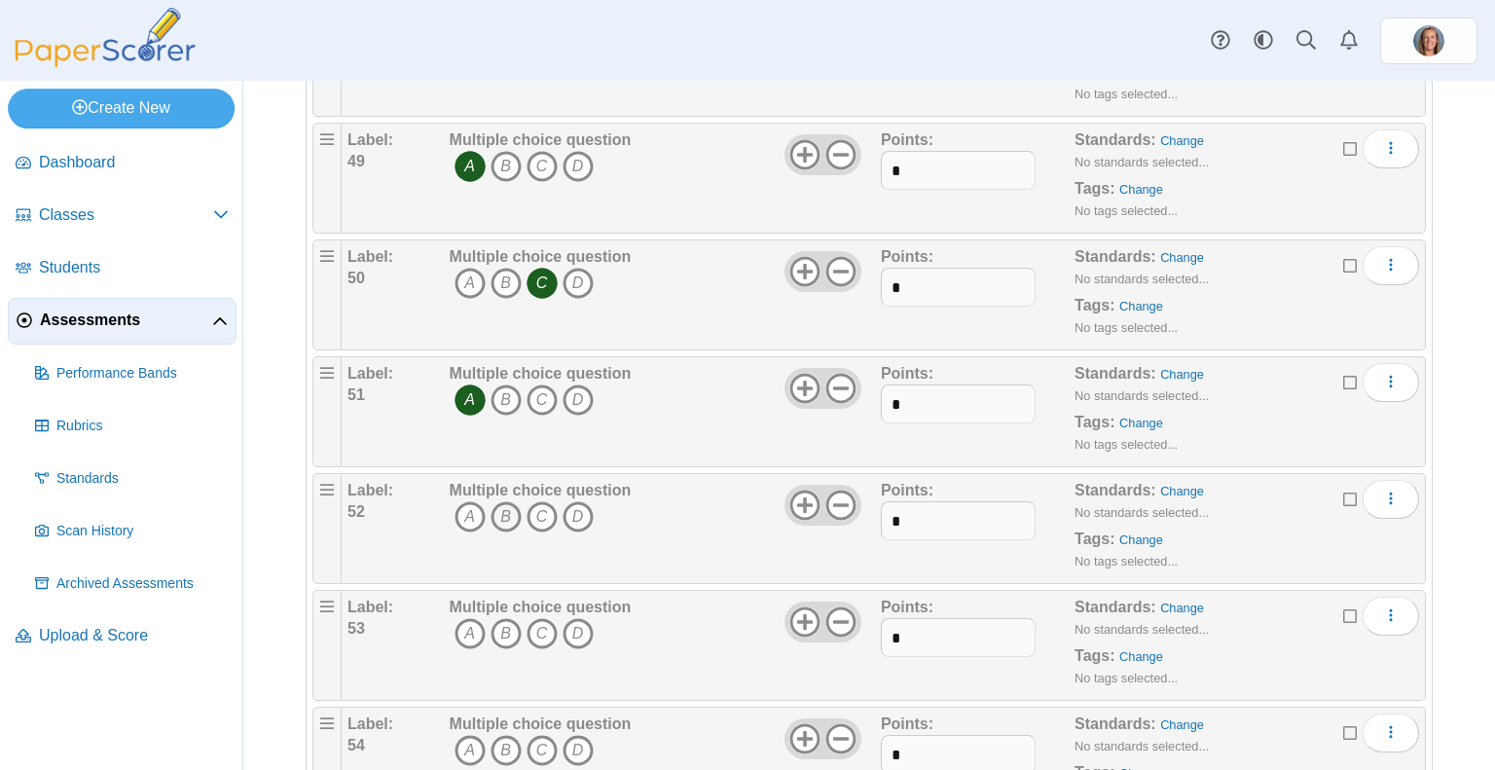
click at [506, 501] on icon "B" at bounding box center [506, 516] width 31 height 31
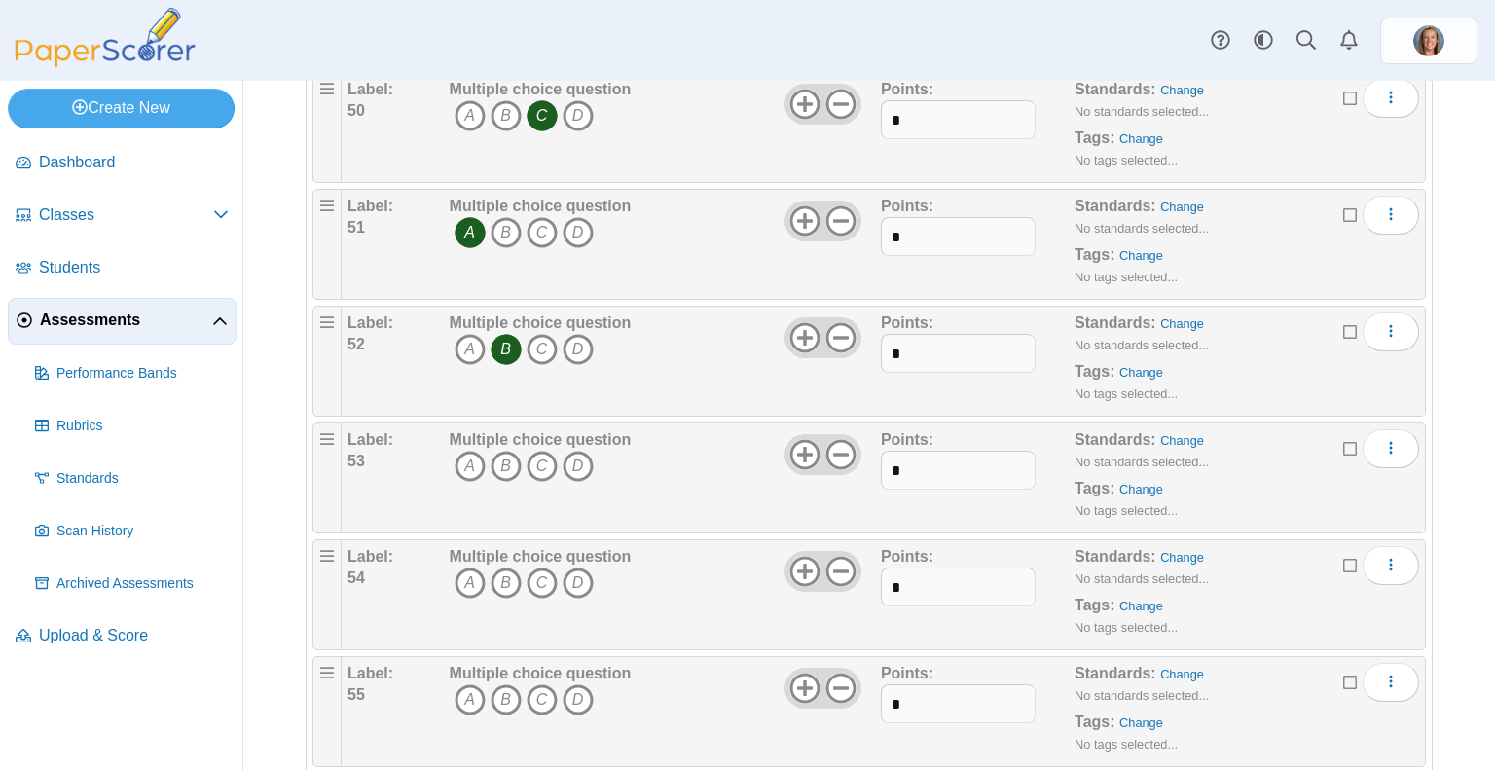
scroll to position [5929, 0]
click at [537, 451] on icon "C" at bounding box center [542, 466] width 31 height 31
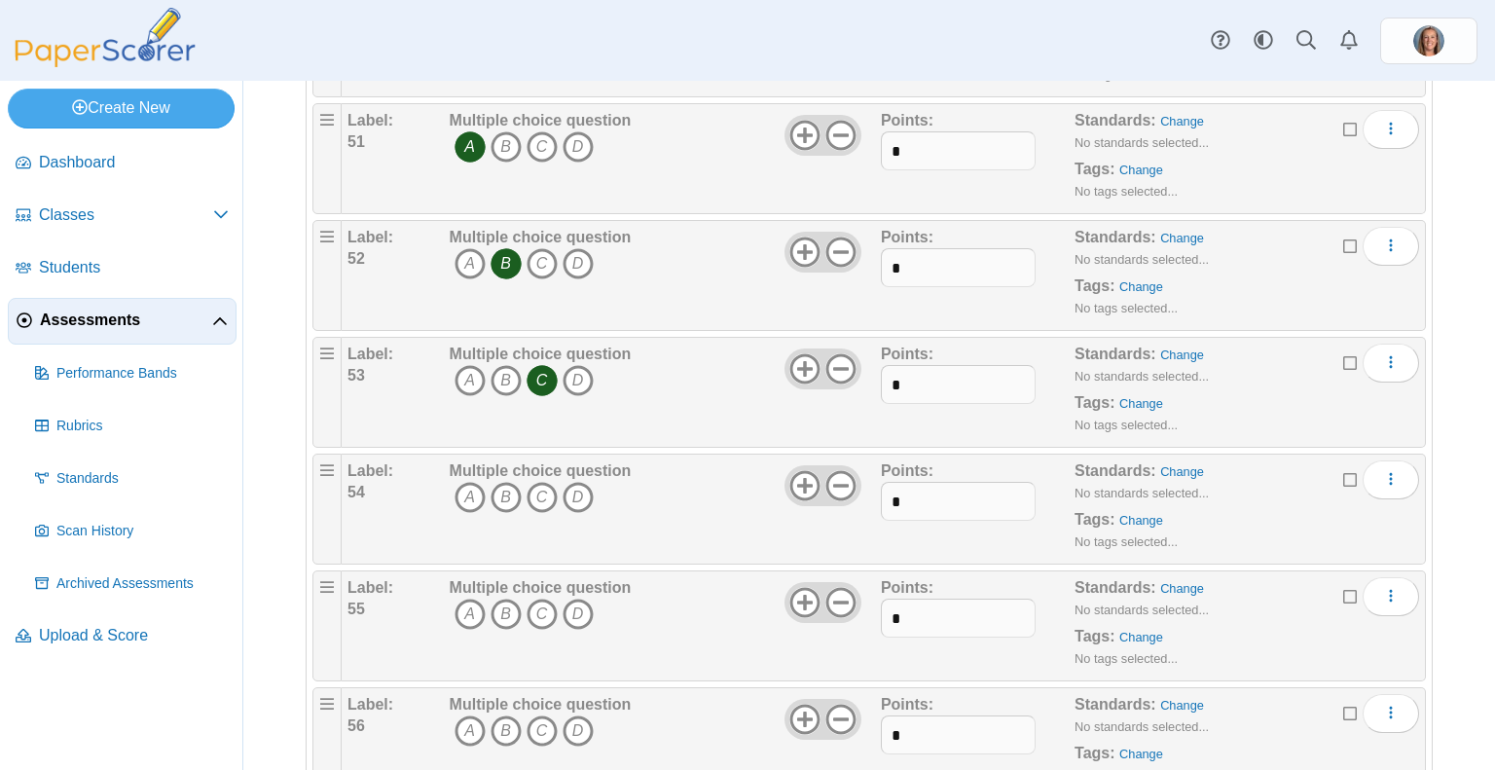
scroll to position [6048, 0]
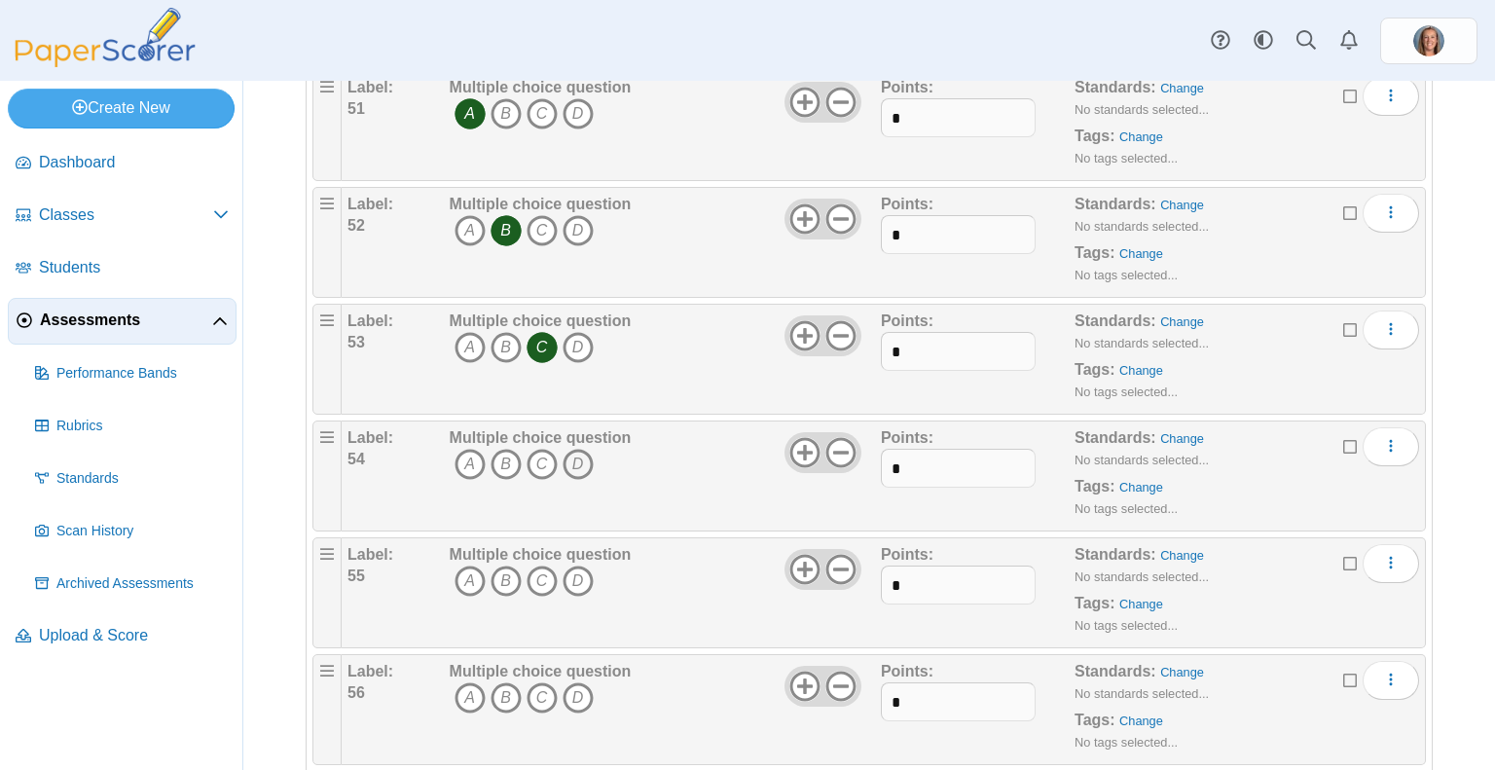
click at [568, 449] on icon "D" at bounding box center [578, 464] width 31 height 31
click at [580, 449] on icon "D" at bounding box center [578, 464] width 31 height 31
click at [798, 438] on use at bounding box center [805, 453] width 30 height 30
click at [613, 449] on icon "E" at bounding box center [614, 464] width 31 height 31
click at [509, 565] on icon "B" at bounding box center [506, 580] width 31 height 31
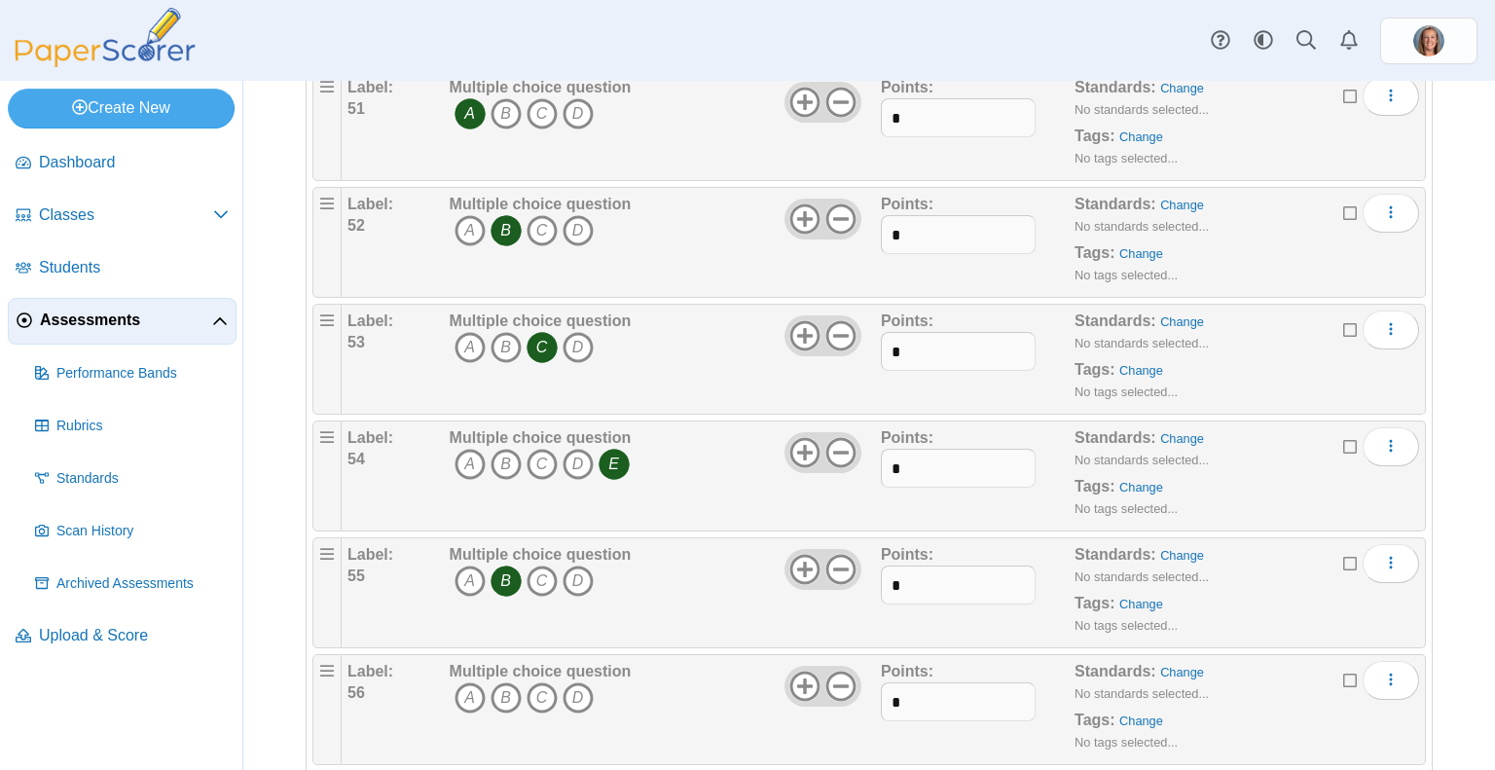
scroll to position [6178, 0]
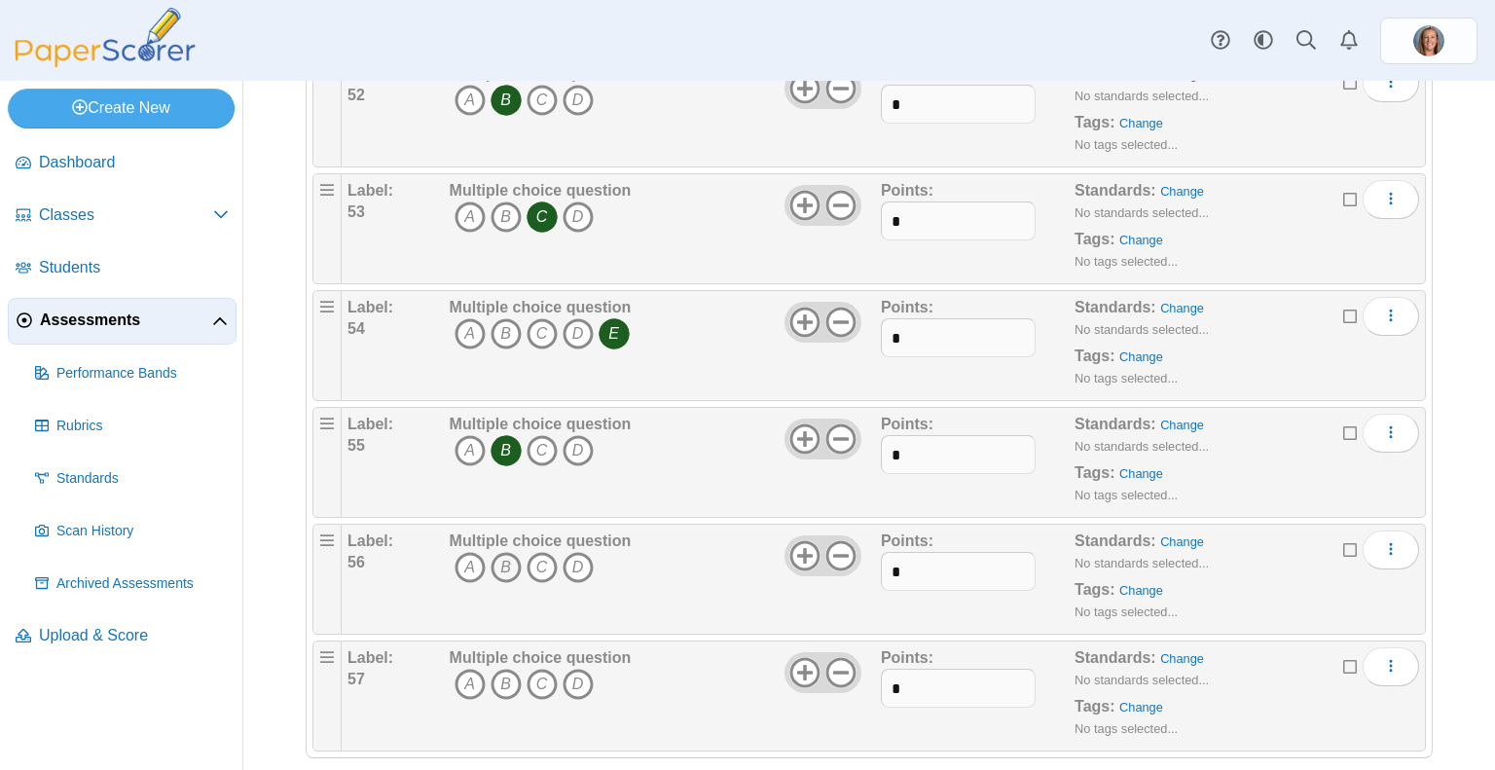
click at [506, 552] on icon "B" at bounding box center [506, 567] width 31 height 31
click at [573, 669] on icon "D" at bounding box center [578, 684] width 31 height 31
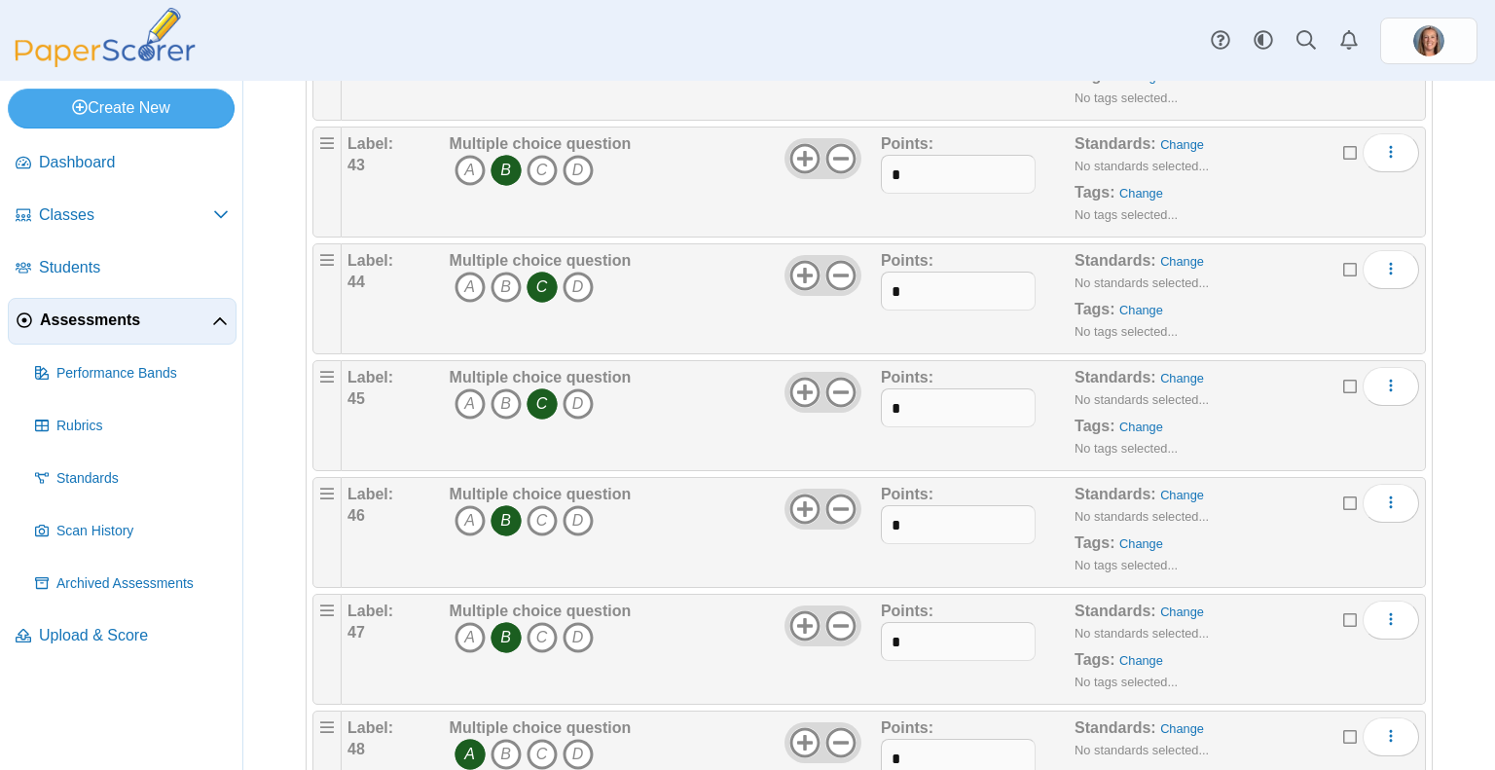
scroll to position [5053, 0]
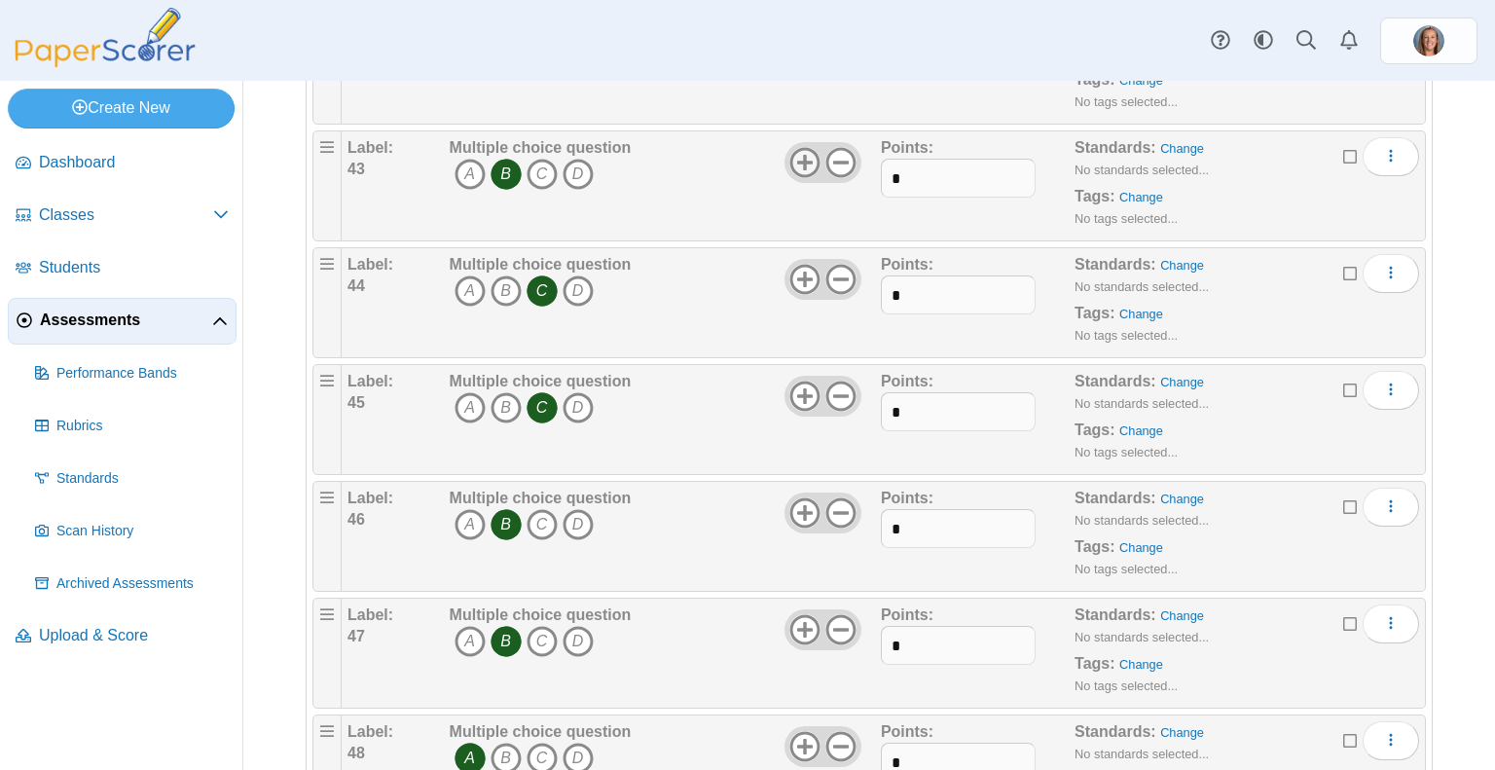
click at [800, 148] on use at bounding box center [805, 163] width 30 height 30
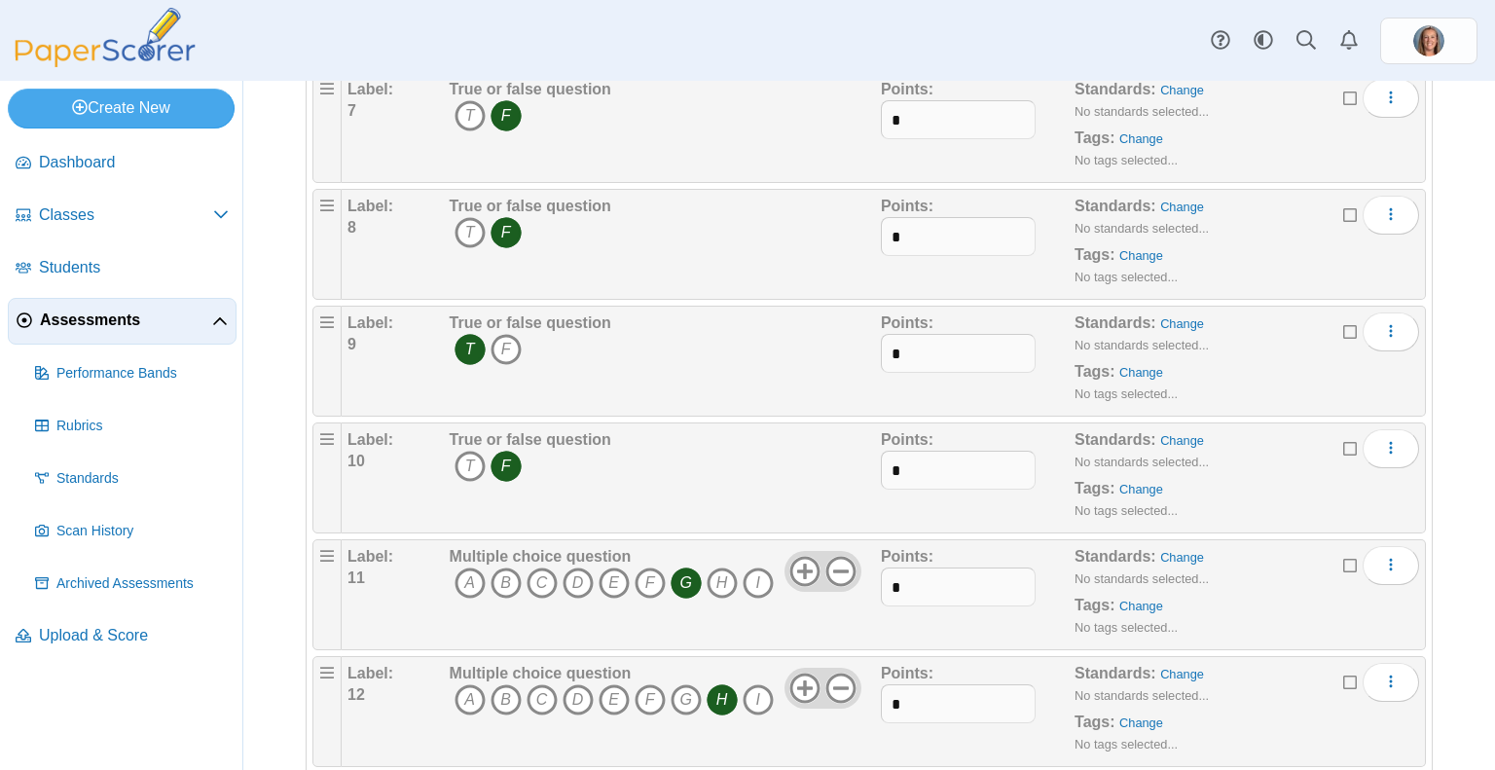
scroll to position [0, 0]
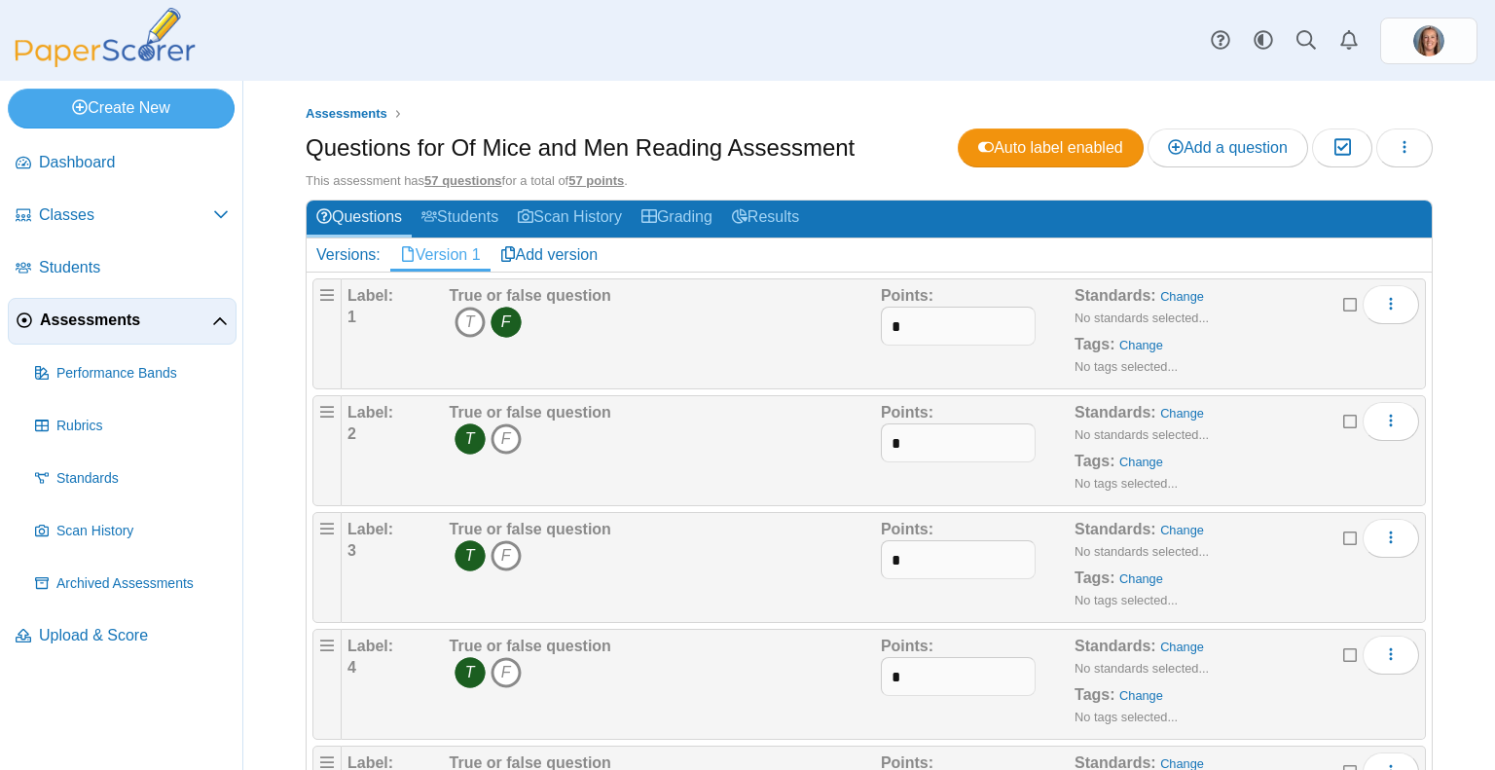
click at [1375, 166] on div "Questions for Of Mice and Men Reading Assessment Auto label enabled Add a quest…" at bounding box center [869, 150] width 1127 height 44
click at [1397, 151] on icon "button" at bounding box center [1405, 147] width 16 height 16
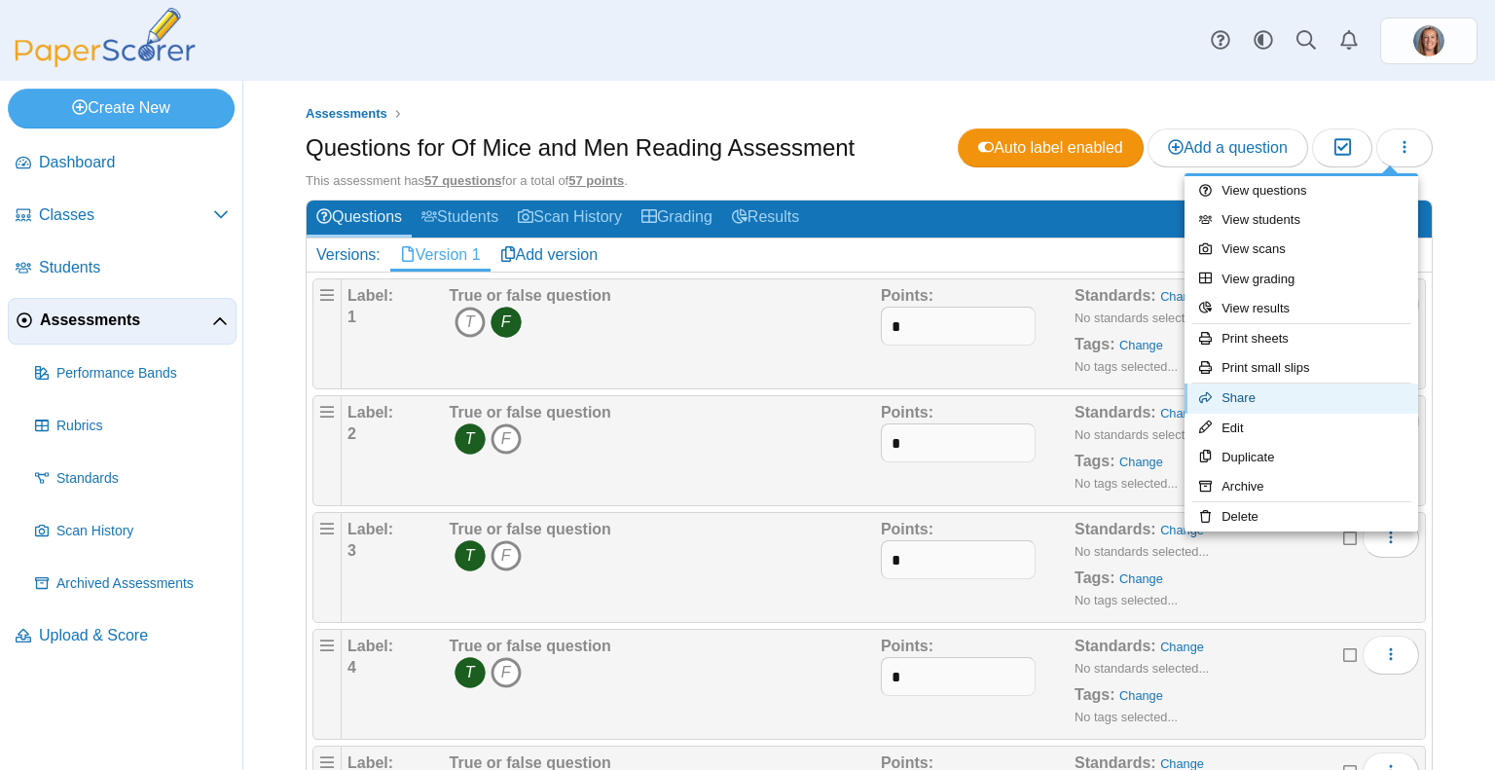
click at [1253, 384] on link "Share" at bounding box center [1301, 397] width 234 height 29
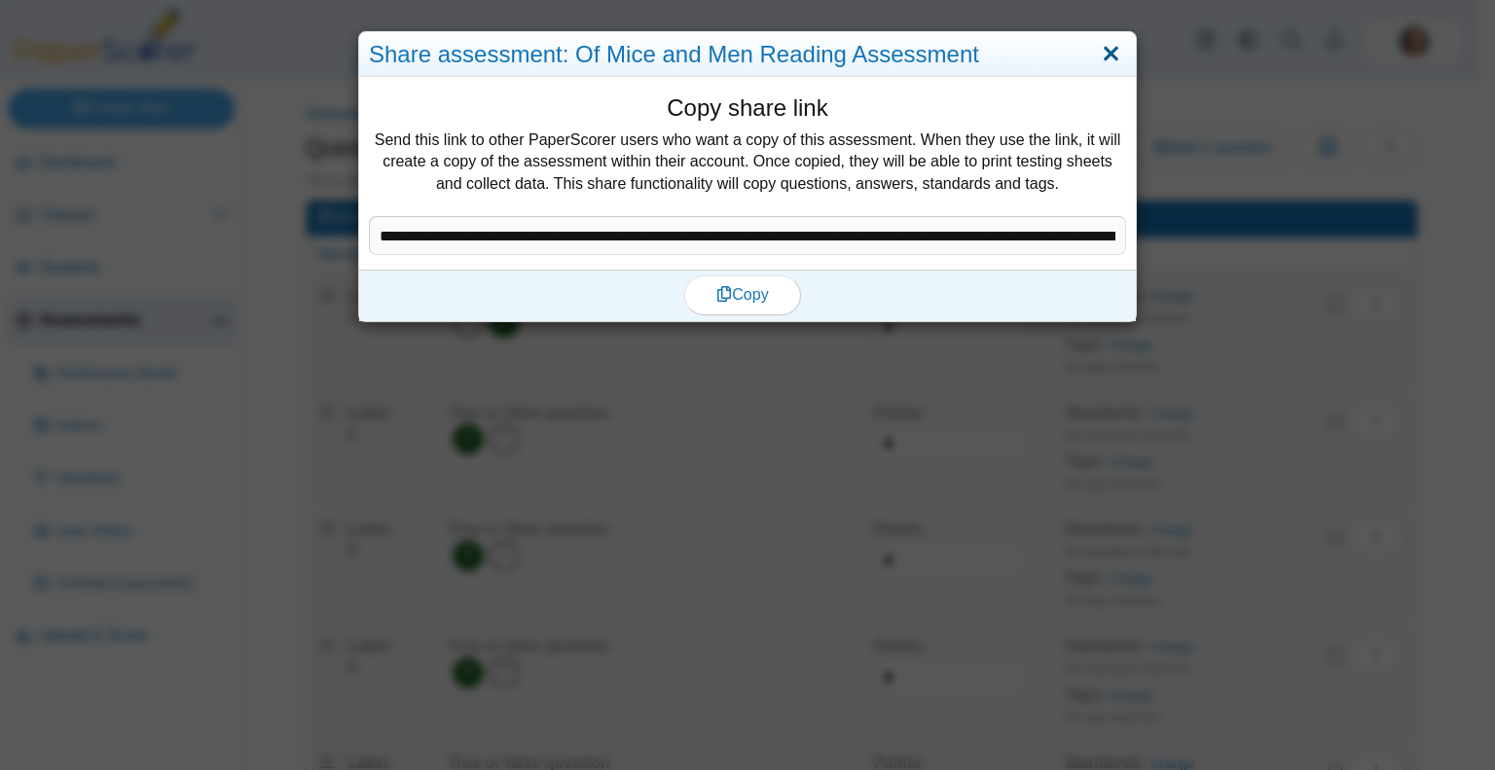
click at [1112, 55] on link "Close" at bounding box center [1111, 54] width 30 height 33
